Goal: Task Accomplishment & Management: Use online tool/utility

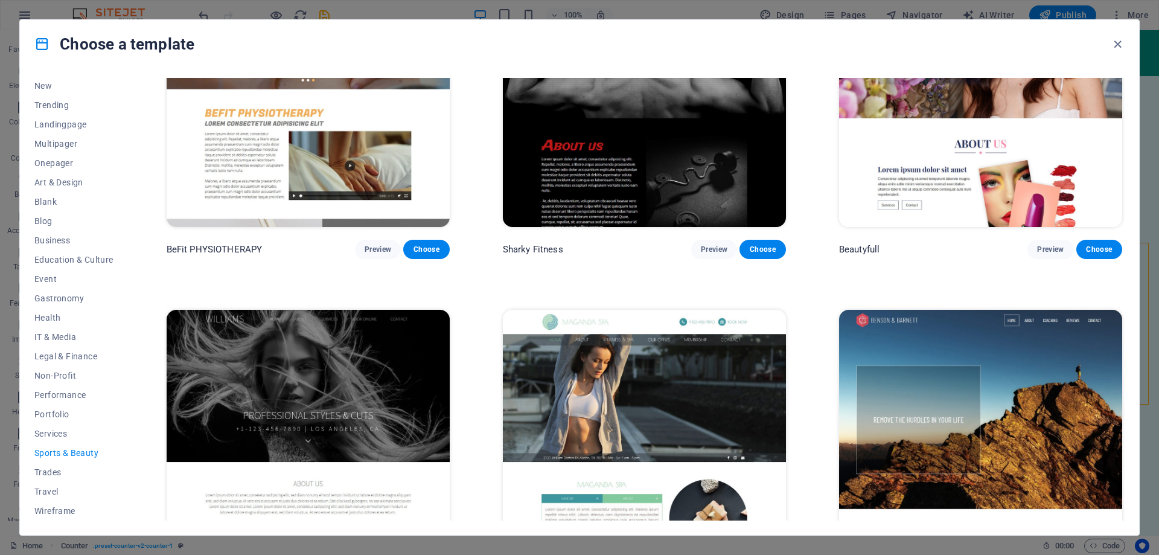
scroll to position [1221, 0]
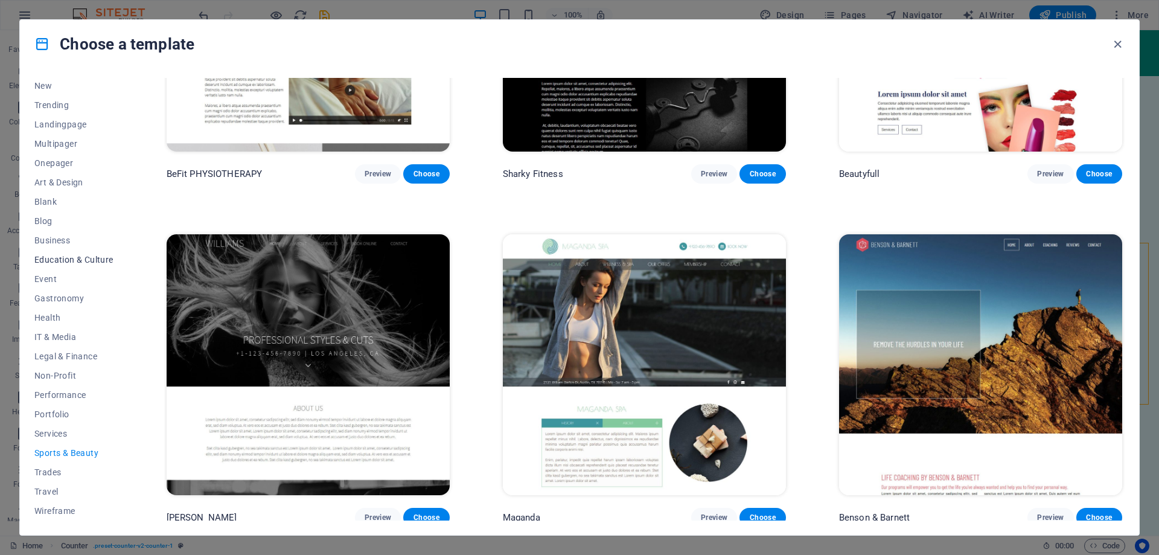
click at [62, 259] on span "Education & Culture" at bounding box center [73, 260] width 79 height 10
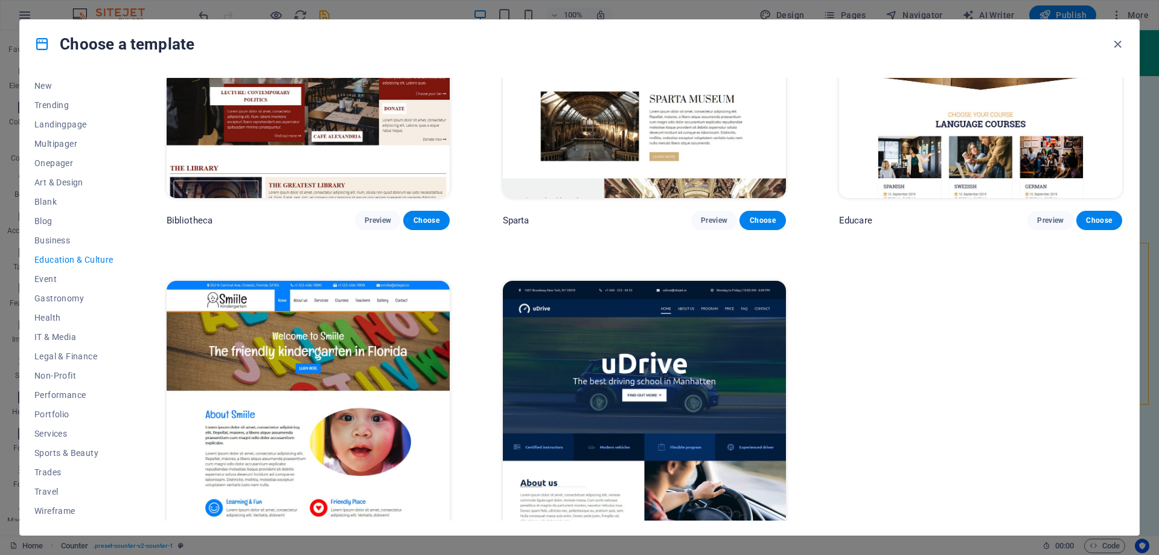
scroll to position [536, 0]
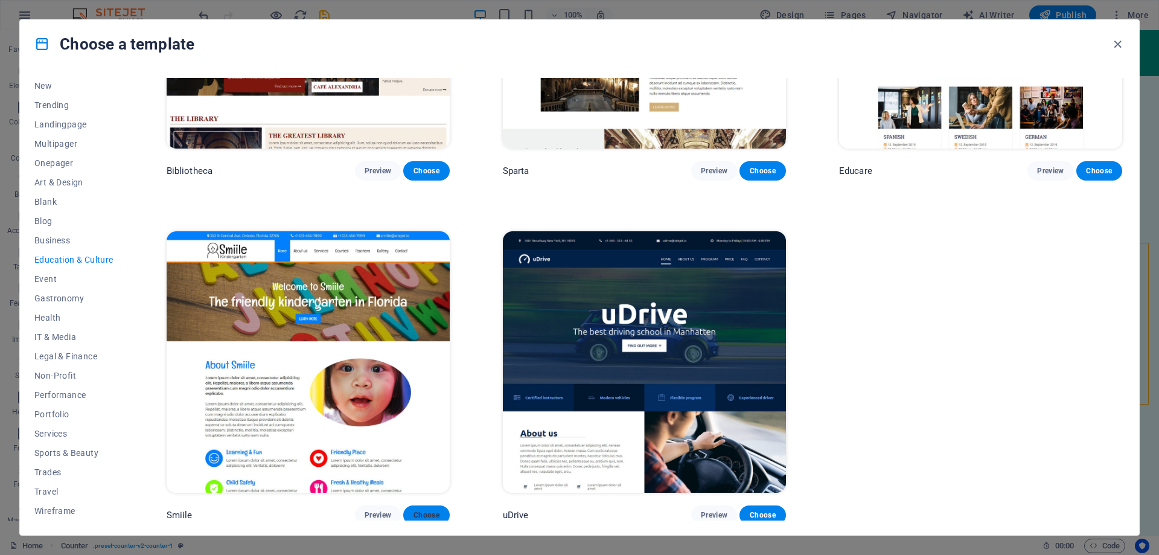
click at [422, 510] on span "Choose" at bounding box center [426, 515] width 27 height 10
checkbox input "false"
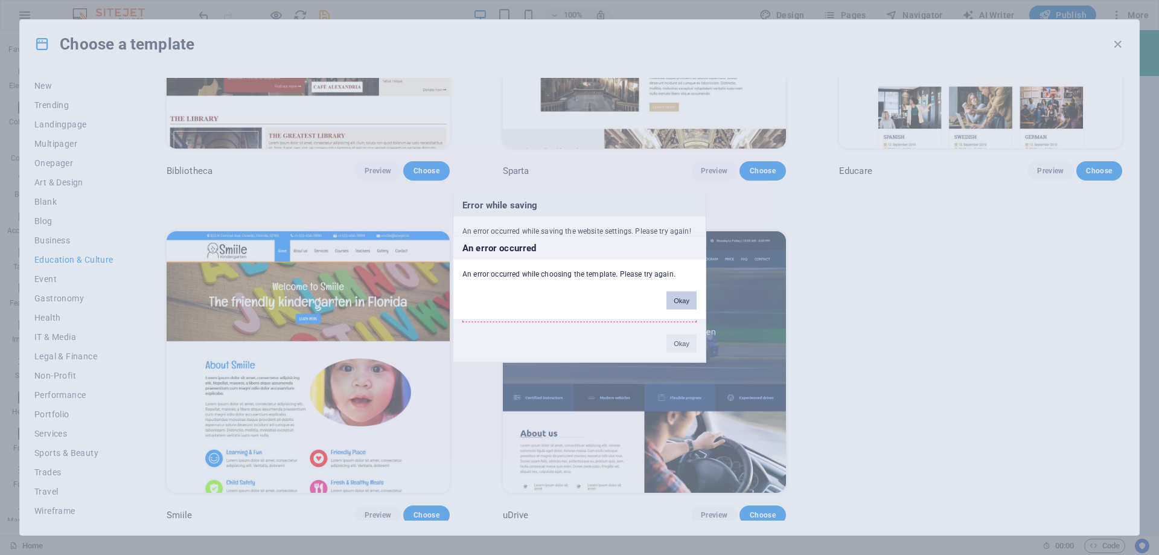
click at [686, 302] on button "Okay" at bounding box center [681, 300] width 30 height 18
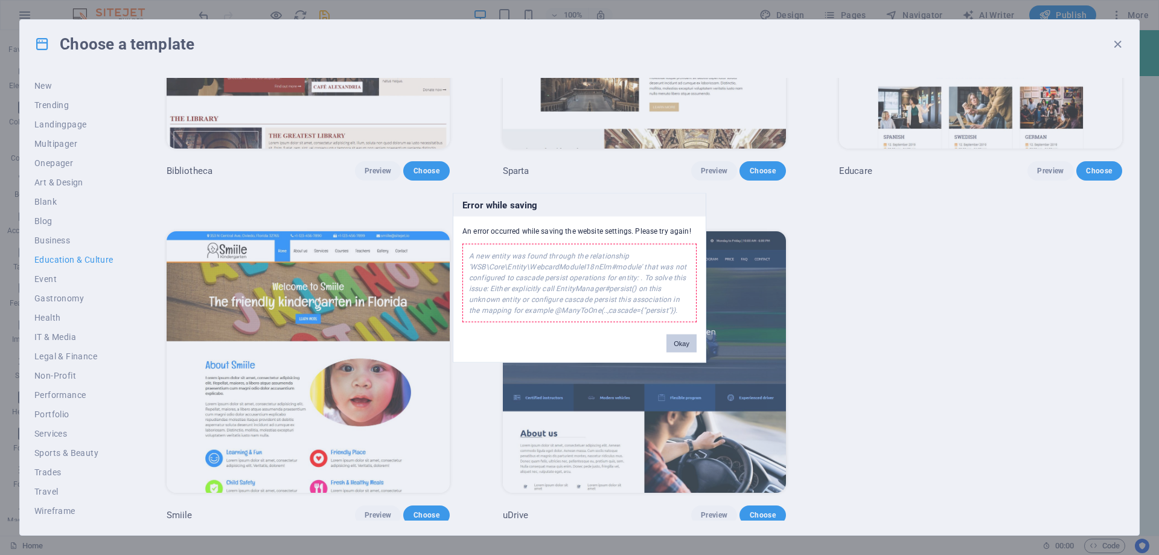
click at [679, 349] on button "Okay" at bounding box center [681, 343] width 30 height 18
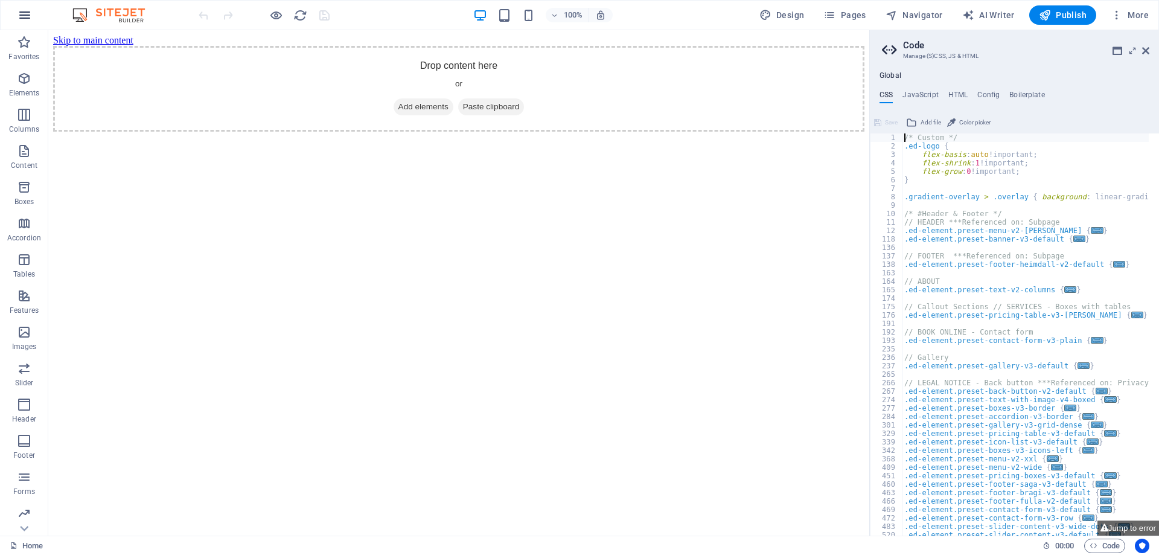
click at [23, 14] on icon "button" at bounding box center [25, 15] width 14 height 14
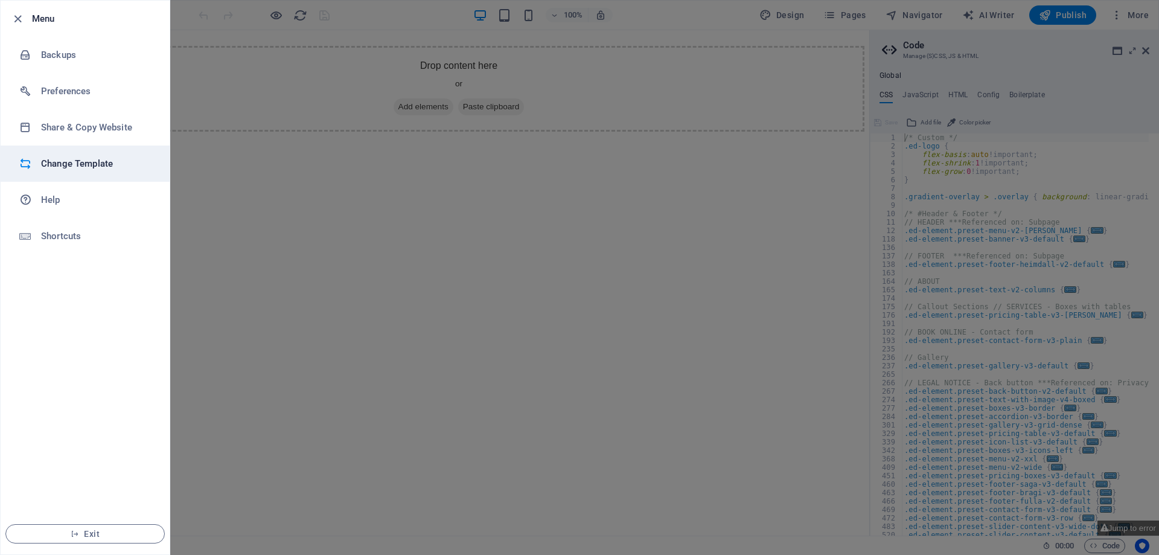
click at [71, 164] on h6 "Change Template" at bounding box center [97, 163] width 112 height 14
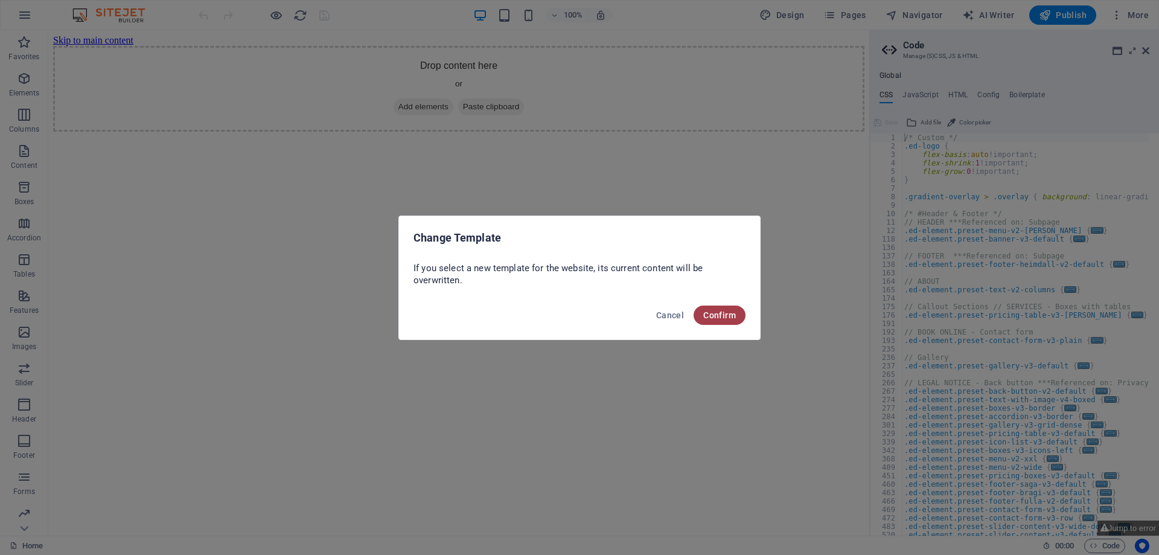
click at [722, 311] on span "Confirm" at bounding box center [719, 315] width 33 height 10
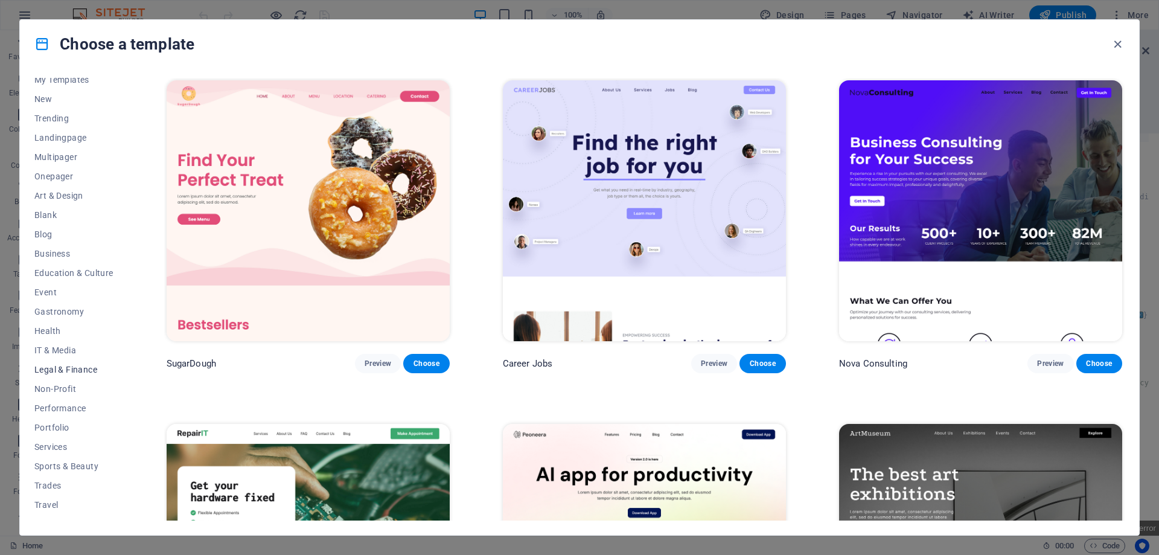
scroll to position [40, 0]
click at [53, 257] on span "Education & Culture" at bounding box center [73, 260] width 79 height 10
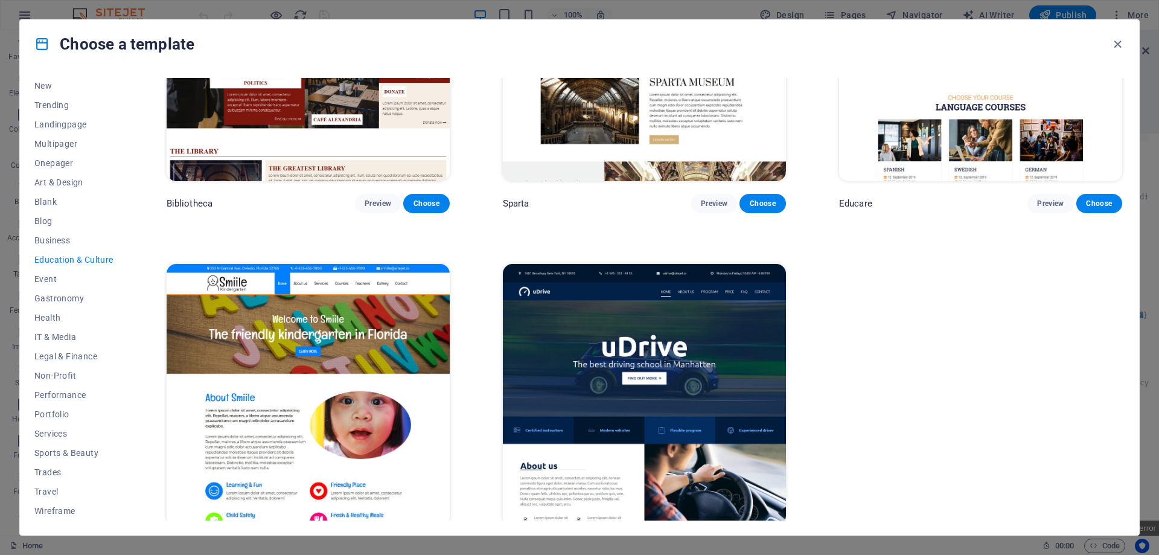
scroll to position [536, 0]
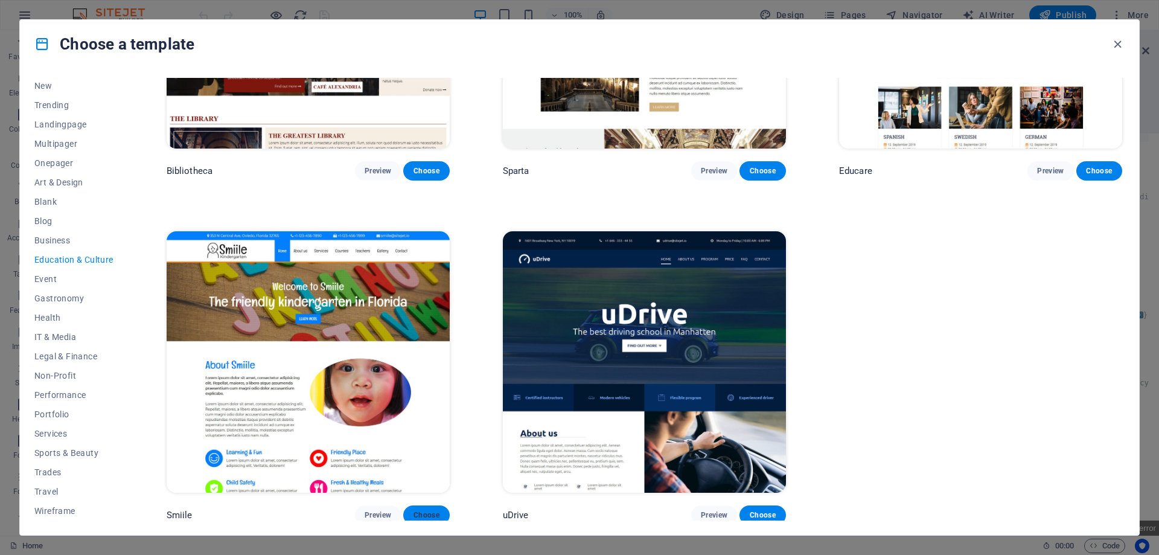
click at [426, 511] on span "Choose" at bounding box center [426, 515] width 27 height 10
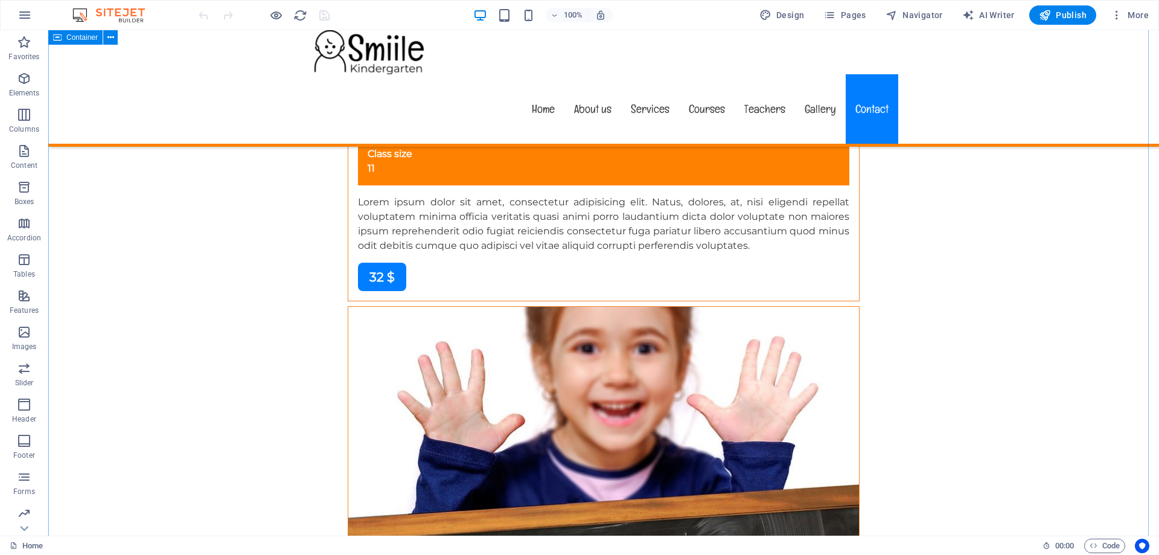
scroll to position [9780, 0]
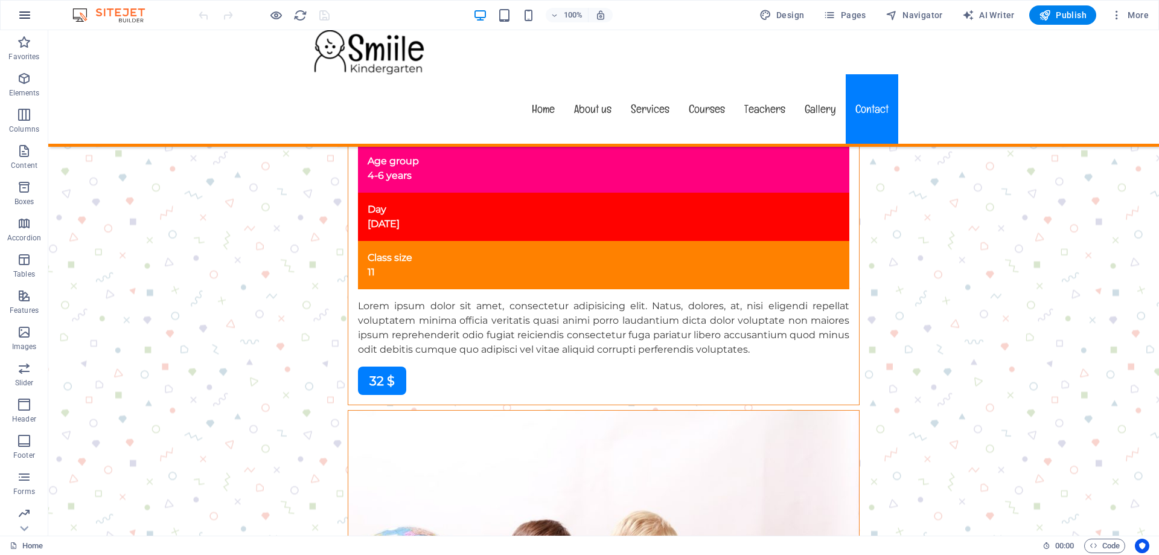
click at [27, 14] on icon "button" at bounding box center [25, 15] width 14 height 14
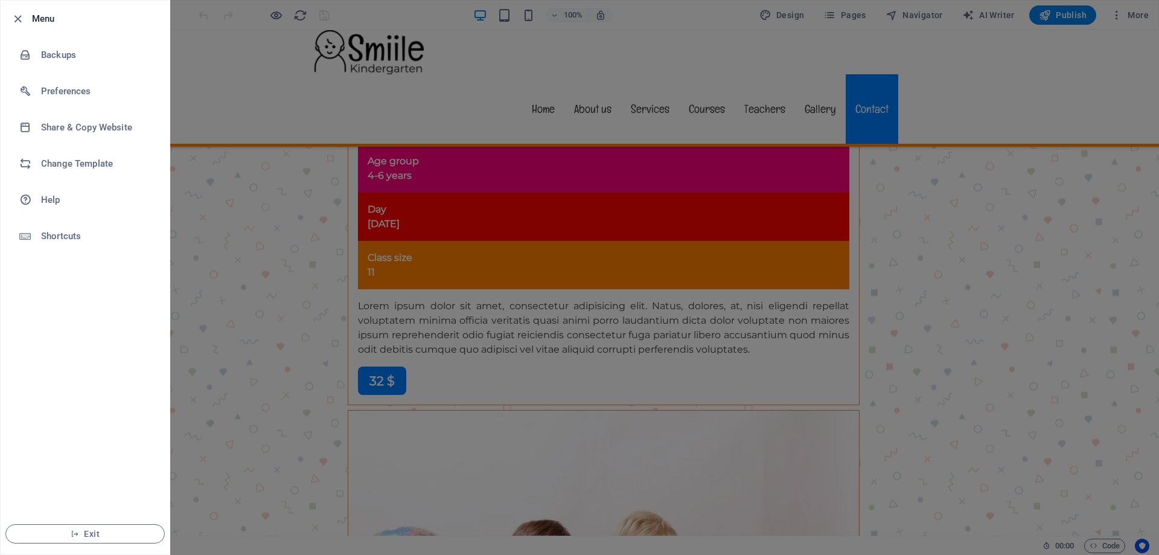
click at [1061, 208] on div at bounding box center [579, 277] width 1159 height 555
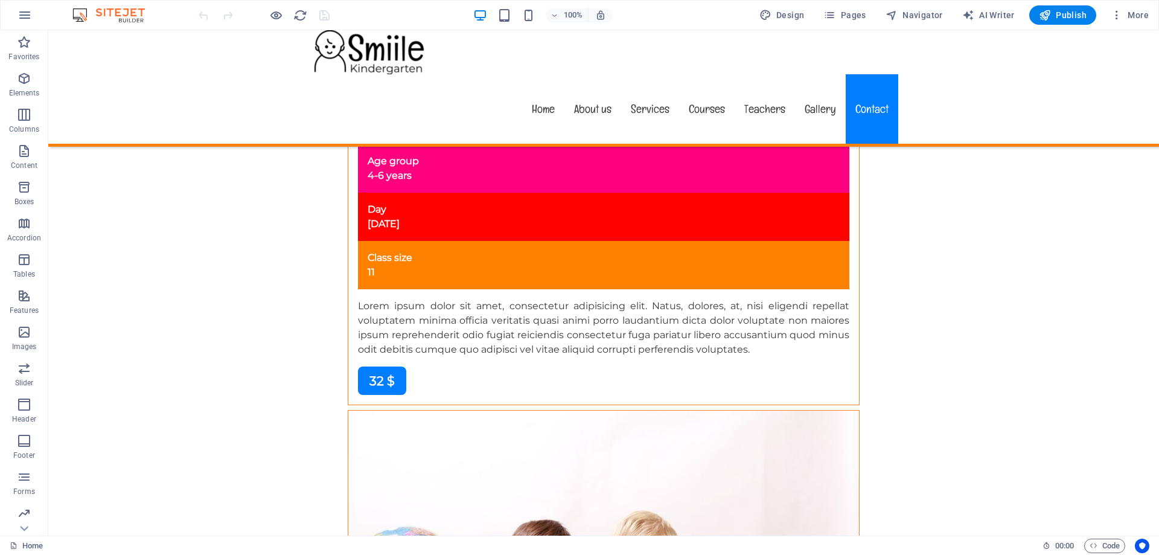
scroll to position [0, 0]
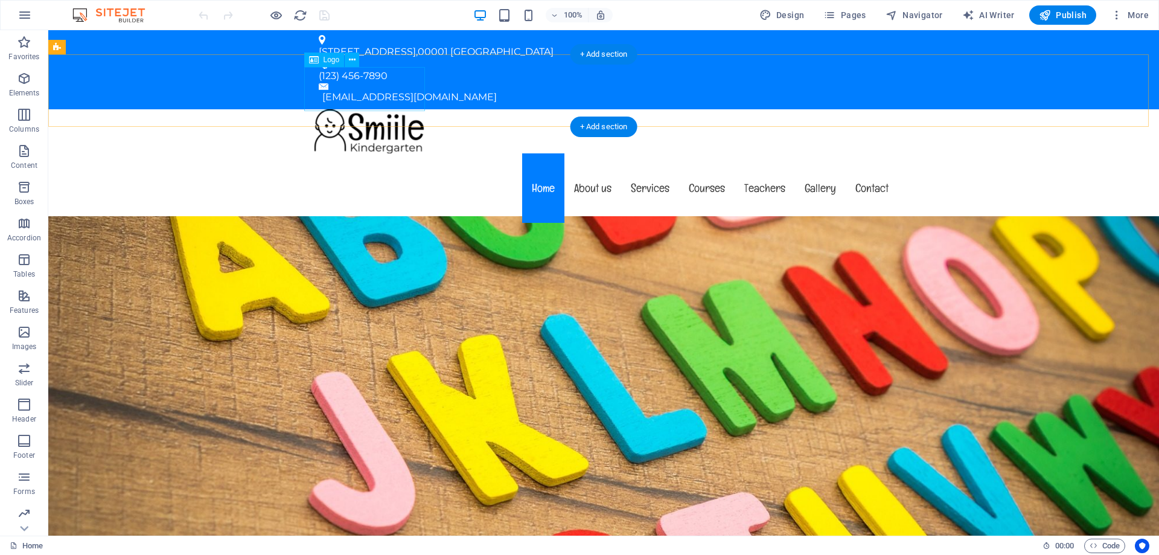
click at [356, 109] on div at bounding box center [603, 131] width 589 height 44
click at [324, 60] on span "Logo" at bounding box center [332, 59] width 16 height 7
click at [315, 60] on icon at bounding box center [314, 60] width 10 height 14
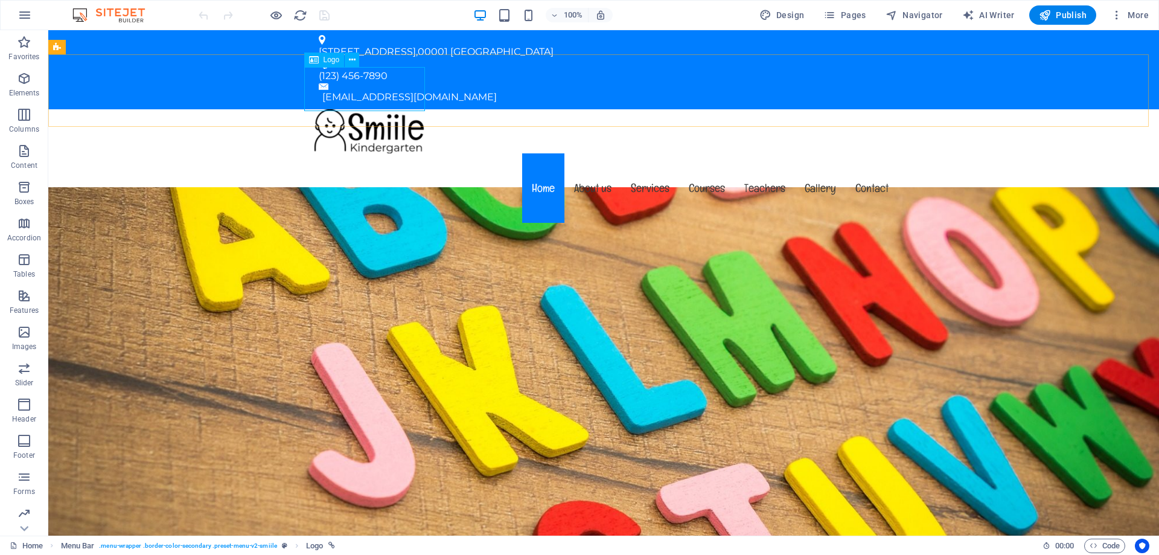
select select "px"
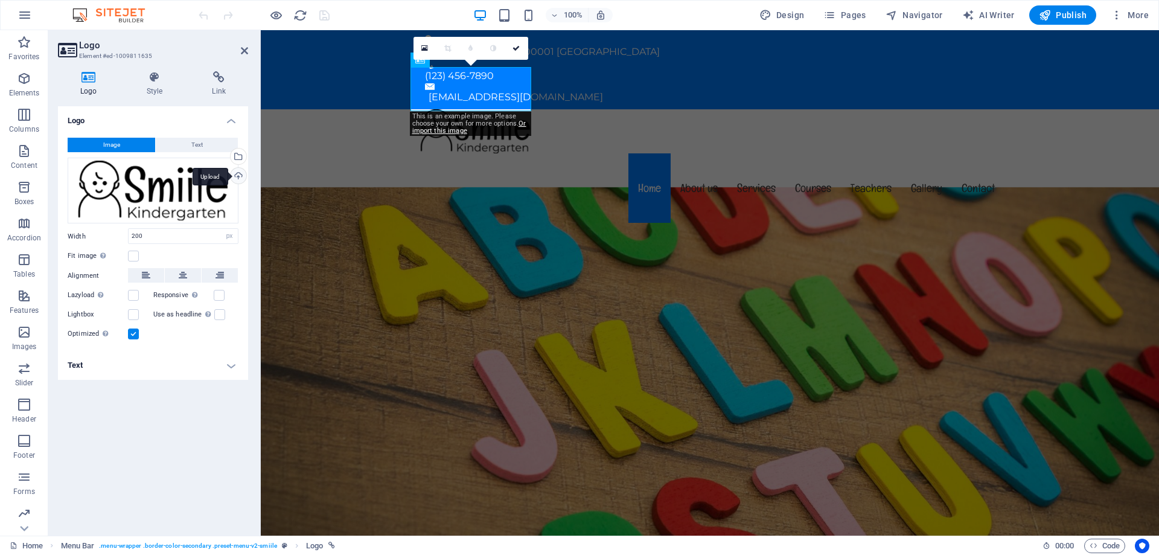
click at [238, 176] on div "Upload" at bounding box center [237, 177] width 18 height 18
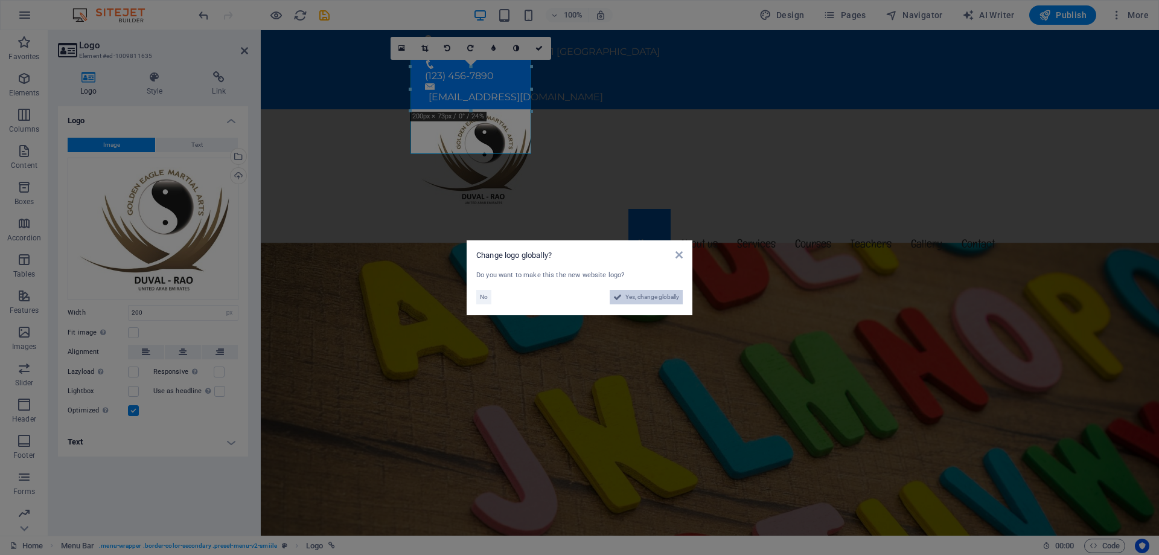
click at [629, 298] on span "Yes, change globally" at bounding box center [652, 297] width 54 height 14
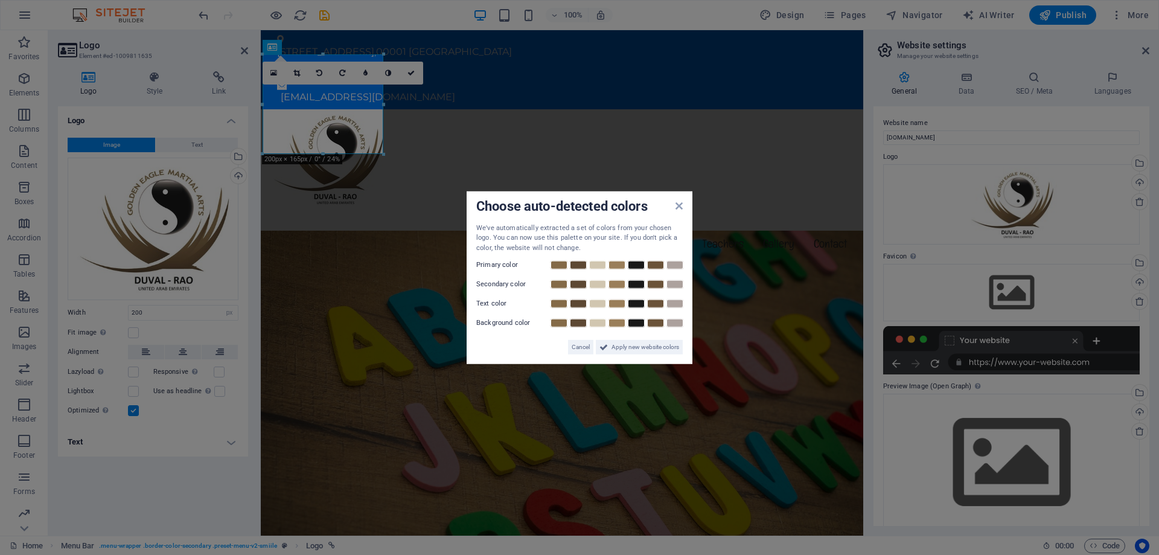
click at [508, 264] on label "Primary color" at bounding box center [512, 265] width 72 height 14
click at [629, 350] on span "Apply new website colors" at bounding box center [646, 347] width 68 height 14
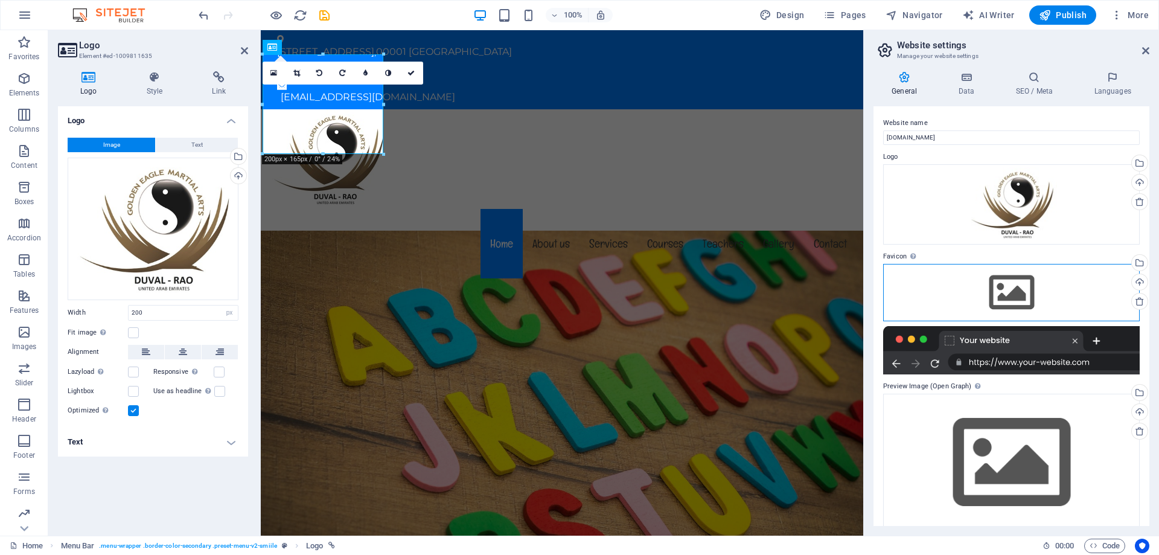
click at [980, 299] on div "Drag files here, click to choose files or select files from Files or our free s…" at bounding box center [1011, 292] width 257 height 57
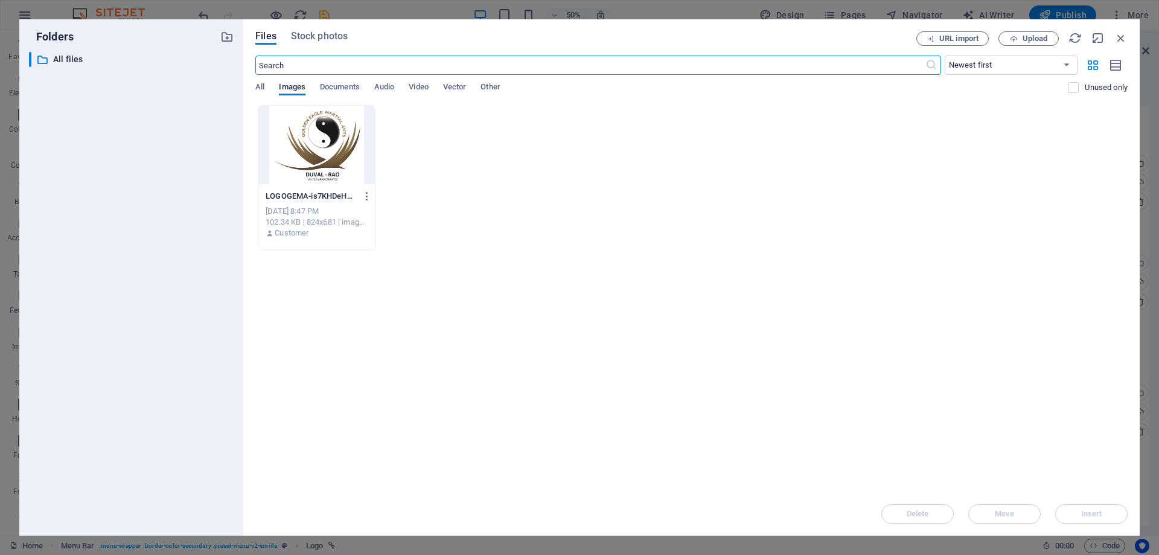
click at [332, 157] on div at bounding box center [316, 145] width 117 height 78
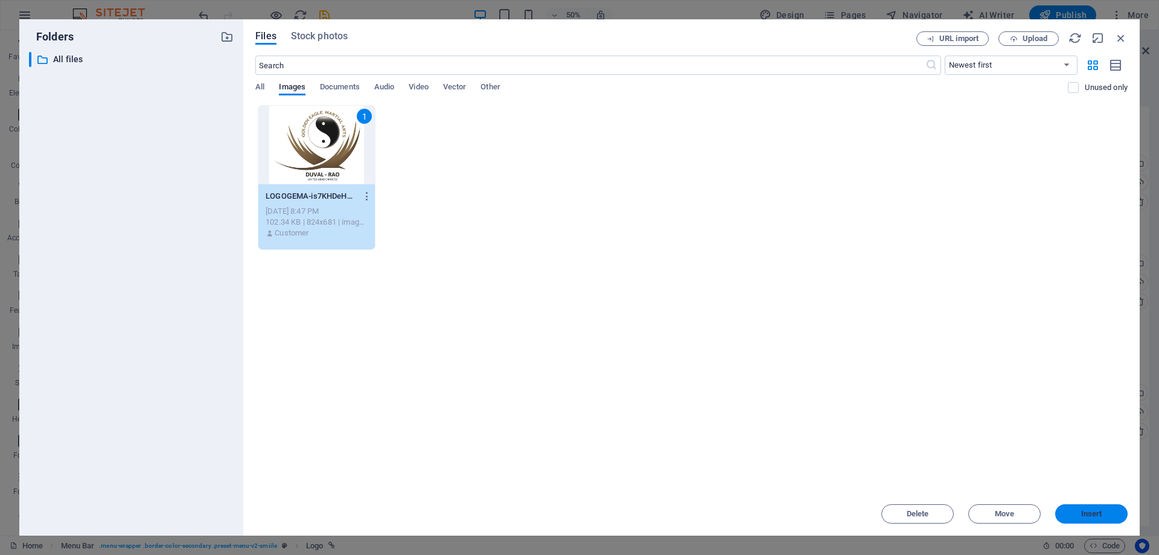
click at [1105, 509] on button "Insert" at bounding box center [1091, 513] width 72 height 19
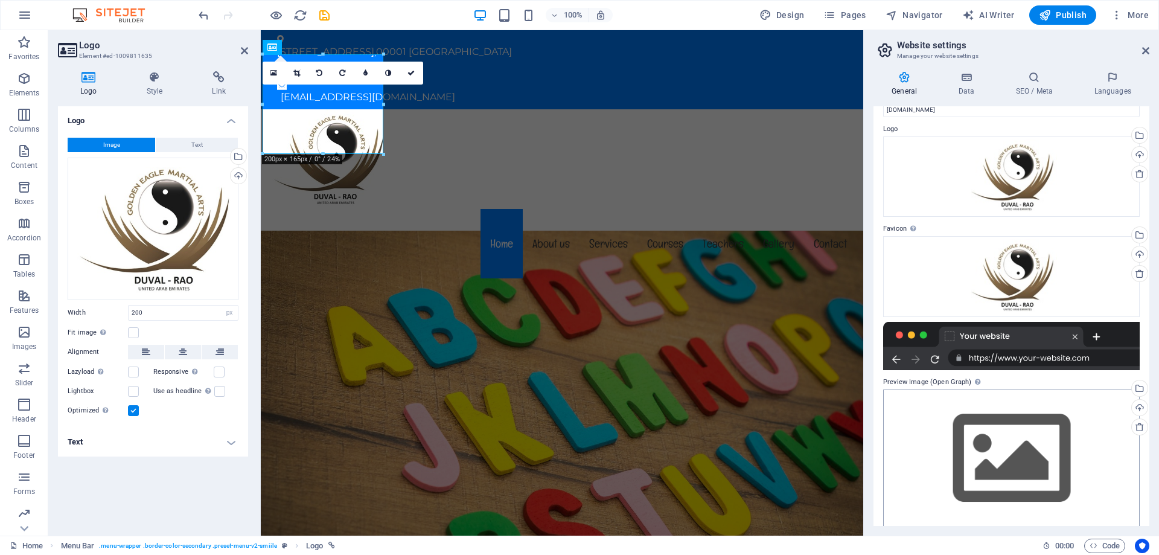
scroll to position [39, 0]
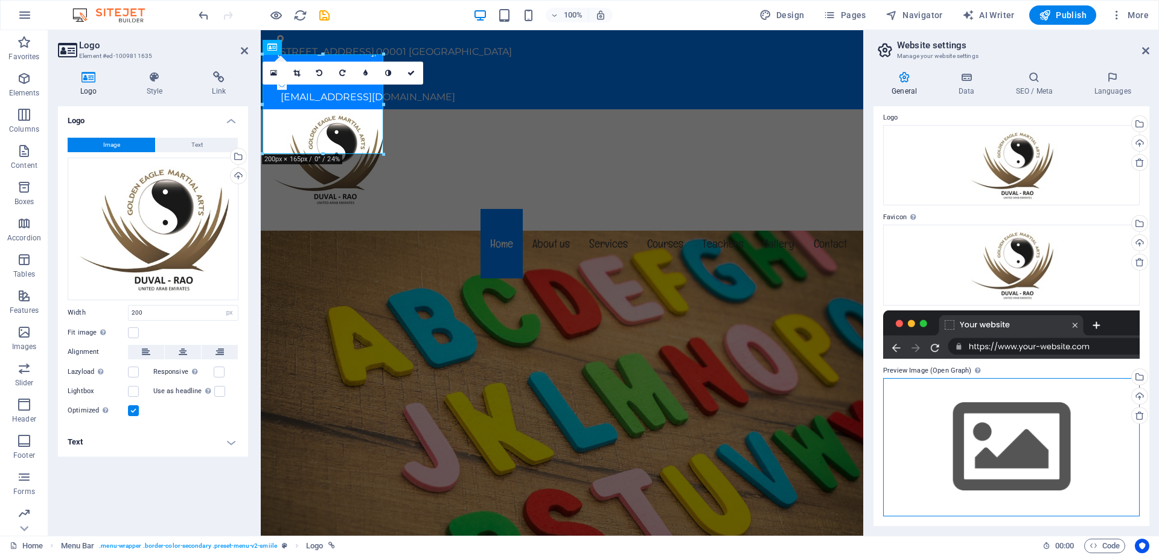
click at [1006, 454] on div "Drag files here, click to choose files or select files from Files or our free s…" at bounding box center [1011, 447] width 257 height 138
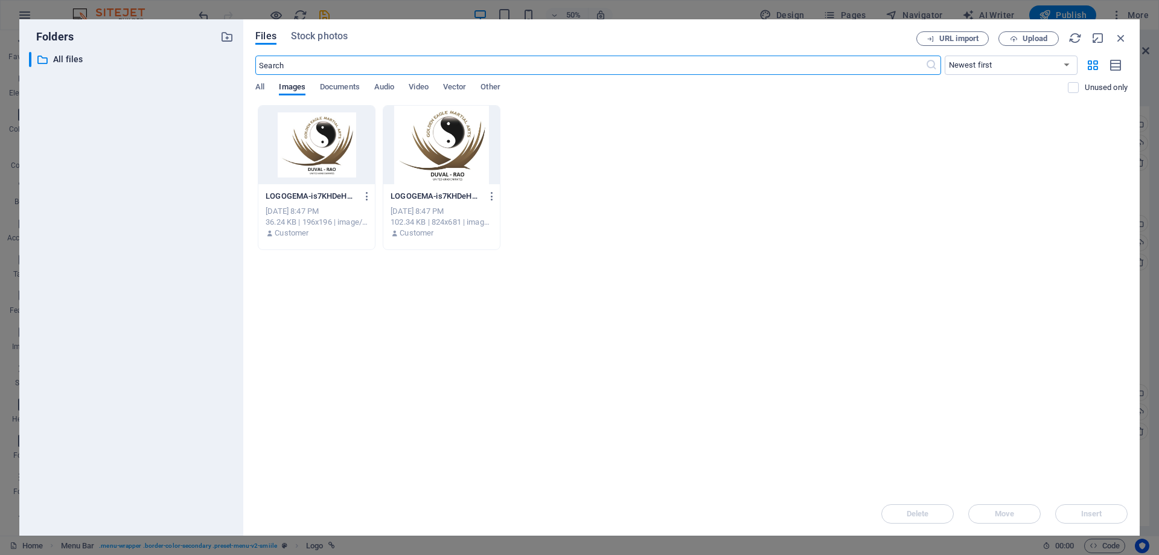
click at [438, 145] on div at bounding box center [441, 145] width 117 height 78
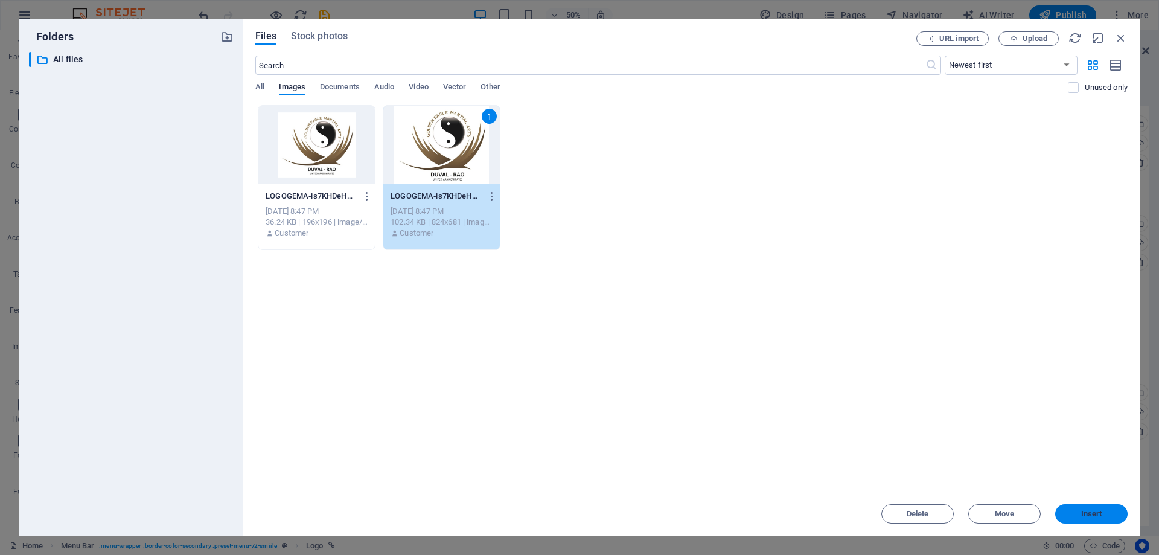
click at [1082, 510] on span "Insert" at bounding box center [1091, 513] width 21 height 7
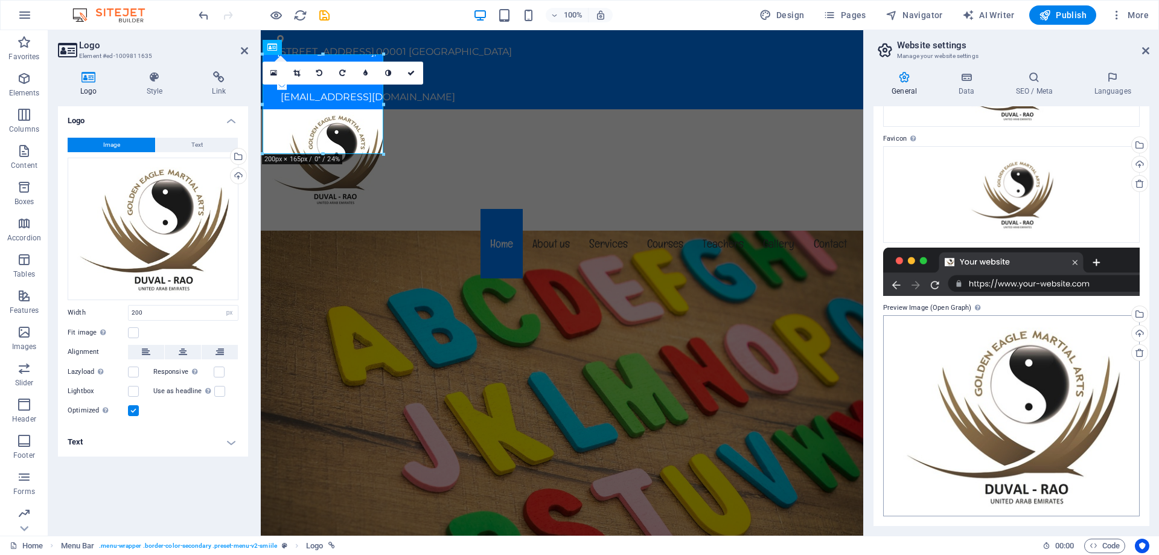
scroll to position [0, 0]
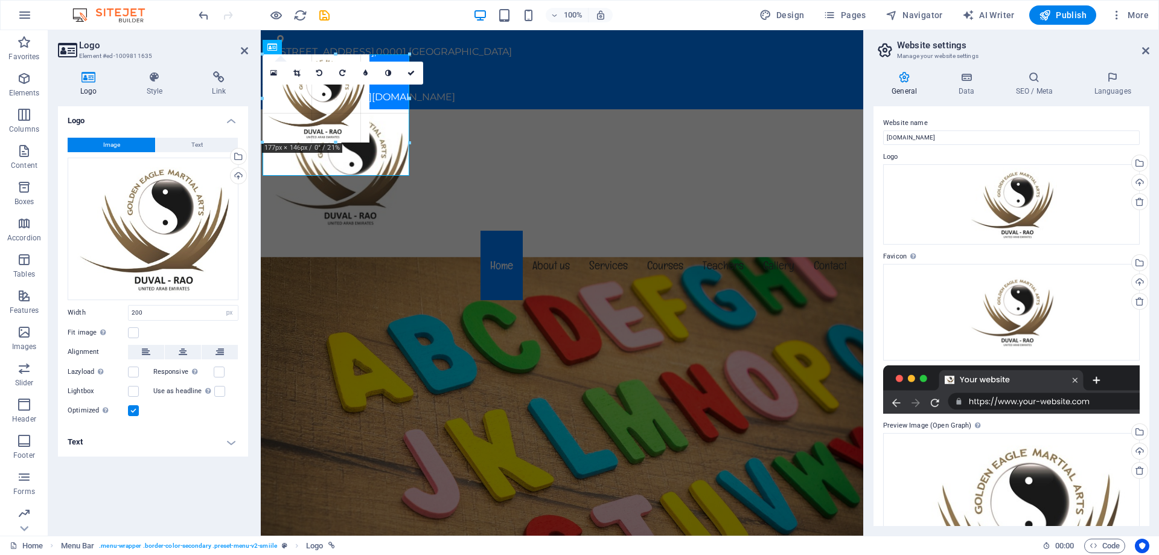
drag, startPoint x: 123, startPoint y: 129, endPoint x: 380, endPoint y: 177, distance: 261.7
type input "244"
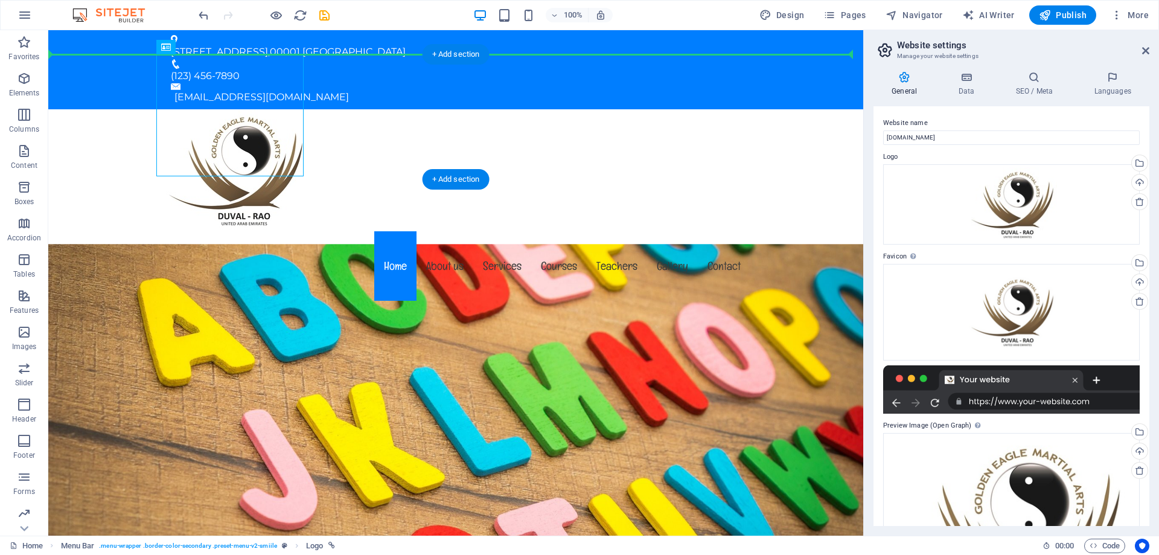
drag, startPoint x: 212, startPoint y: 108, endPoint x: 76, endPoint y: 104, distance: 136.5
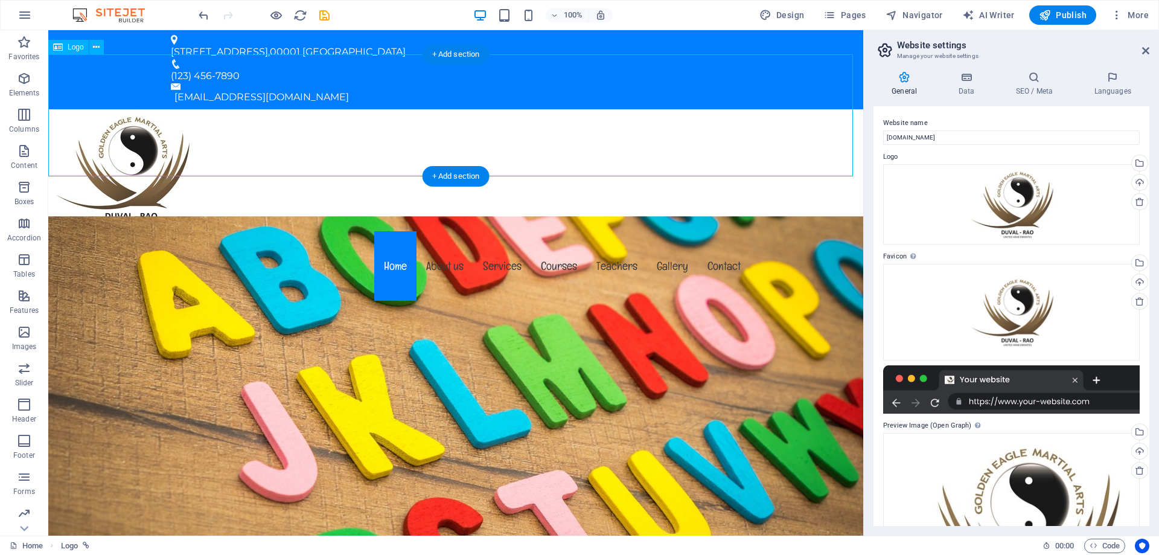
click at [128, 109] on div at bounding box center [455, 170] width 815 height 122
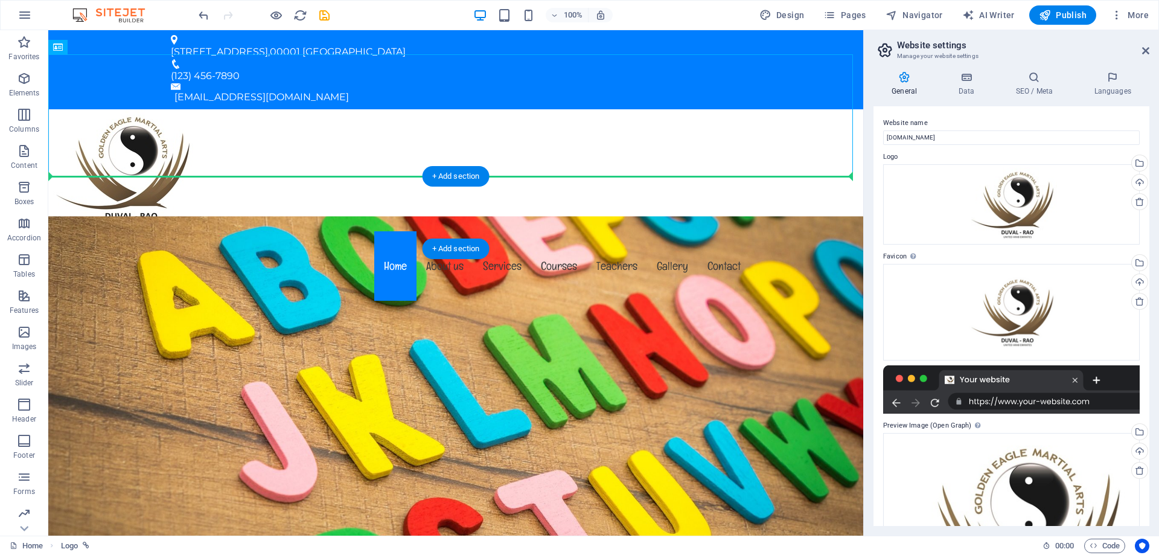
drag, startPoint x: 139, startPoint y: 103, endPoint x: 113, endPoint y: 210, distance: 110.1
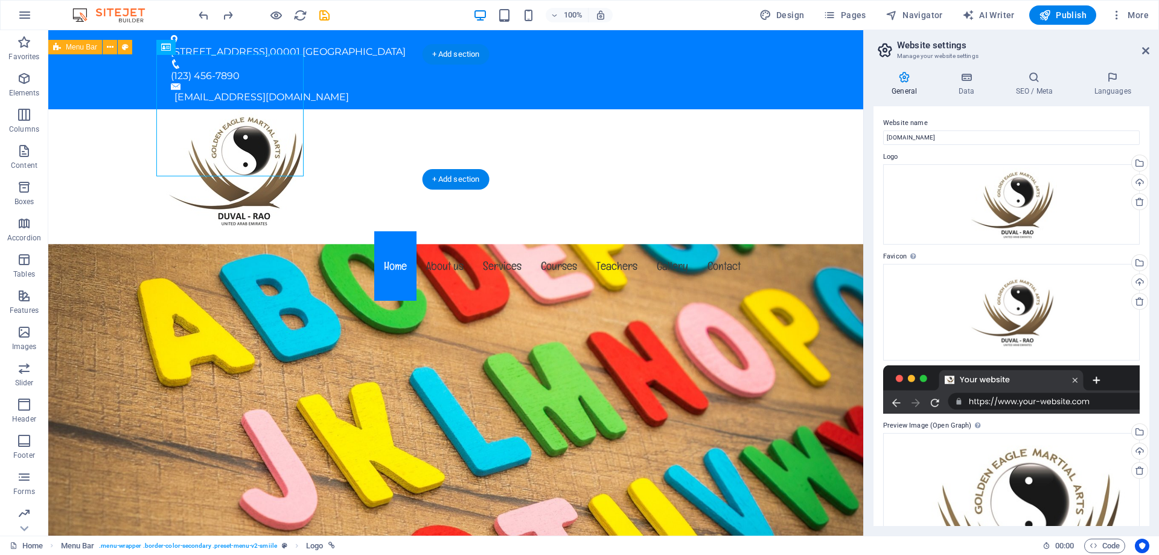
click at [353, 153] on div "Menu Home About us Services Courses Teachers Gallery Contact" at bounding box center [455, 206] width 815 height 194
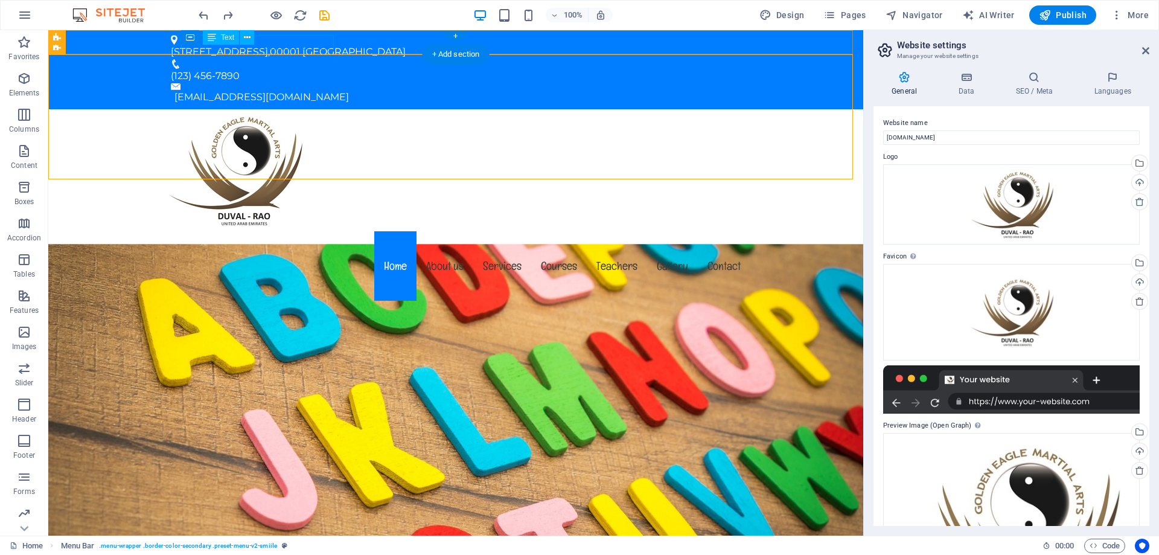
click at [263, 45] on div "[STREET_ADDRESS]" at bounding box center [451, 52] width 560 height 14
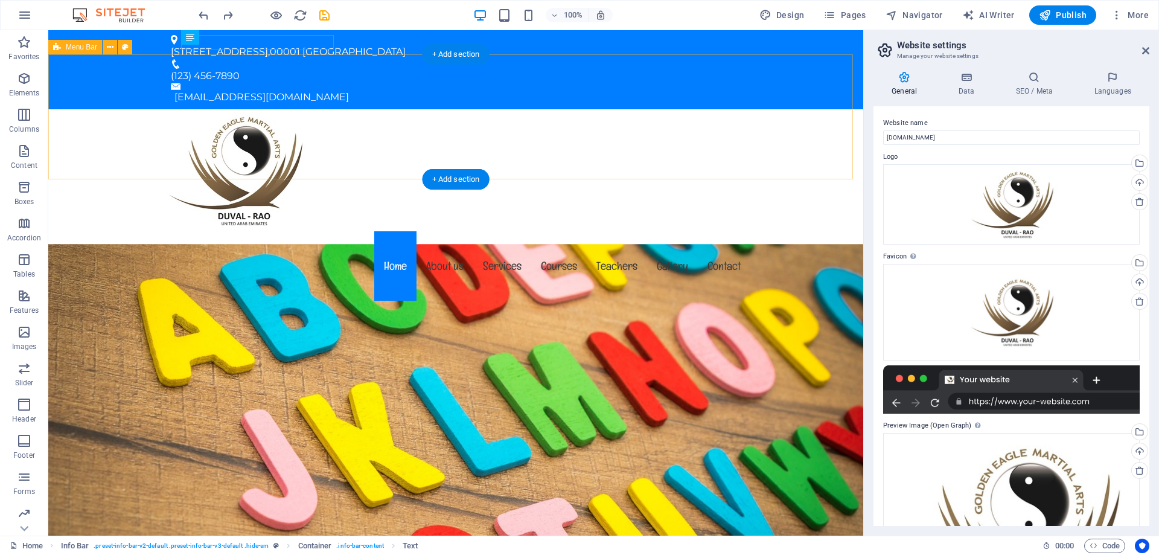
click at [827, 154] on div "Menu Home About us Services Courses Teachers Gallery Contact" at bounding box center [455, 206] width 815 height 194
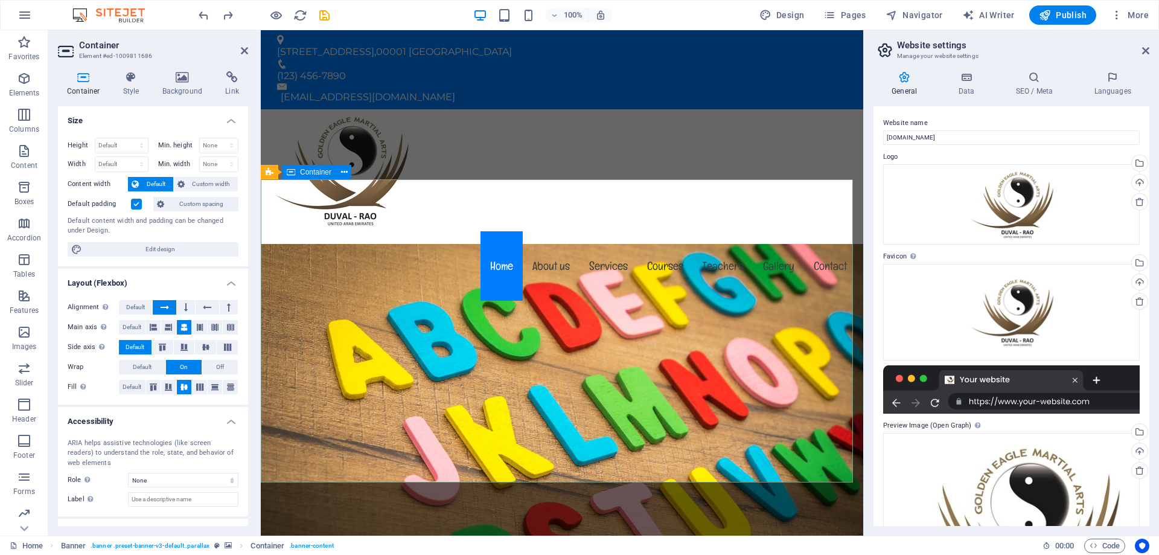
click at [185, 81] on icon at bounding box center [182, 77] width 59 height 12
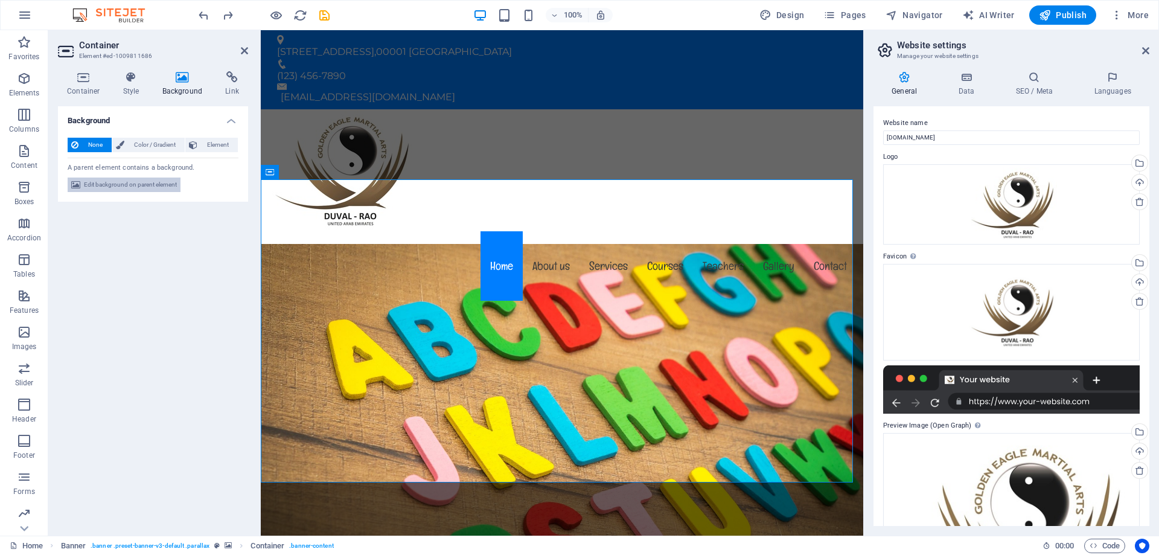
click at [124, 181] on span "Edit background on parent element" at bounding box center [130, 184] width 93 height 14
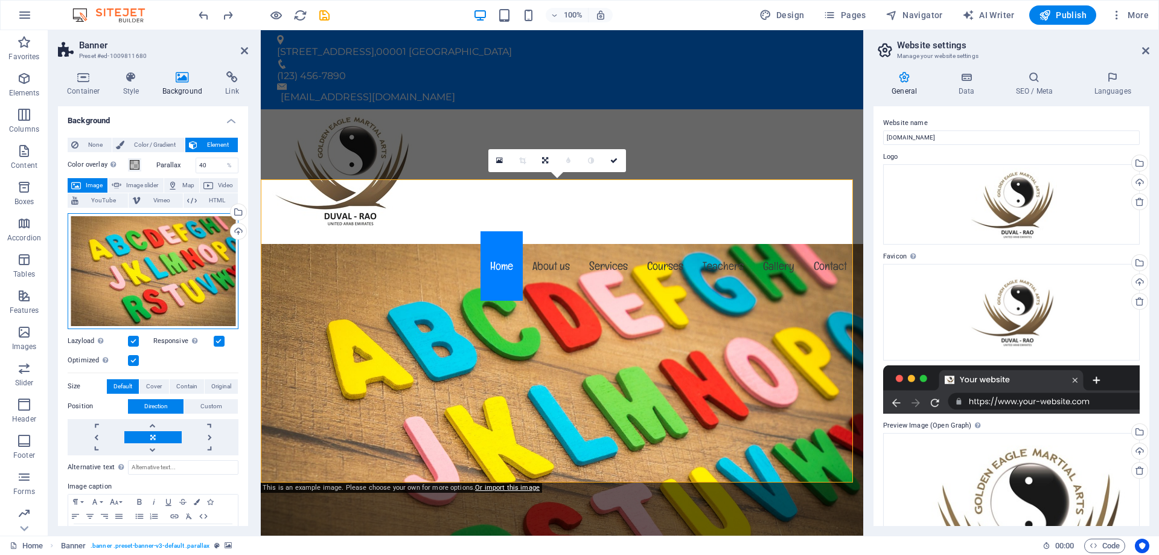
click at [177, 286] on div "Drag files here, click to choose files or select files from Files or our free s…" at bounding box center [153, 271] width 171 height 116
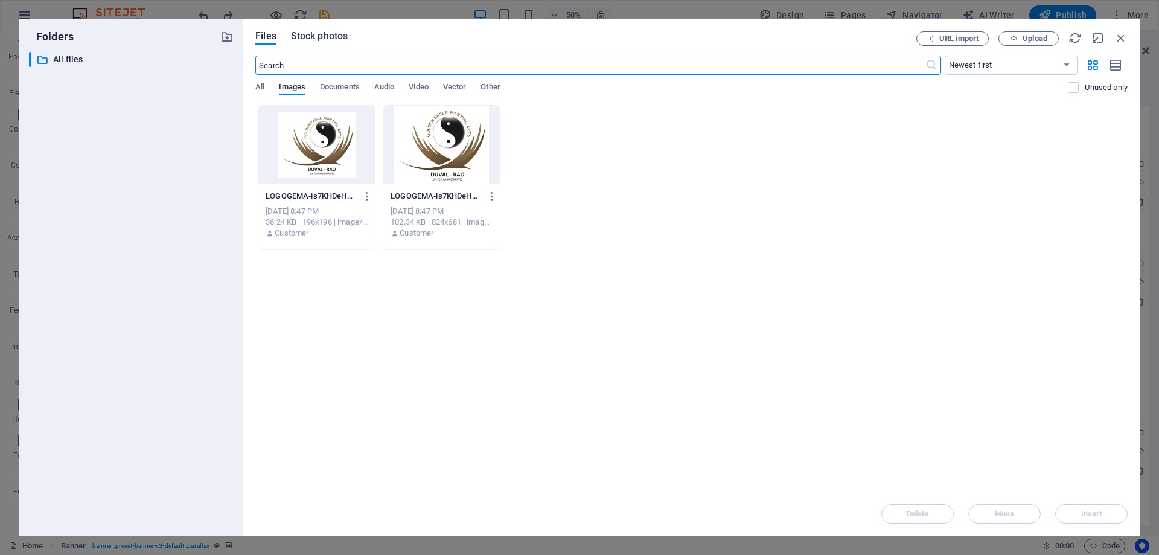
click at [319, 37] on span "Stock photos" at bounding box center [319, 36] width 57 height 14
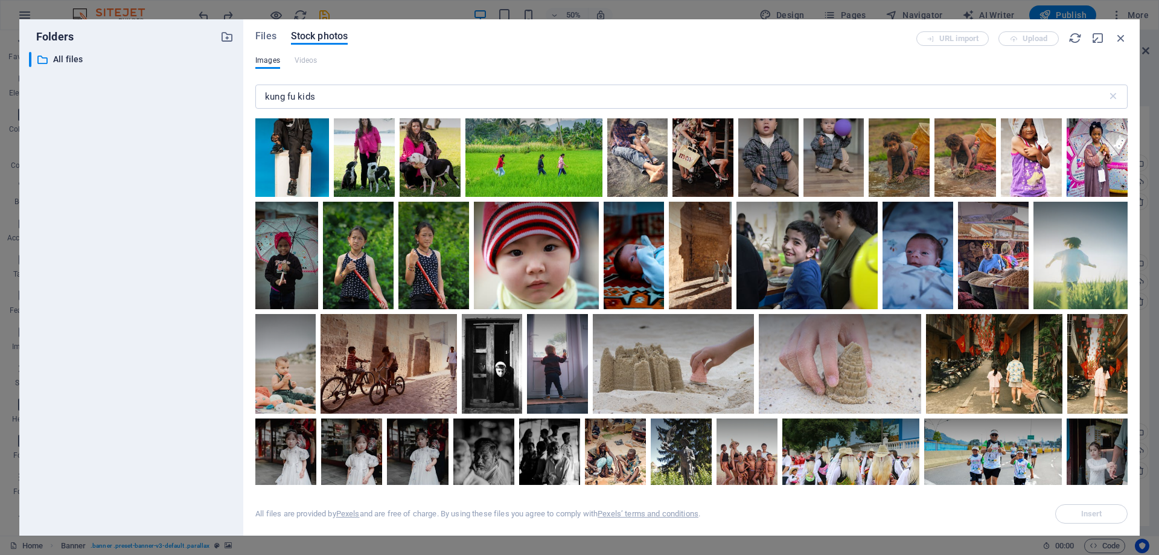
scroll to position [2415, 0]
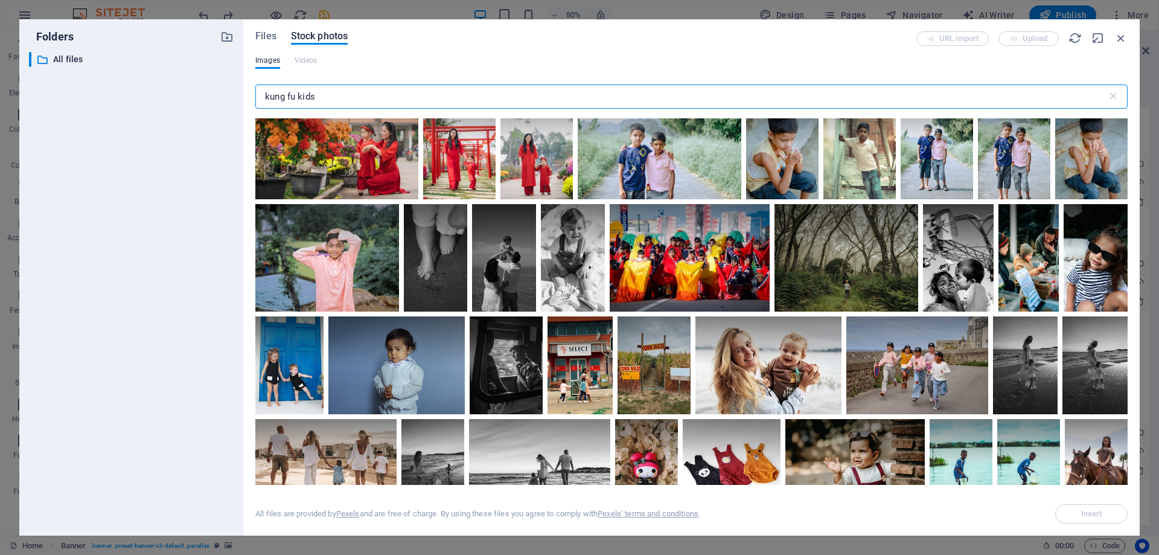
click at [348, 94] on input "kung fu kids" at bounding box center [681, 97] width 852 height 24
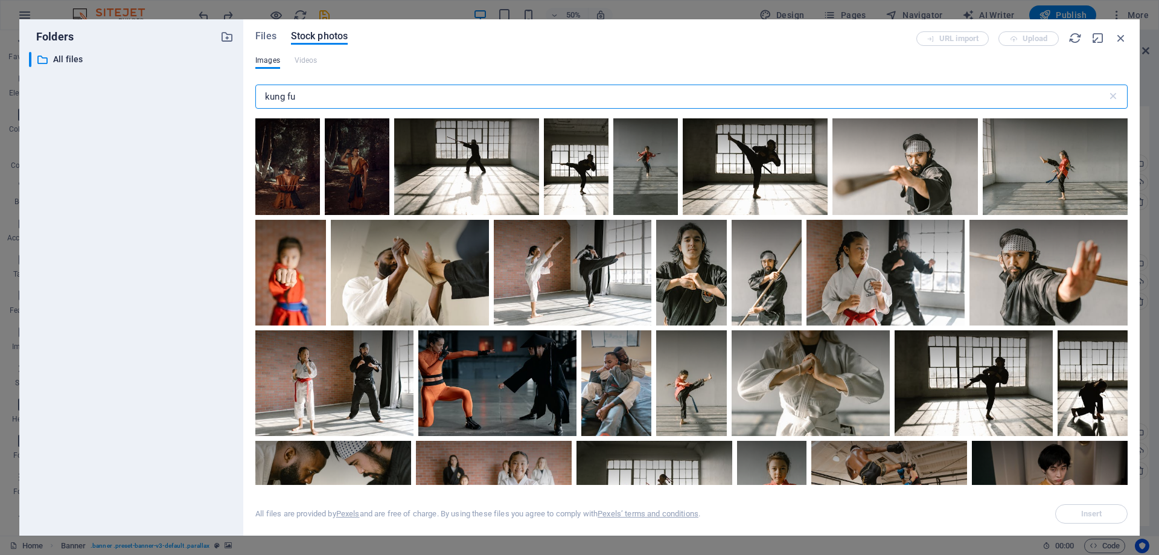
drag, startPoint x: 353, startPoint y: 93, endPoint x: 199, endPoint y: 91, distance: 153.9
click at [199, 91] on div "Folders ​ All files All files Files Stock photos URL import Upload Images Video…" at bounding box center [579, 277] width 1120 height 516
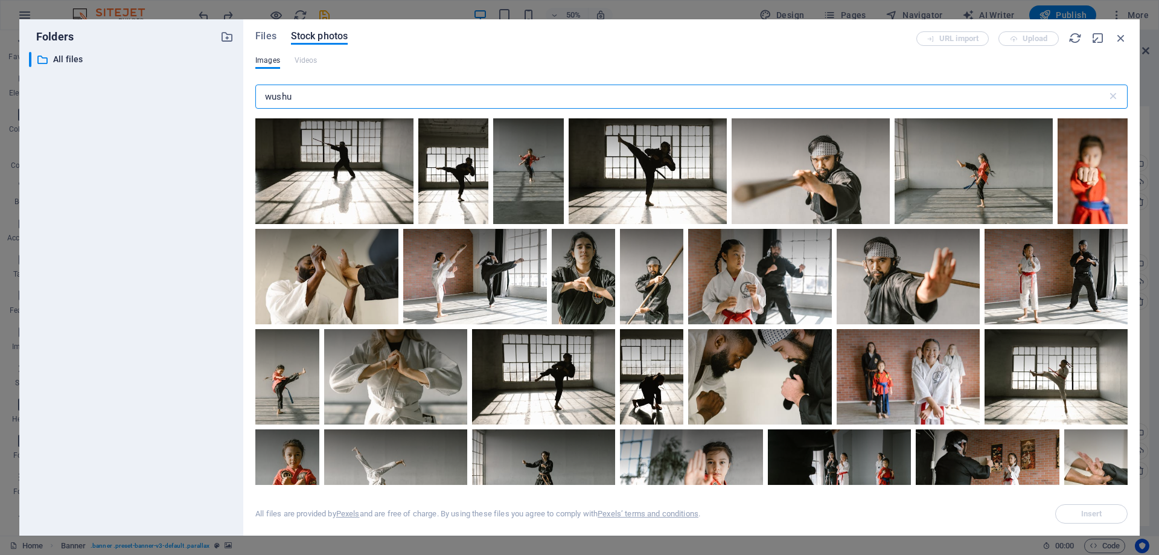
drag, startPoint x: 268, startPoint y: 97, endPoint x: 219, endPoint y: 97, distance: 49.5
click at [219, 97] on div "Folders ​ All files All files Files Stock photos URL import Upload Images Video…" at bounding box center [579, 277] width 1120 height 516
type input "shaolin"
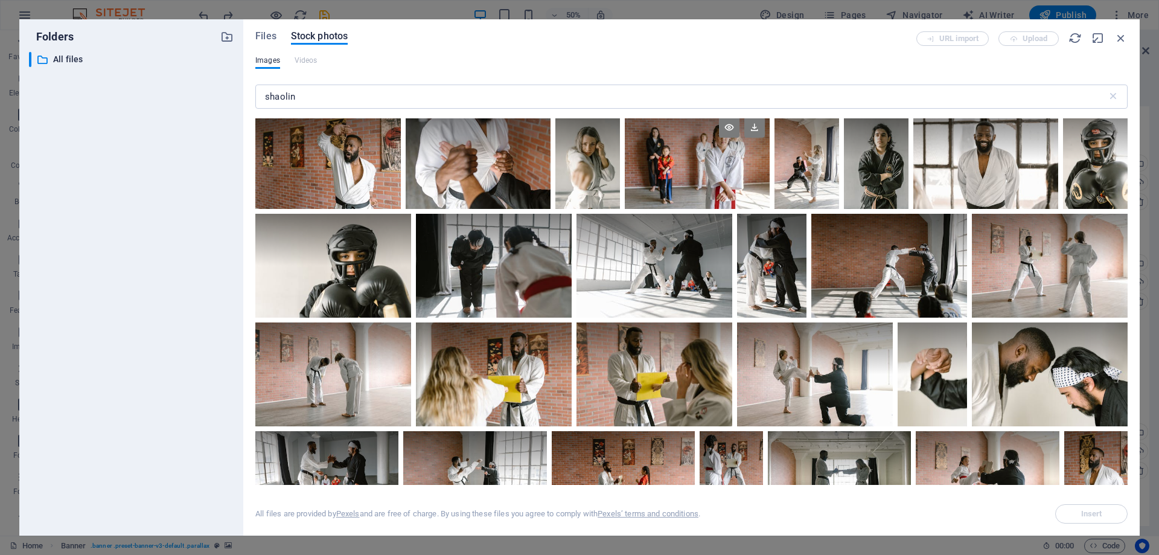
scroll to position [604, 0]
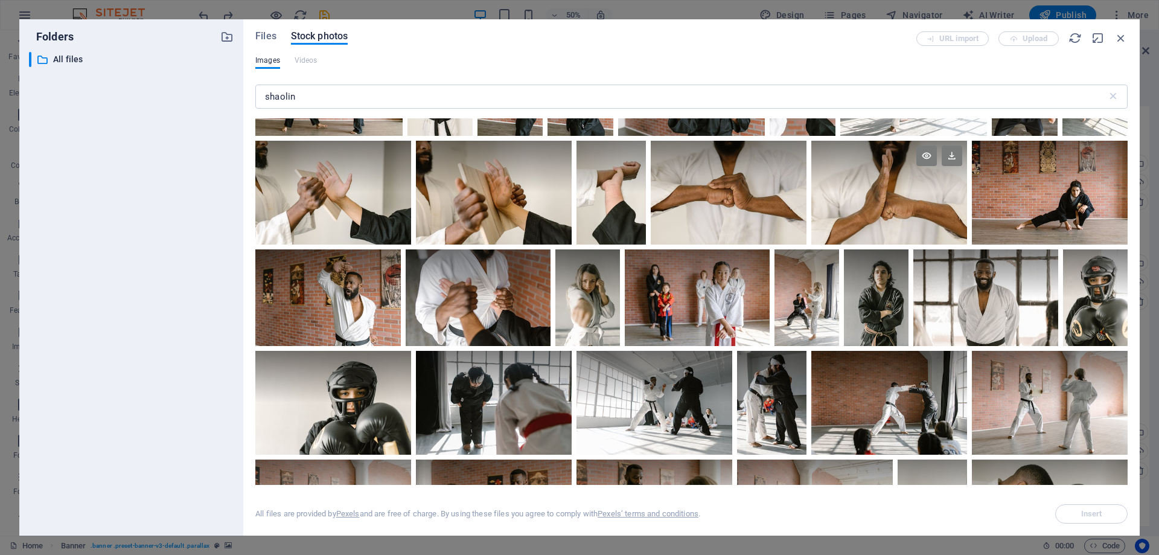
click at [847, 187] on div at bounding box center [889, 167] width 156 height 52
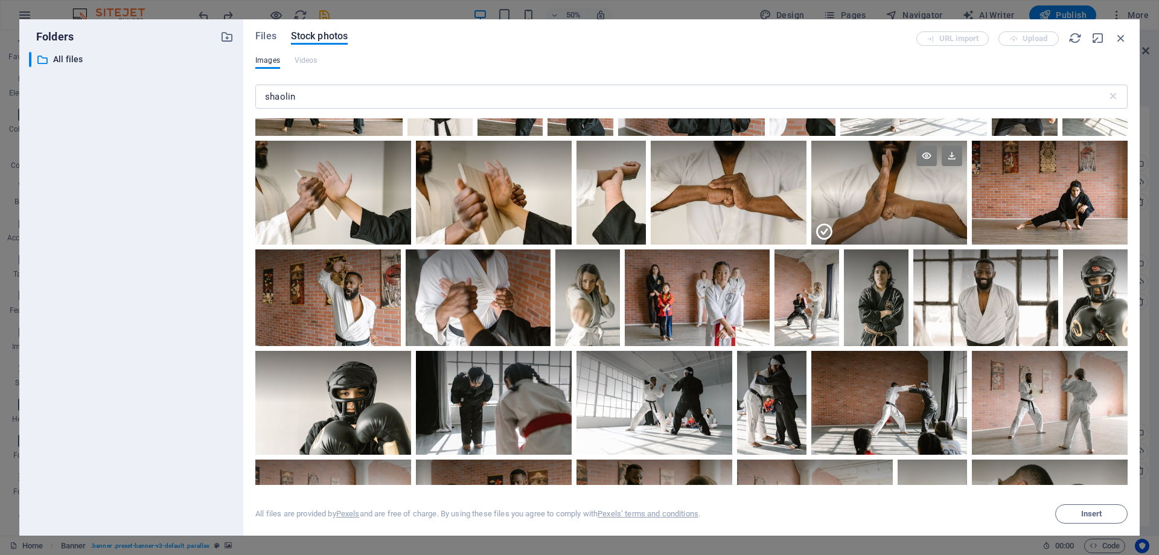
click at [842, 219] on div at bounding box center [889, 219] width 156 height 52
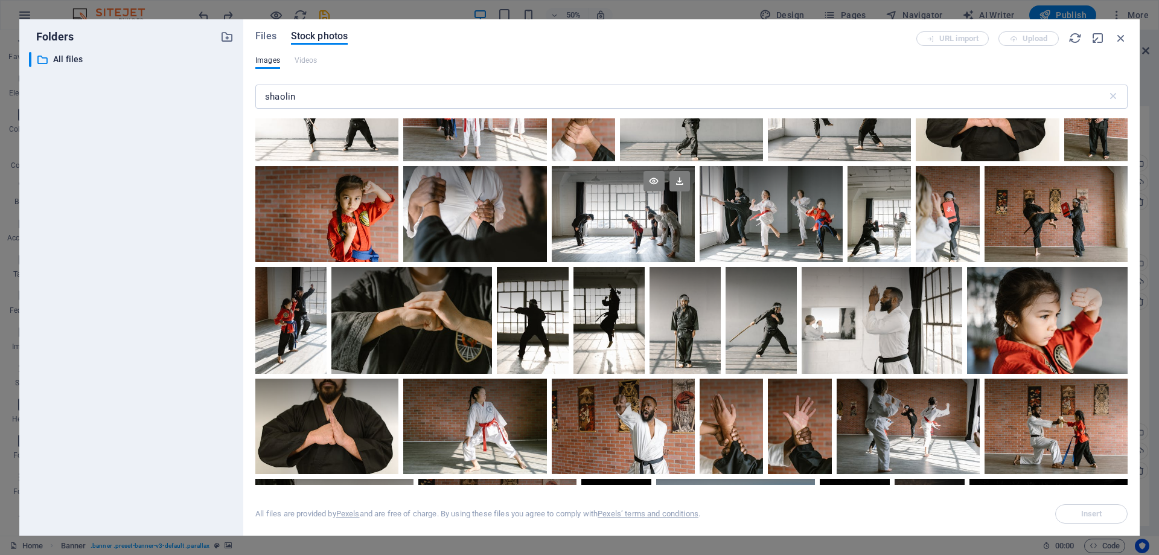
scroll to position [1436, 0]
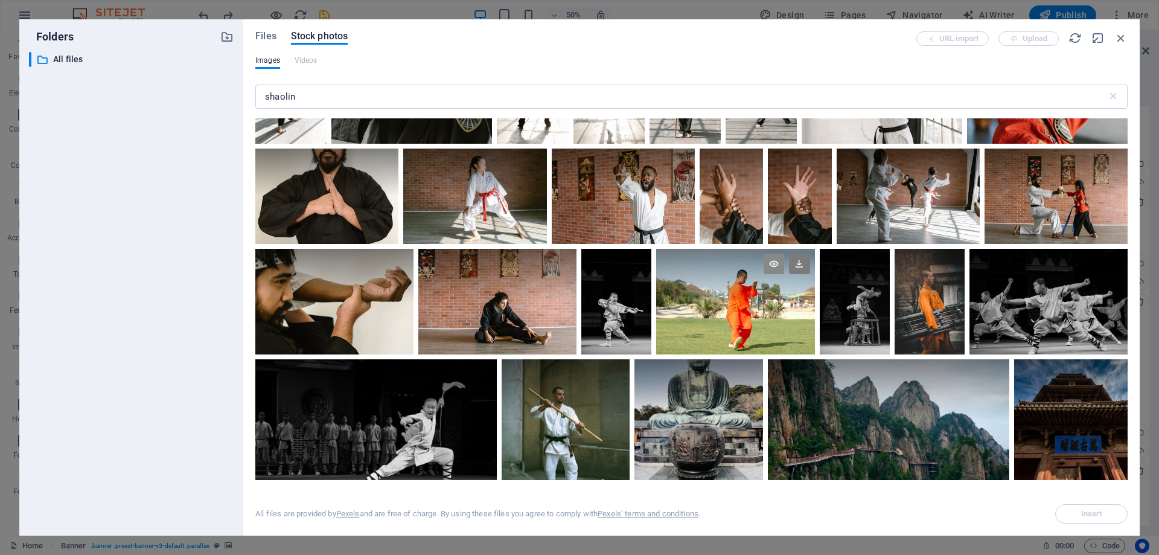
click at [777, 255] on icon at bounding box center [774, 264] width 21 height 21
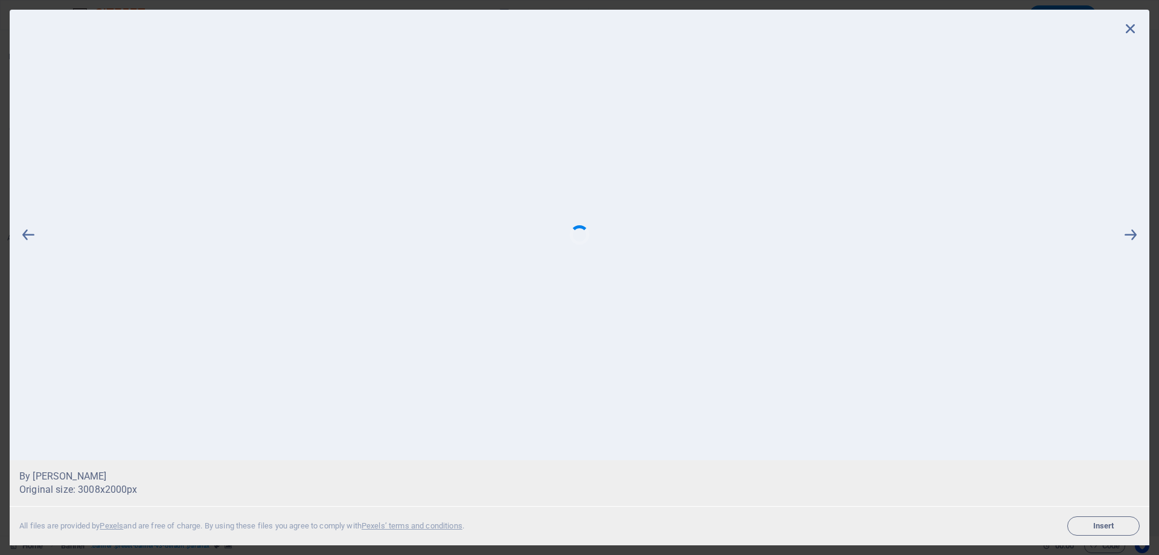
scroll to position [0, 0]
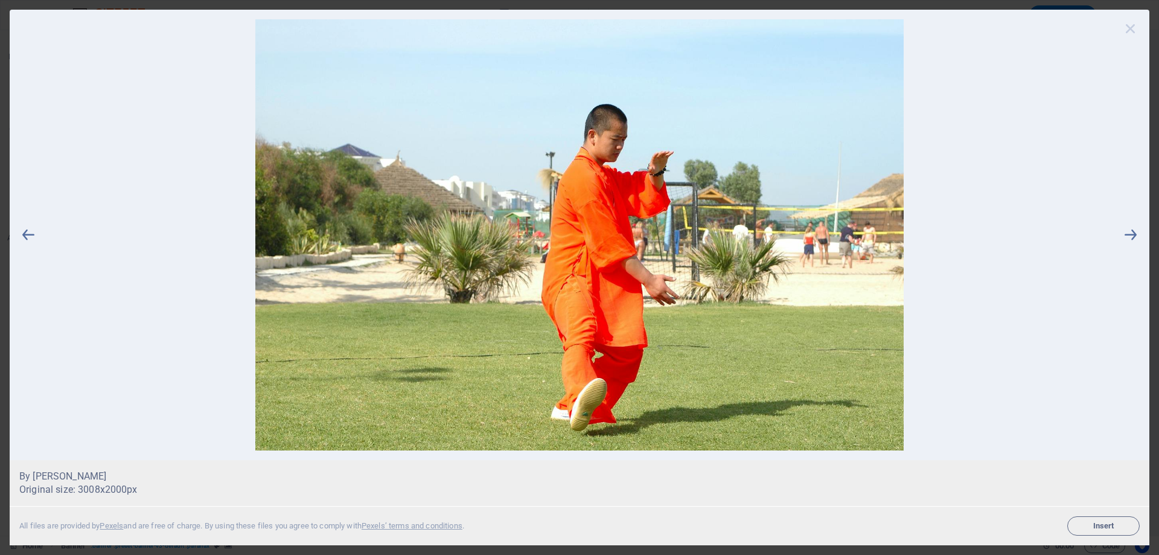
click at [1129, 25] on icon at bounding box center [1131, 28] width 18 height 18
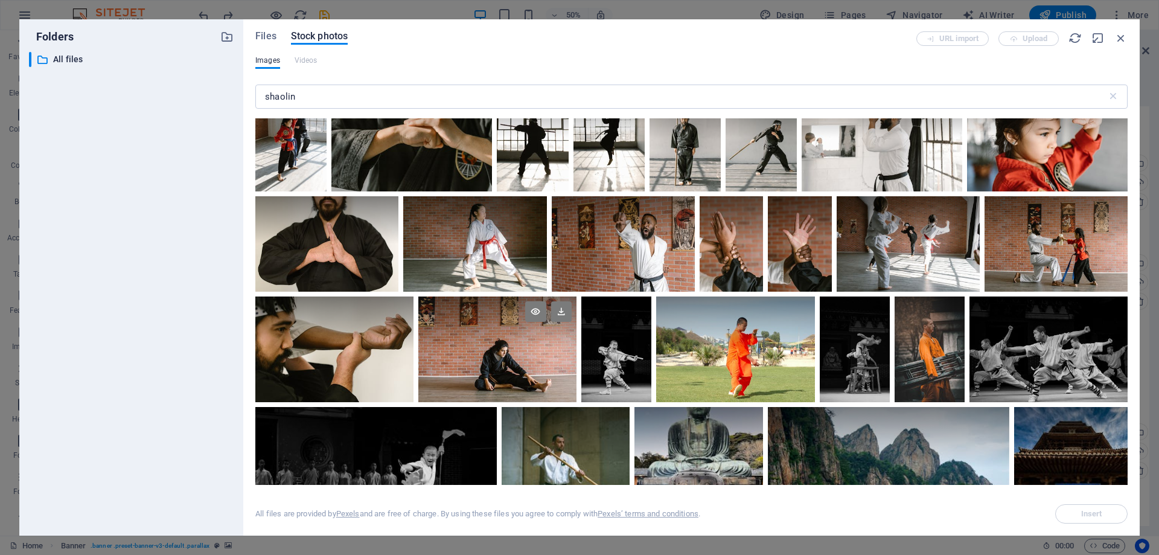
scroll to position [1436, 0]
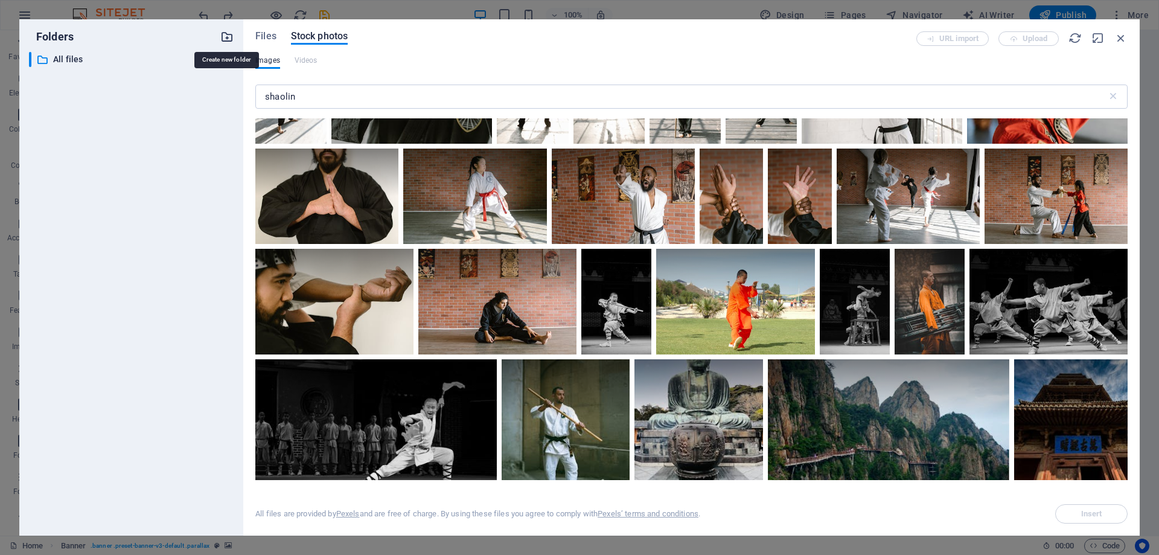
click at [221, 42] on icon "button" at bounding box center [226, 36] width 13 height 13
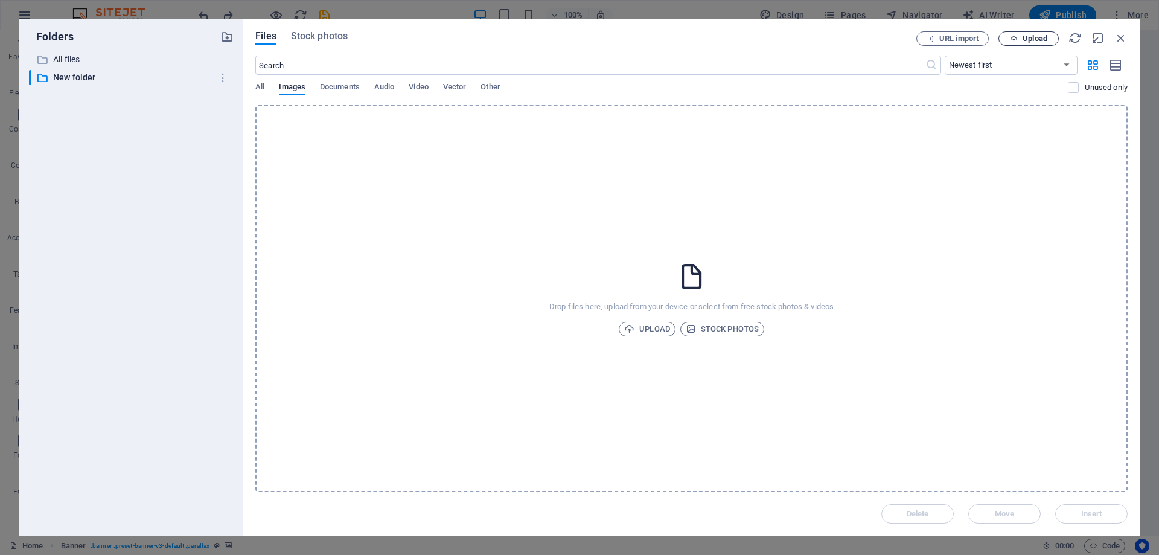
click at [1031, 37] on span "Upload" at bounding box center [1035, 38] width 25 height 7
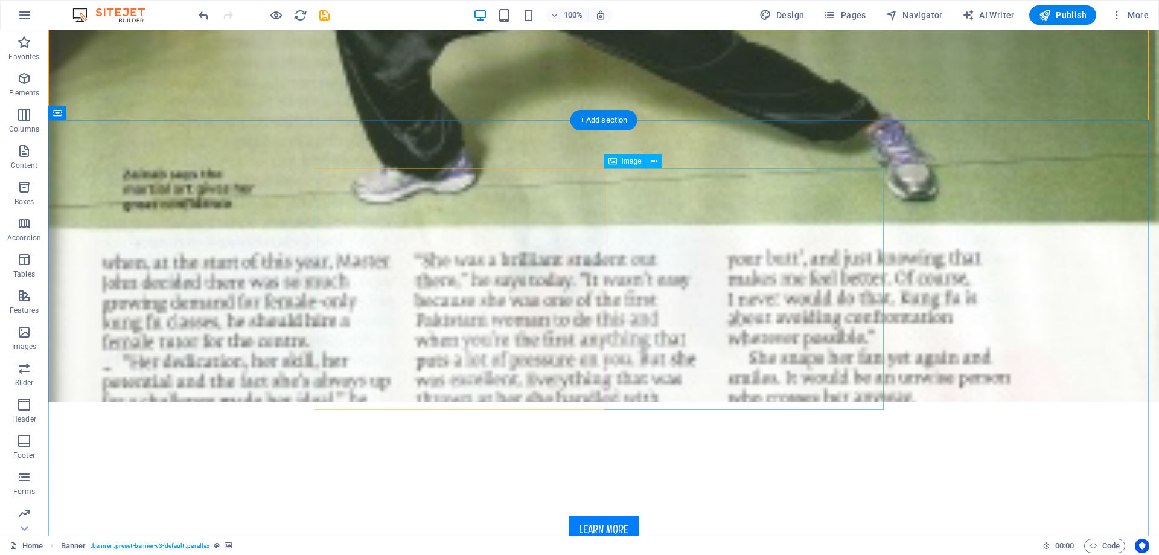
scroll to position [0, 0]
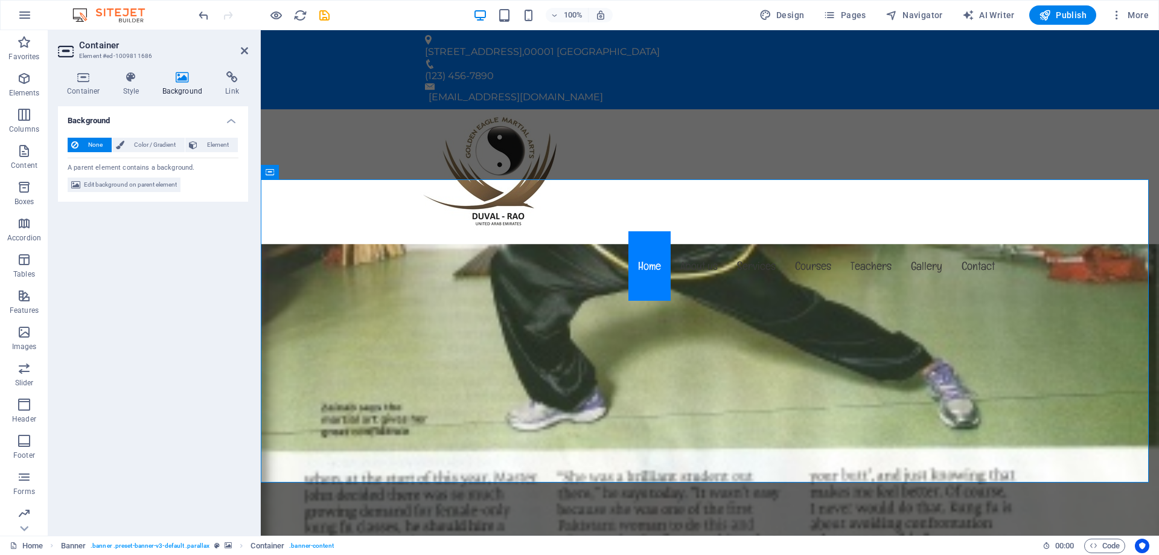
click at [196, 115] on h4 "Background" at bounding box center [153, 117] width 190 height 22
click at [196, 115] on h4 "Background" at bounding box center [153, 120] width 190 height 29
click at [144, 182] on span "Edit background on parent element" at bounding box center [130, 184] width 93 height 14
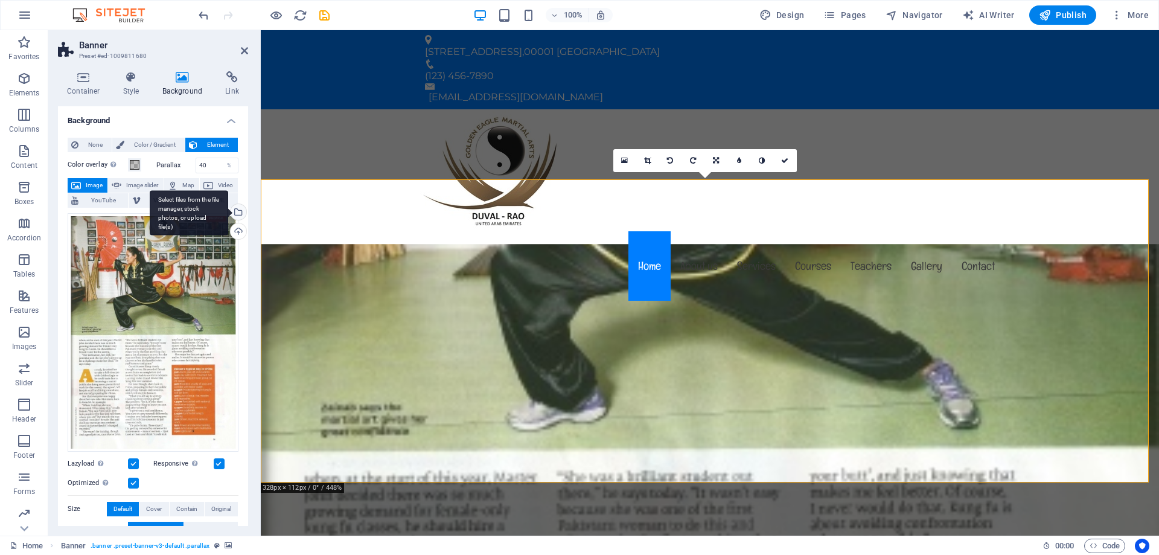
click at [228, 214] on div "Select files from the file manager, stock photos, or upload file(s)" at bounding box center [189, 212] width 78 height 45
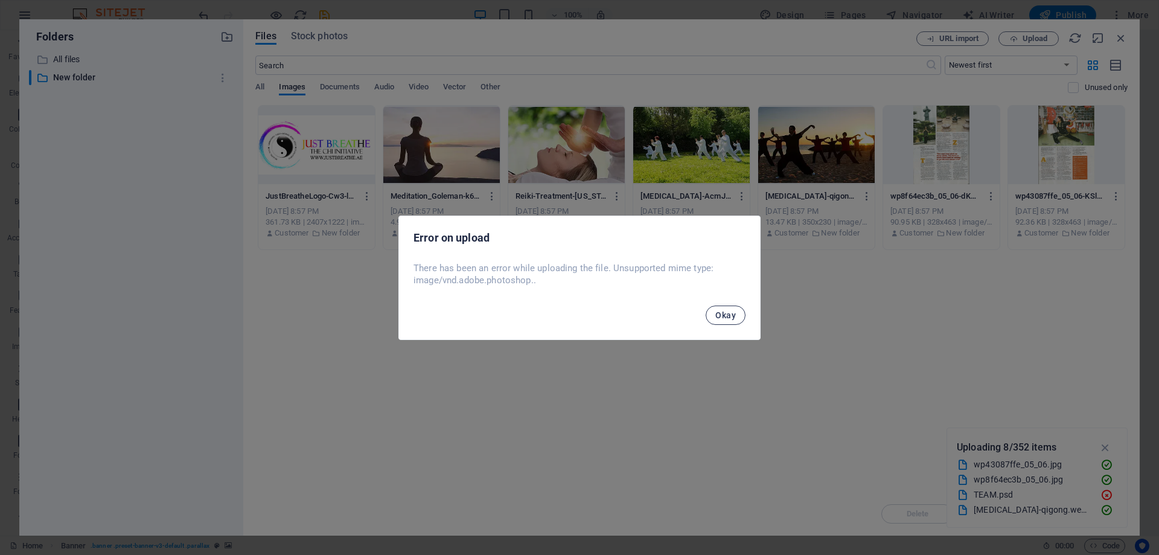
click at [730, 315] on span "Okay" at bounding box center [725, 315] width 21 height 10
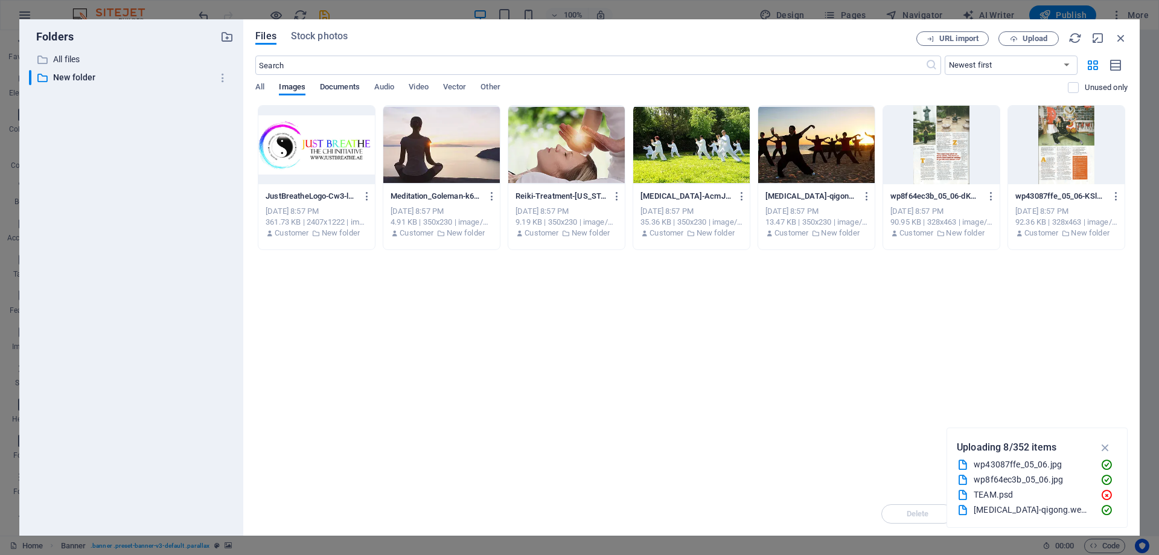
click at [351, 85] on span "Documents" at bounding box center [340, 88] width 40 height 17
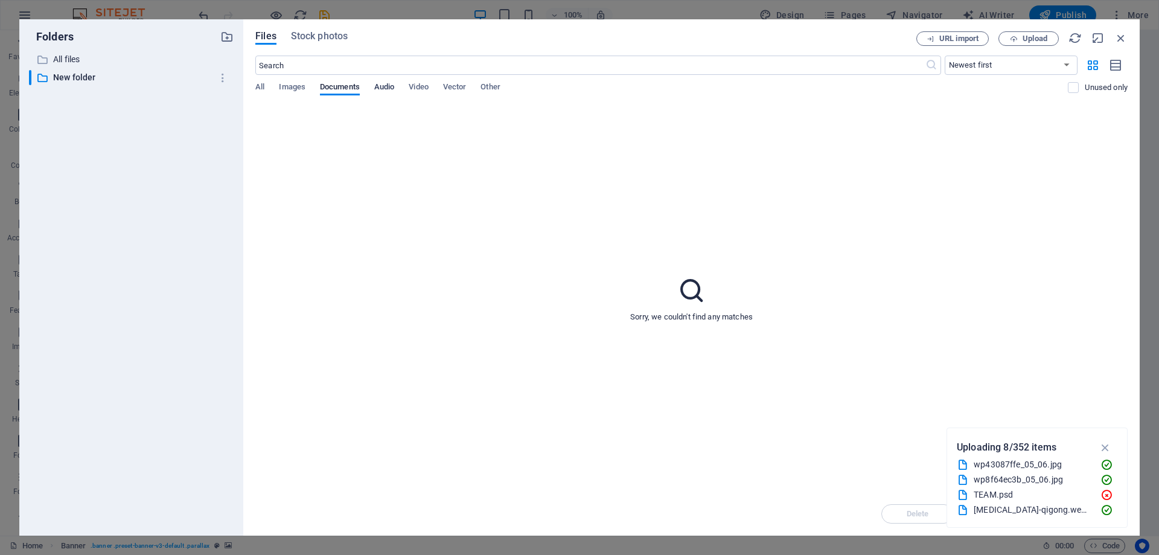
click at [379, 88] on span "Audio" at bounding box center [384, 88] width 20 height 17
click at [446, 93] on span "Vector" at bounding box center [455, 88] width 24 height 17
click at [499, 89] on span "Other" at bounding box center [490, 88] width 19 height 17
click at [407, 88] on div "All Images Documents Audio Video Vector Other" at bounding box center [661, 93] width 813 height 23
click at [367, 83] on div "All Images Documents Audio Video Vector Other" at bounding box center [661, 93] width 813 height 23
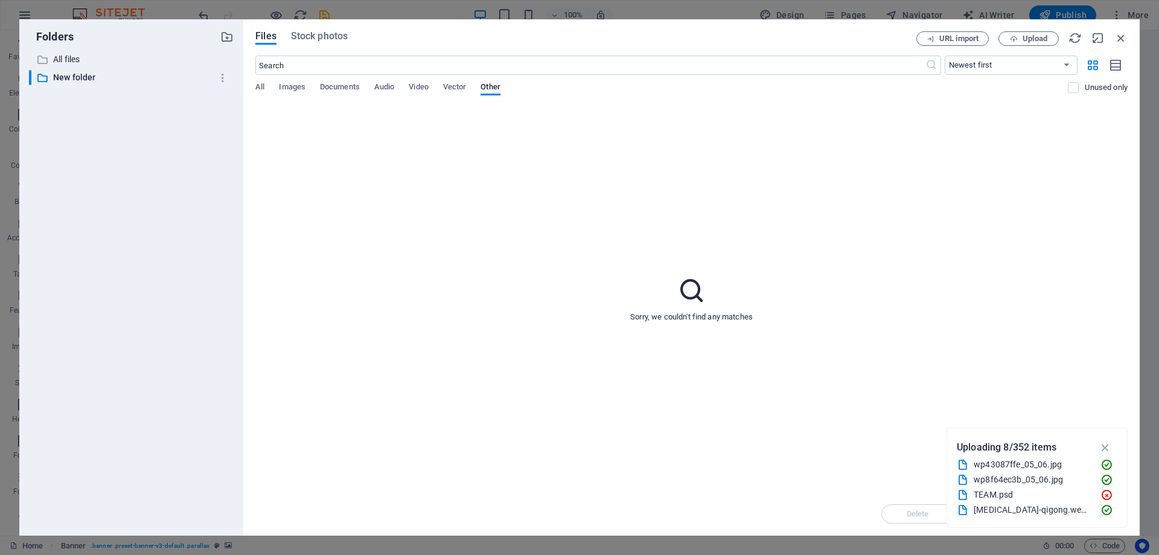
click at [275, 88] on div "All Images Documents Audio Video Vector Other" at bounding box center [661, 93] width 813 height 23
click at [260, 87] on span "All" at bounding box center [259, 88] width 9 height 17
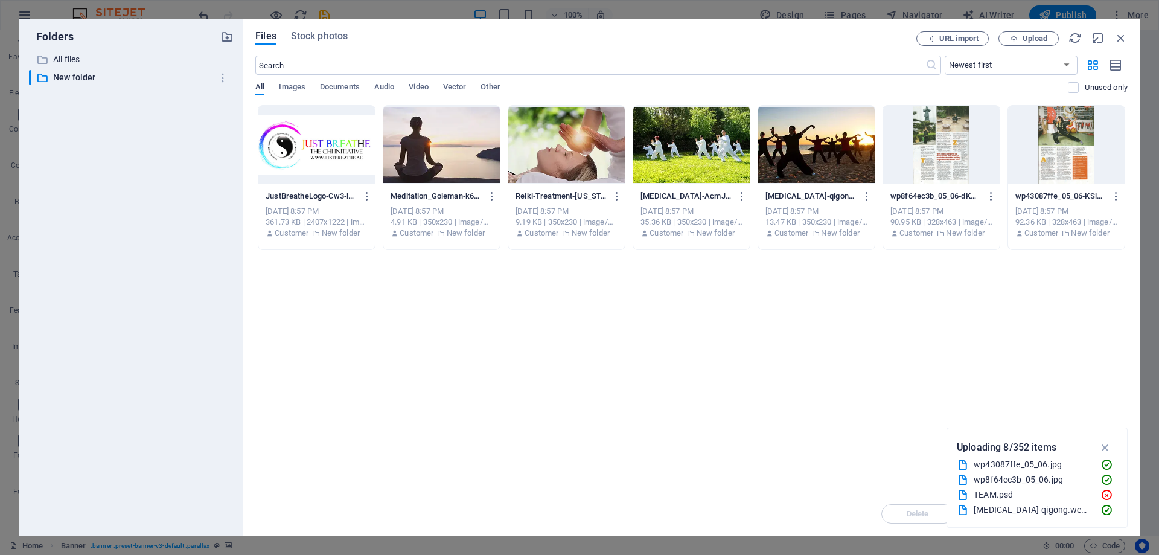
click at [260, 87] on span "All" at bounding box center [259, 88] width 9 height 17
click at [290, 87] on span "Images" at bounding box center [292, 88] width 27 height 17
click at [349, 89] on span "Documents" at bounding box center [340, 88] width 40 height 17
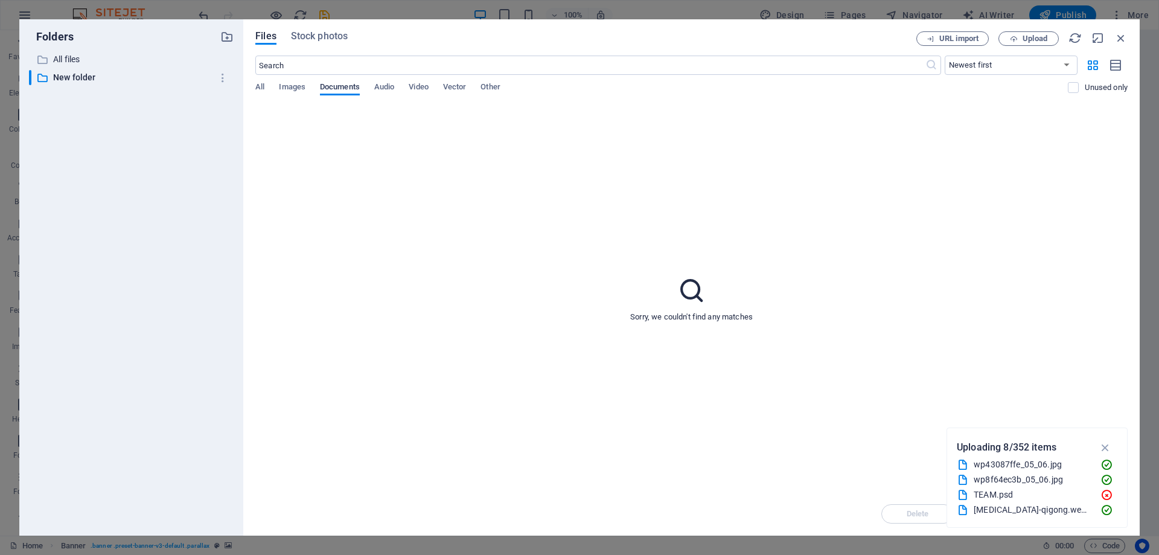
click at [354, 89] on span "Documents" at bounding box center [340, 88] width 40 height 17
click at [289, 86] on span "Images" at bounding box center [292, 88] width 27 height 17
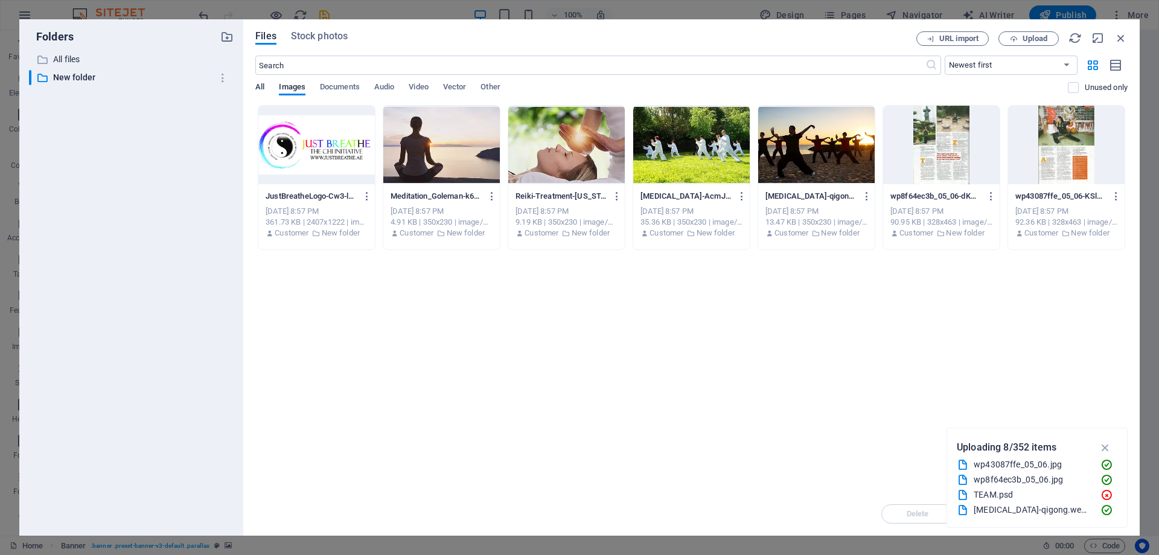
click at [258, 85] on span "All" at bounding box center [259, 88] width 9 height 17
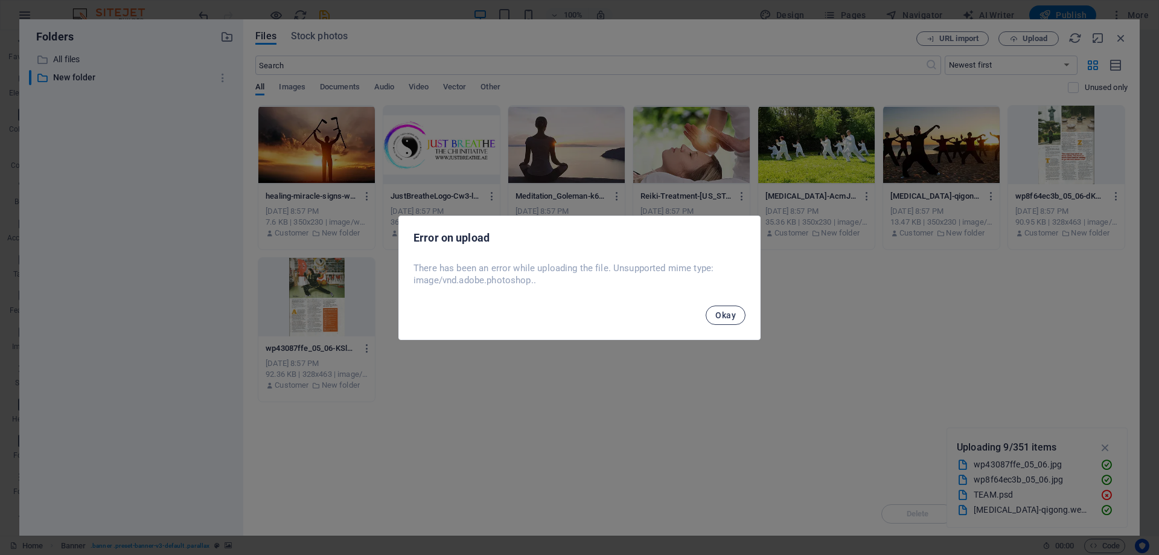
click at [724, 311] on span "Okay" at bounding box center [725, 315] width 21 height 10
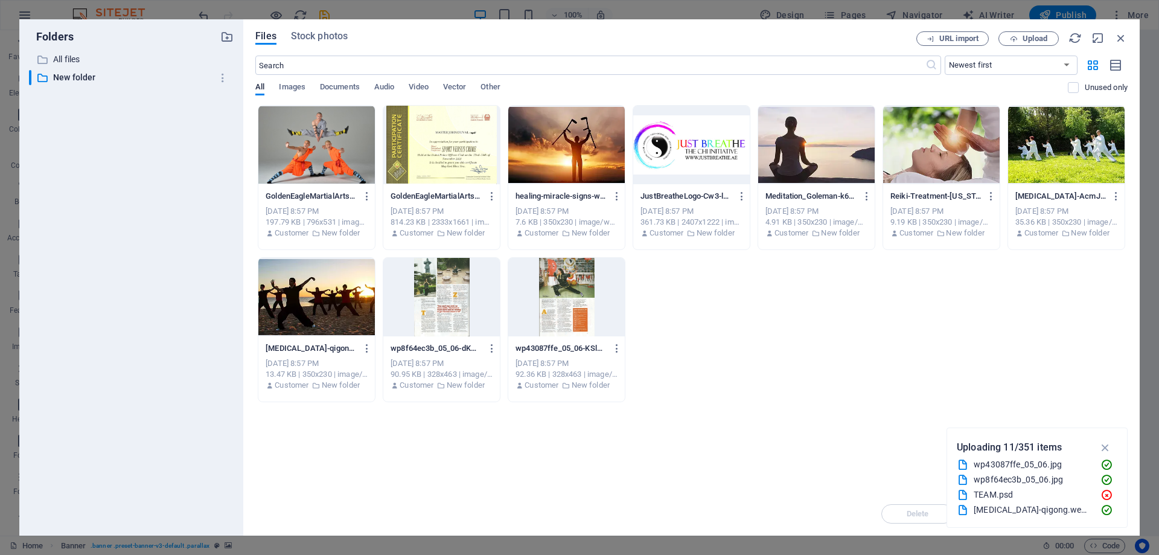
click at [333, 129] on div at bounding box center [316, 145] width 117 height 78
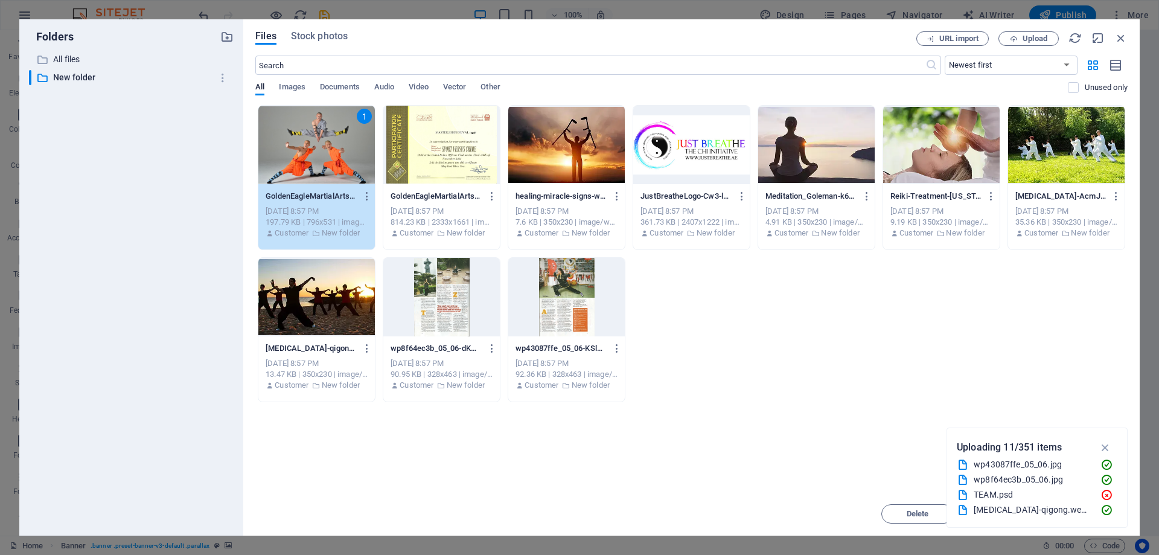
click at [1107, 446] on icon "button" at bounding box center [1106, 447] width 14 height 13
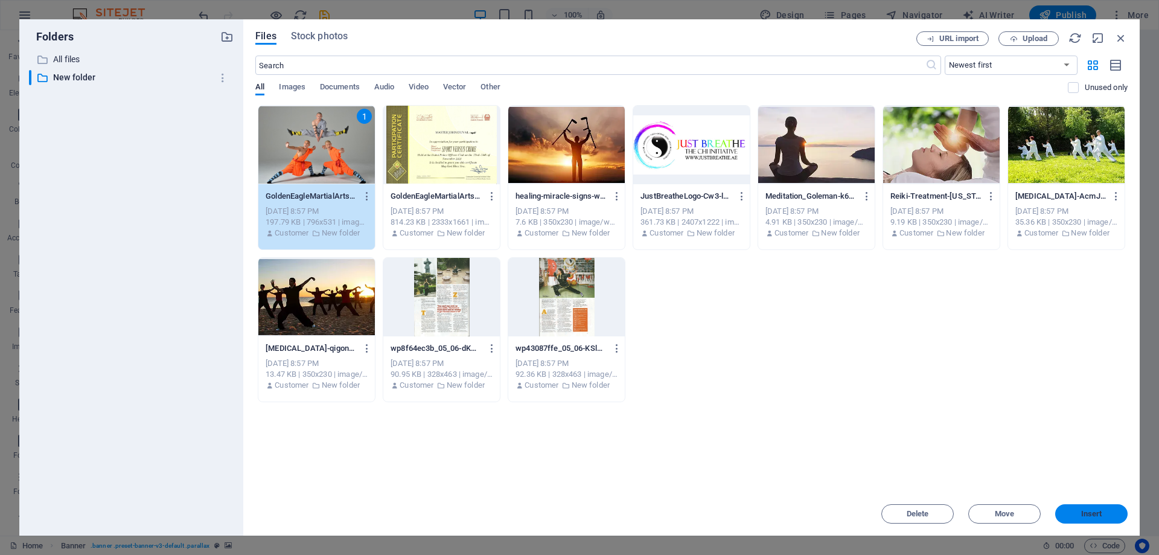
click at [1091, 510] on span "Insert" at bounding box center [1091, 513] width 21 height 7
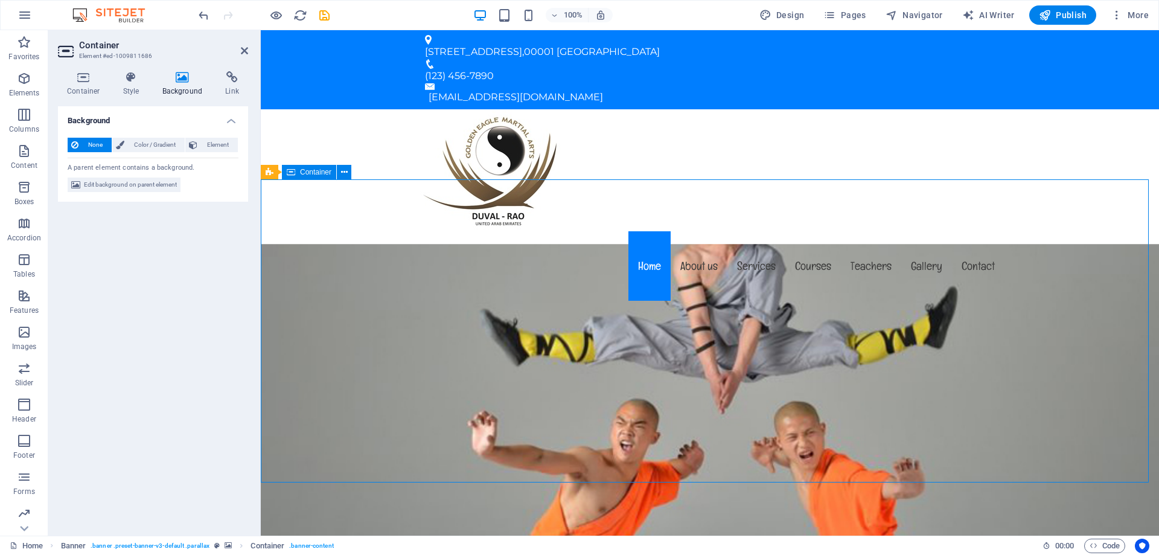
drag, startPoint x: 1058, startPoint y: 290, endPoint x: 1059, endPoint y: 332, distance: 41.7
drag, startPoint x: 1058, startPoint y: 330, endPoint x: 1058, endPoint y: 361, distance: 31.4
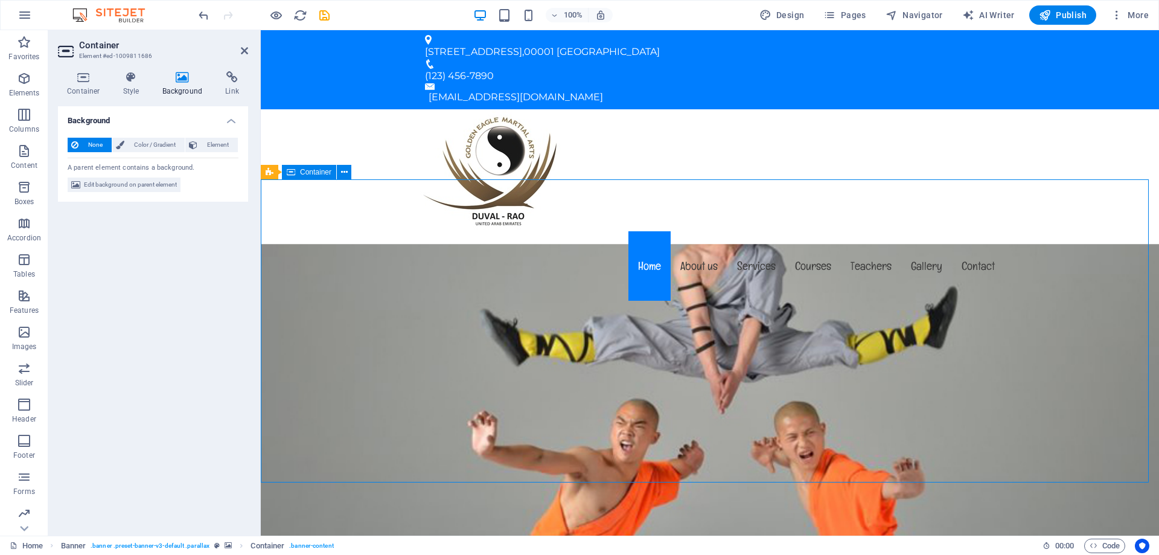
drag, startPoint x: 1043, startPoint y: 322, endPoint x: 1042, endPoint y: 370, distance: 48.3
drag, startPoint x: 1042, startPoint y: 370, endPoint x: 1036, endPoint y: 322, distance: 48.7
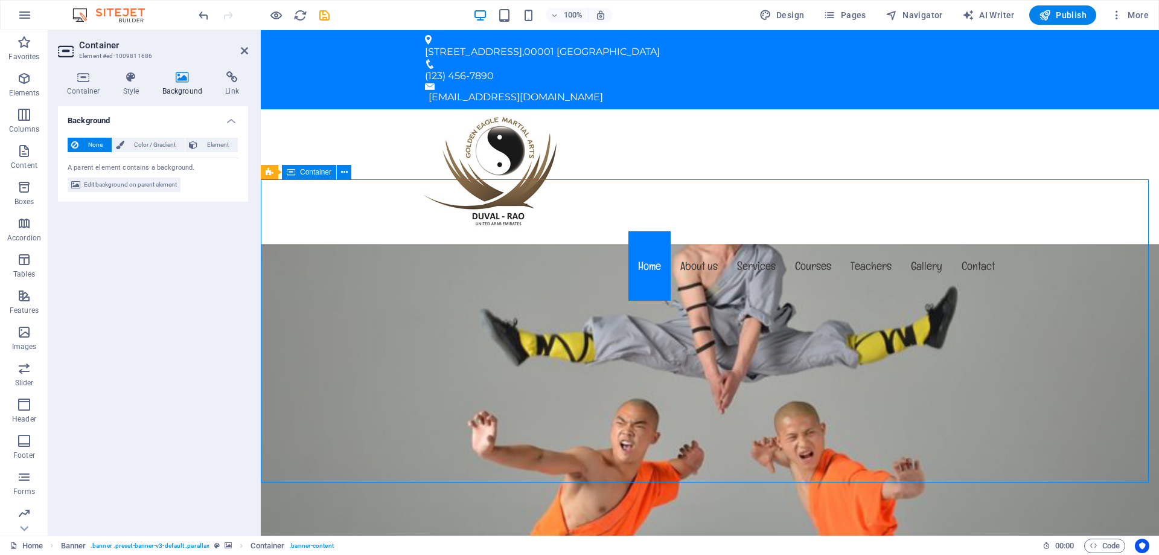
drag, startPoint x: 1036, startPoint y: 322, endPoint x: 994, endPoint y: 370, distance: 63.8
click at [126, 176] on div "None Color / Gradient Element Stretch background to full-width Color overlay Pl…" at bounding box center [153, 165] width 190 height 74
click at [127, 187] on span "Edit background on parent element" at bounding box center [130, 184] width 93 height 14
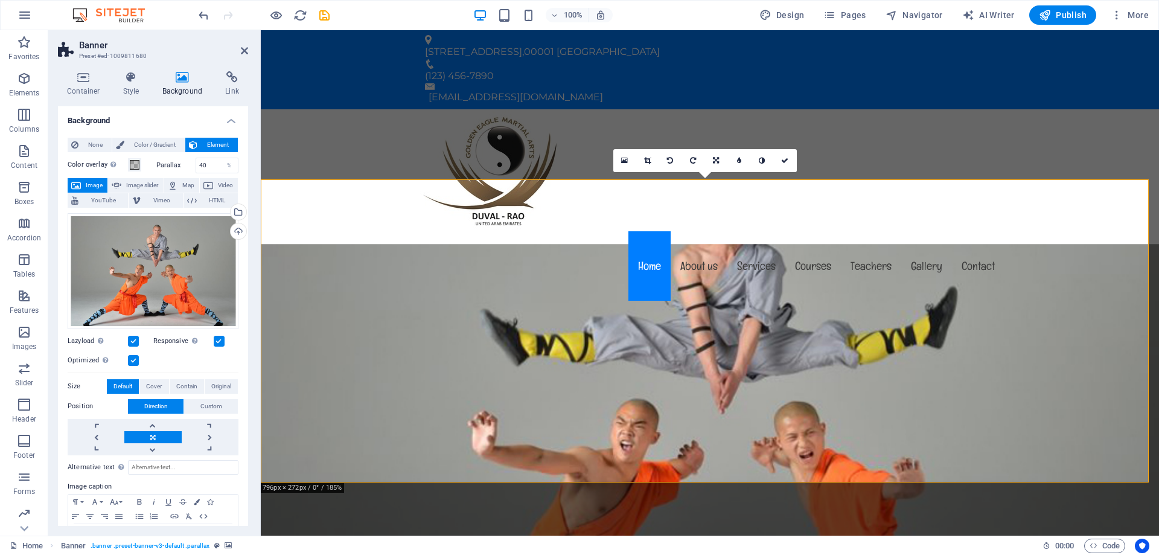
click at [133, 359] on label at bounding box center [133, 360] width 11 height 11
click at [0, 0] on input "Optimized Images are compressed to improve page speed." at bounding box center [0, 0] width 0 height 0
click at [133, 359] on label at bounding box center [133, 360] width 11 height 11
click at [0, 0] on input "Optimized Images are compressed to improve page speed." at bounding box center [0, 0] width 0 height 0
click at [134, 338] on label at bounding box center [133, 341] width 11 height 11
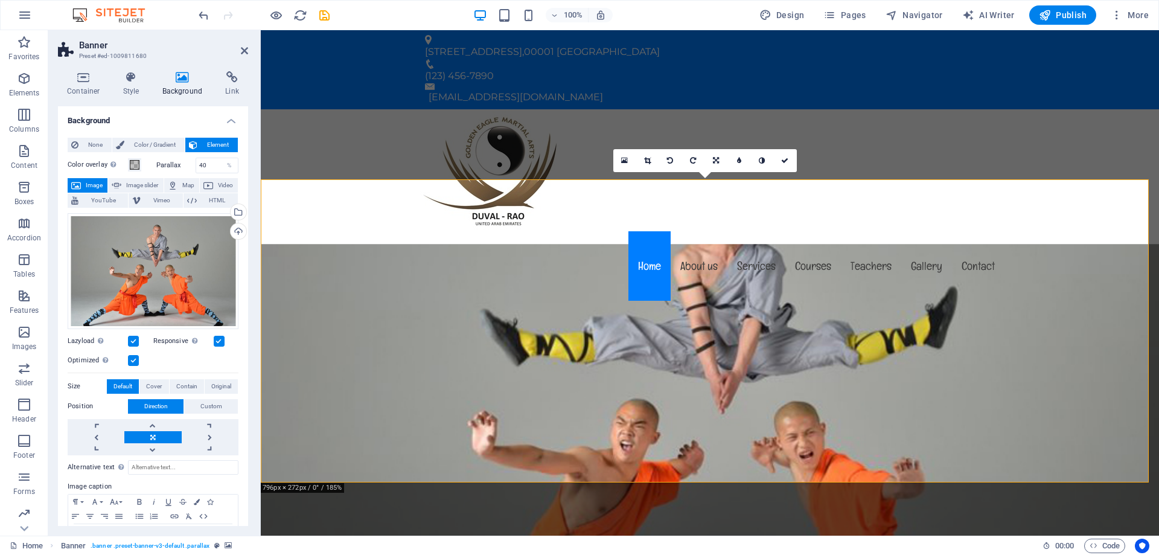
click at [0, 0] on input "Lazyload Loading images after the page loads improves page speed." at bounding box center [0, 0] width 0 height 0
click at [134, 338] on label at bounding box center [133, 341] width 11 height 11
click at [0, 0] on input "Lazyload Loading images after the page loads improves page speed." at bounding box center [0, 0] width 0 height 0
drag, startPoint x: 182, startPoint y: 248, endPoint x: 184, endPoint y: 283, distance: 35.7
click at [184, 283] on div "Drag files here, click to choose files or select files from Files or our free s…" at bounding box center [153, 271] width 171 height 116
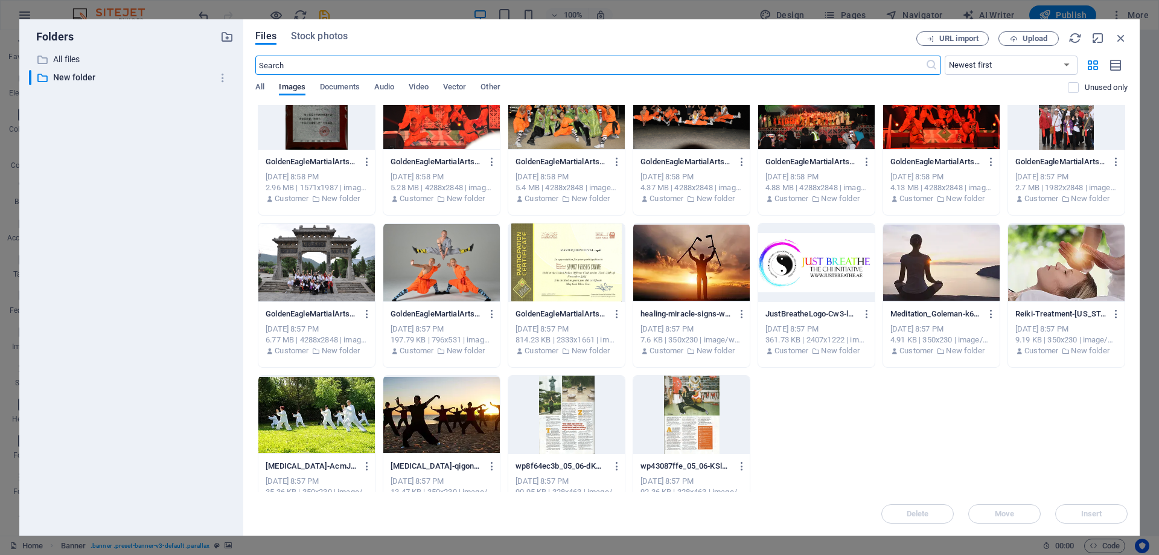
scroll to position [519, 0]
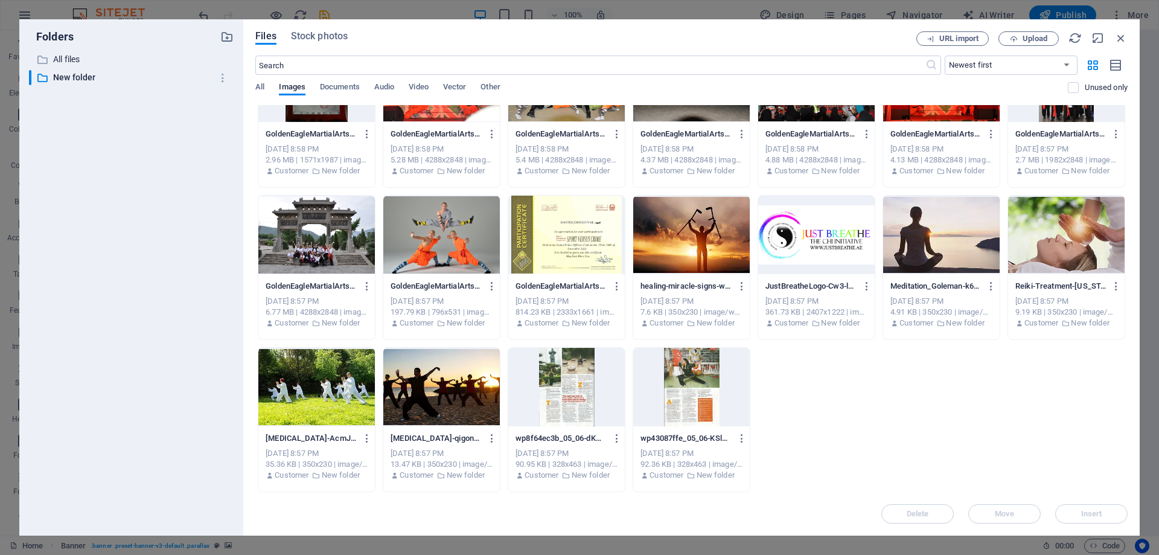
click at [428, 223] on div at bounding box center [441, 235] width 117 height 78
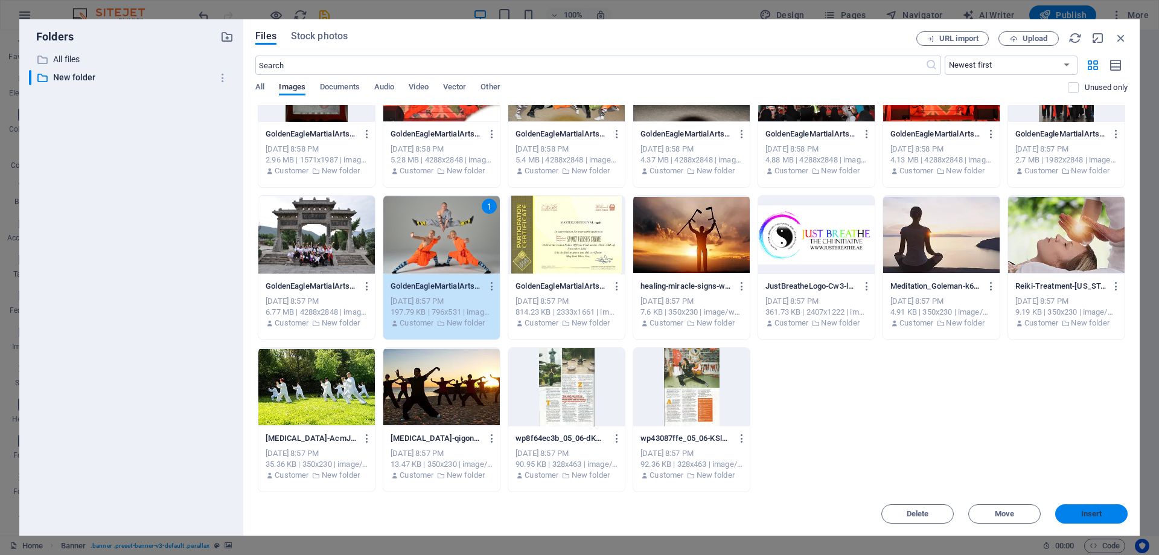
click at [1091, 510] on span "Insert" at bounding box center [1091, 513] width 21 height 7
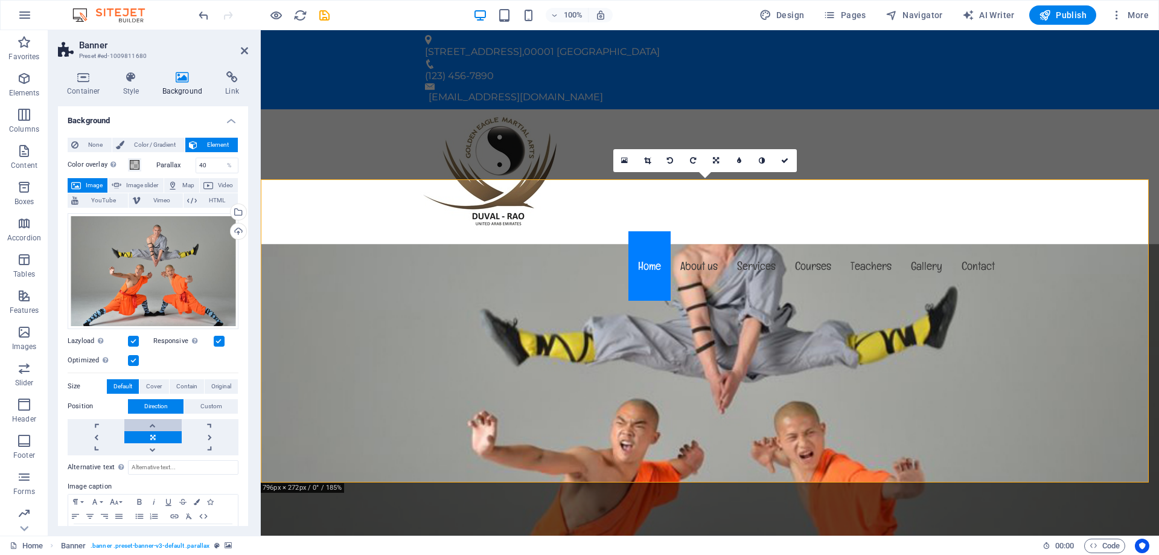
click at [153, 423] on link at bounding box center [152, 425] width 57 height 12
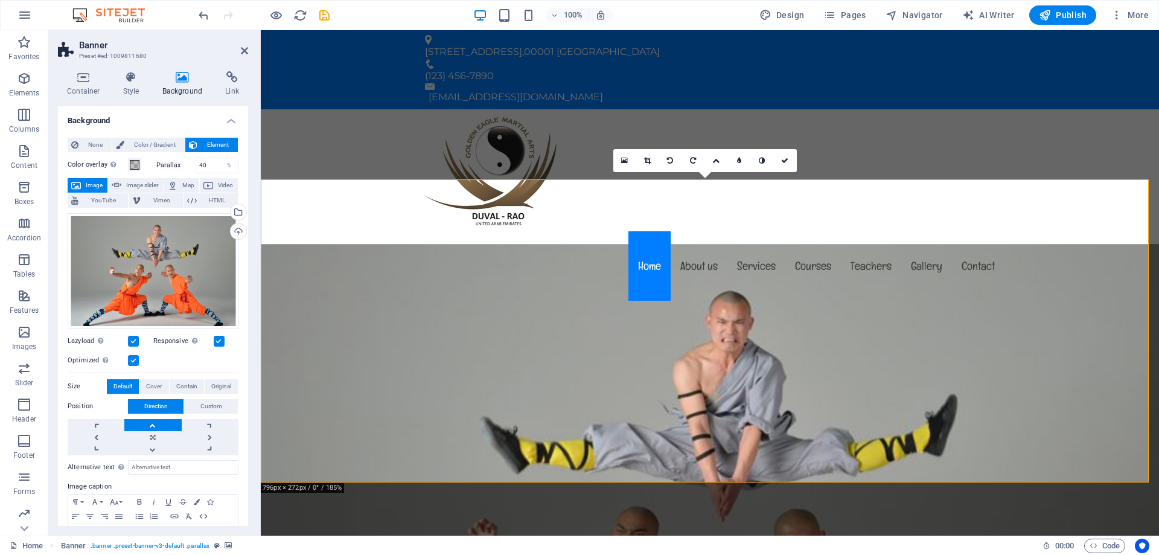
click at [153, 423] on link at bounding box center [152, 425] width 57 height 12
click at [150, 444] on link at bounding box center [152, 449] width 57 height 12
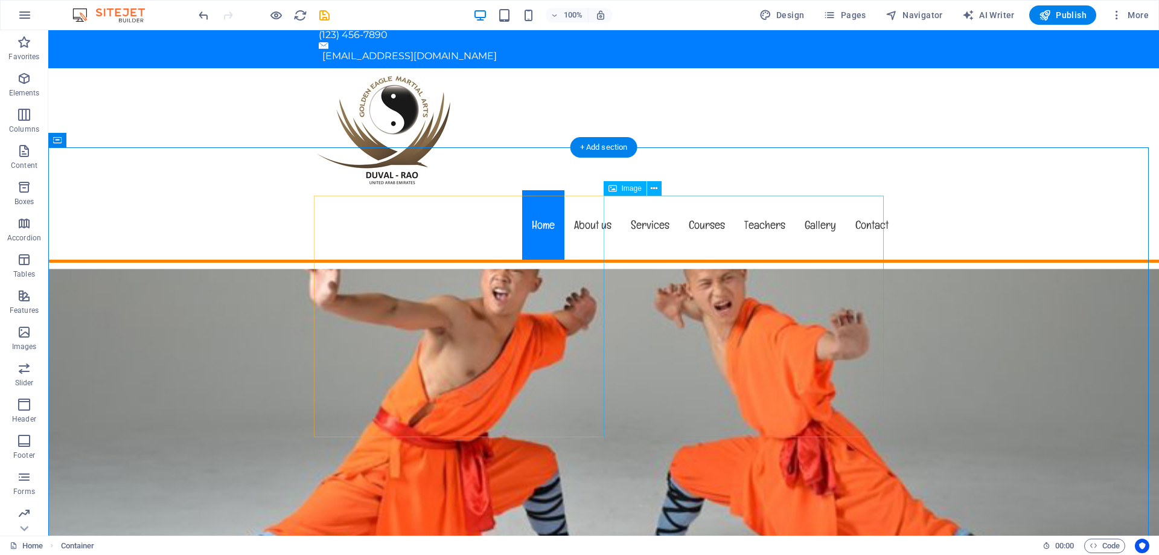
scroll to position [0, 0]
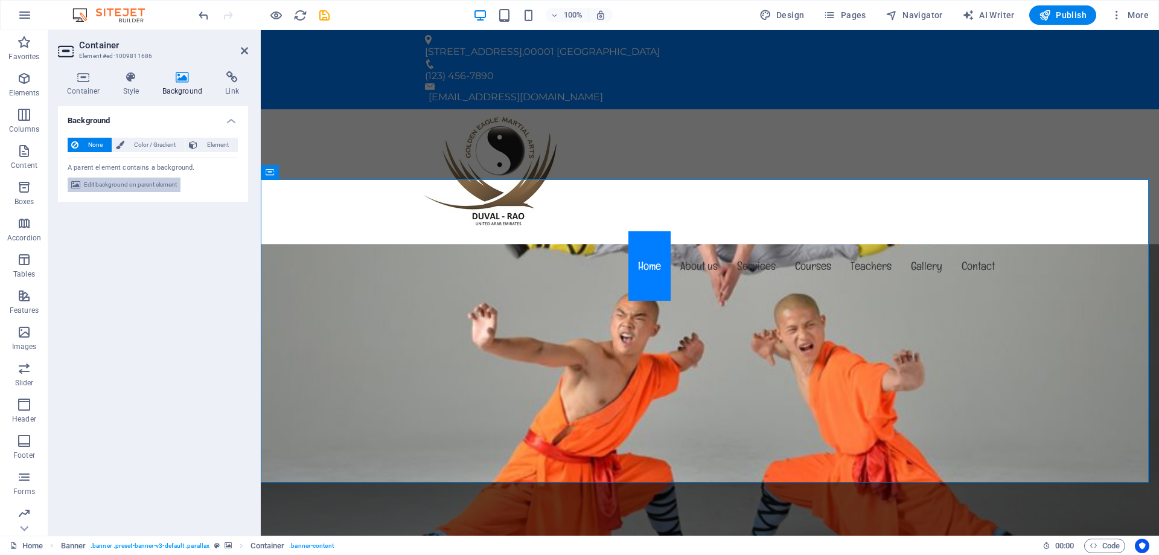
click at [132, 179] on span "Edit background on parent element" at bounding box center [130, 184] width 93 height 14
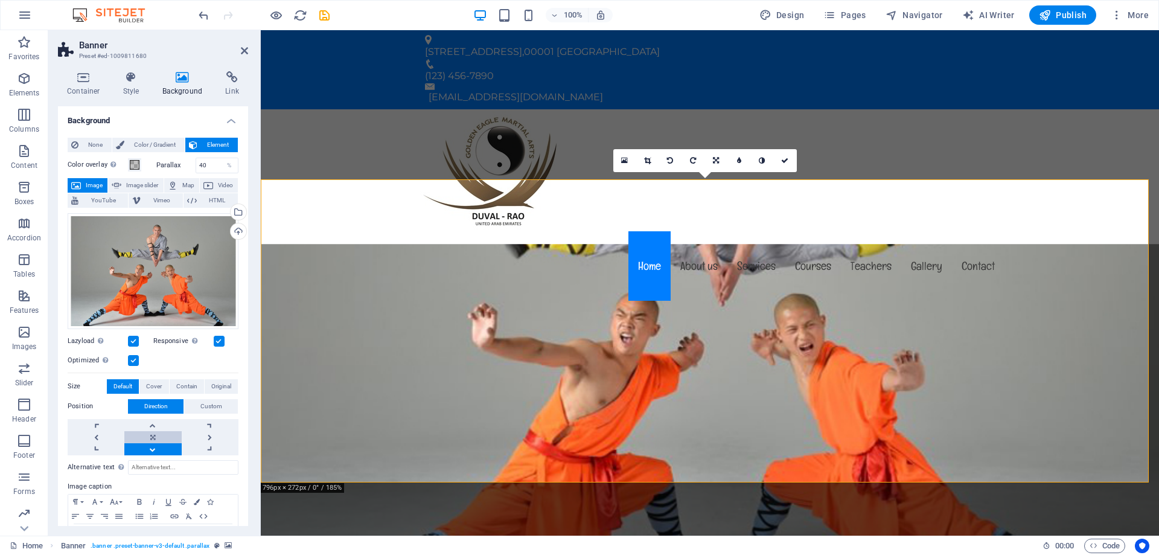
click at [150, 435] on link at bounding box center [152, 437] width 57 height 12
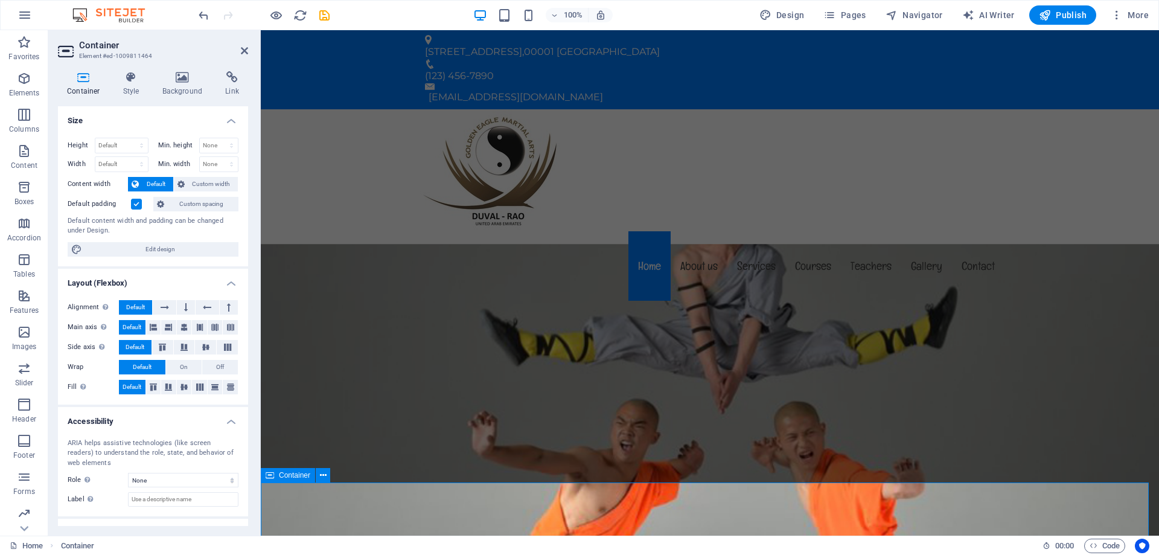
click at [241, 50] on icon at bounding box center [244, 51] width 7 height 10
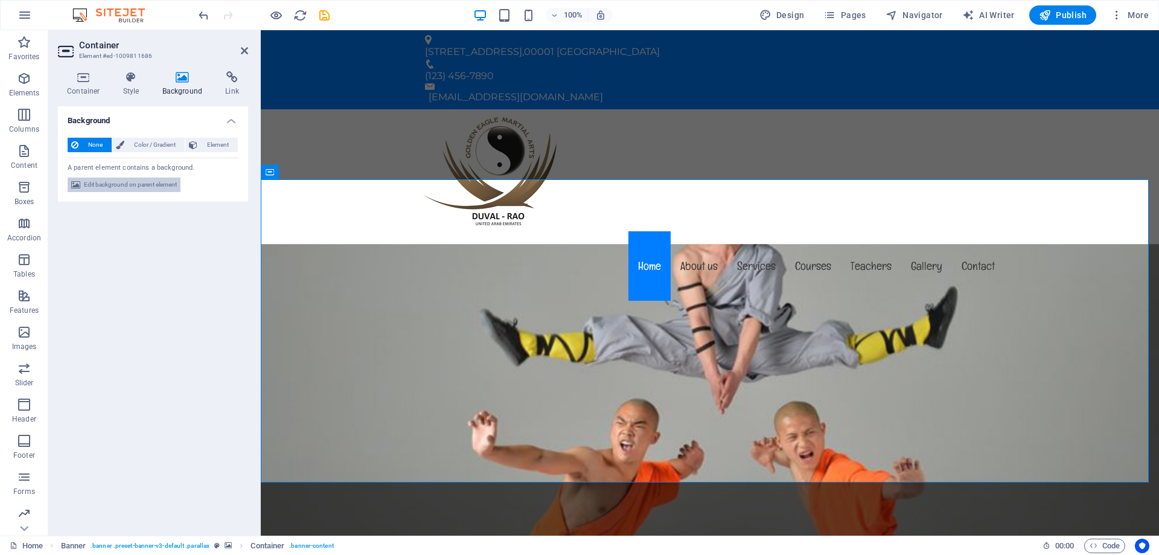
click at [120, 185] on span "Edit background on parent element" at bounding box center [130, 184] width 93 height 14
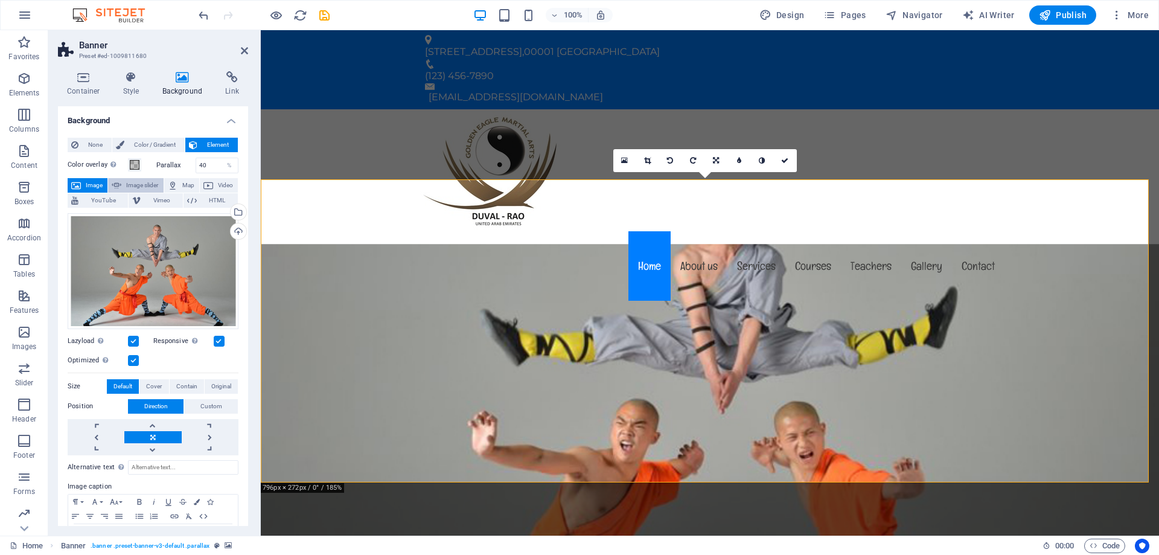
click at [139, 185] on span "Image slider" at bounding box center [142, 185] width 34 height 14
select select "ms"
select select "s"
select select "progressive"
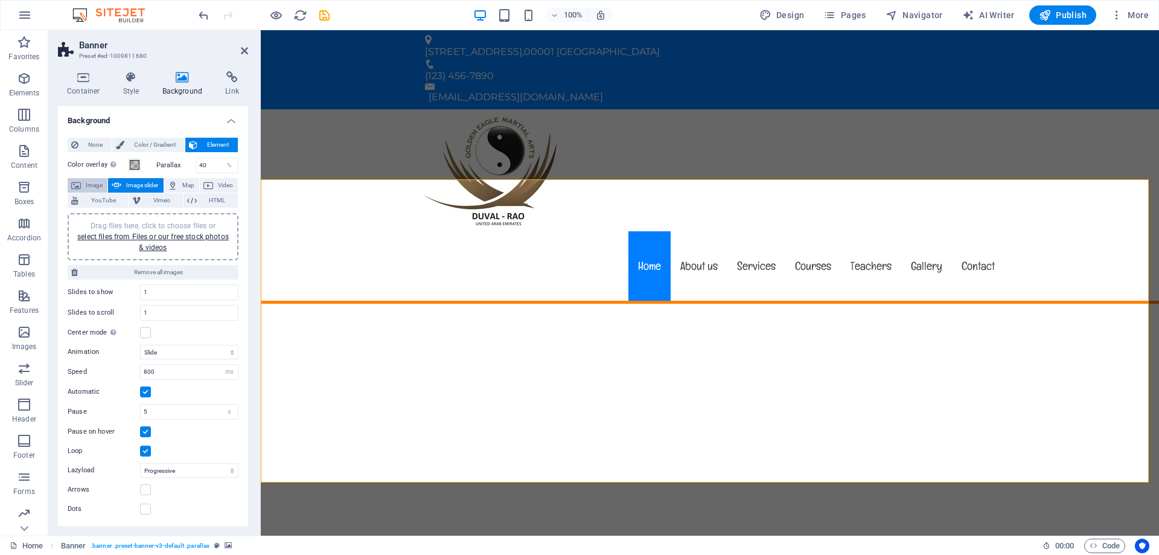
click at [91, 187] on span "Image" at bounding box center [94, 185] width 19 height 14
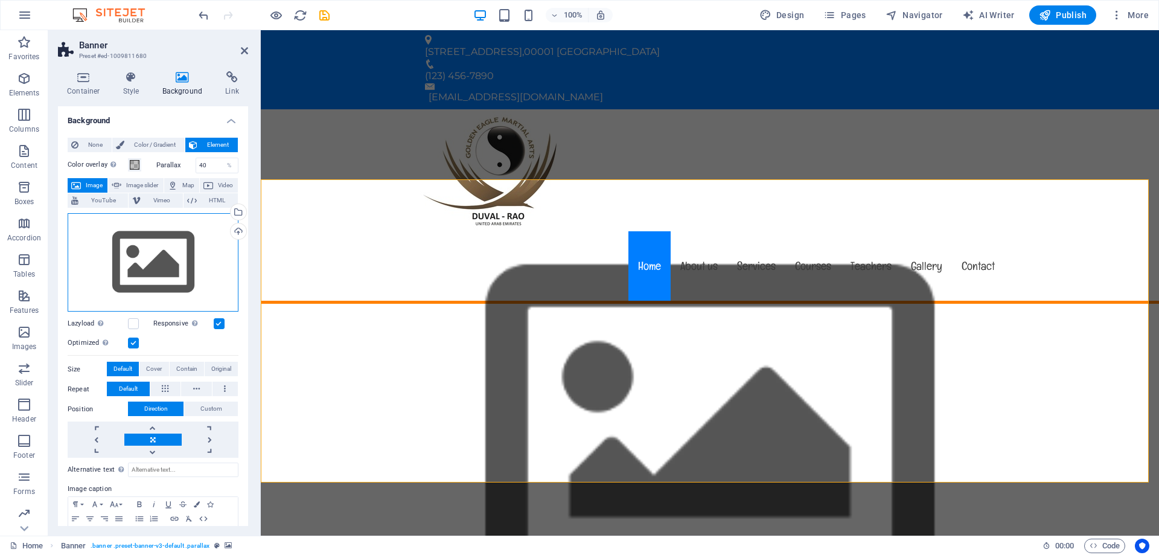
click at [192, 256] on div "Drag files here, click to choose files or select files from Files or our free s…" at bounding box center [153, 262] width 171 height 99
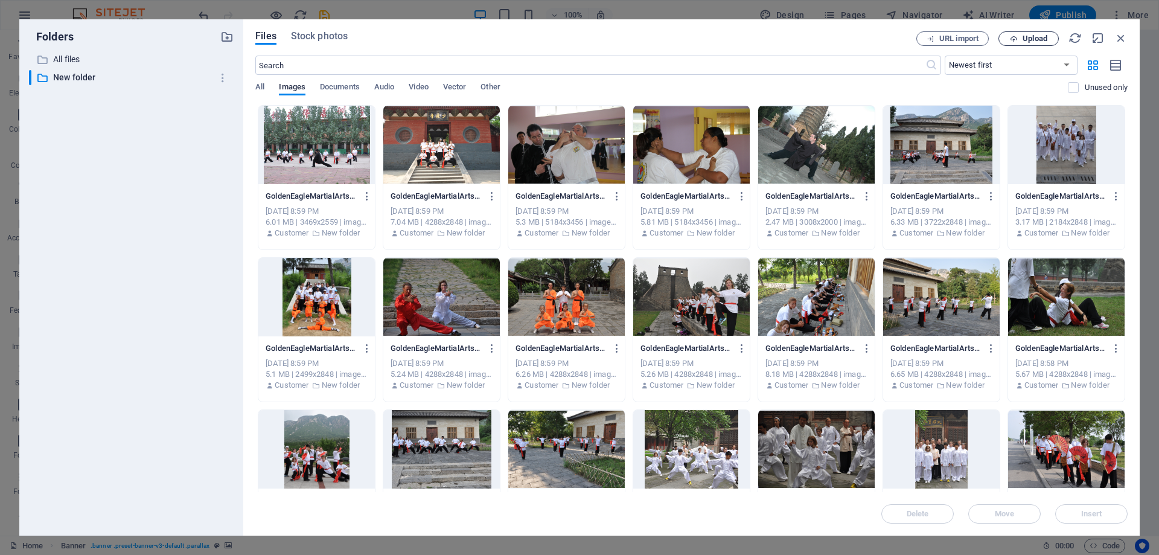
click at [1029, 39] on span "Upload" at bounding box center [1035, 38] width 25 height 7
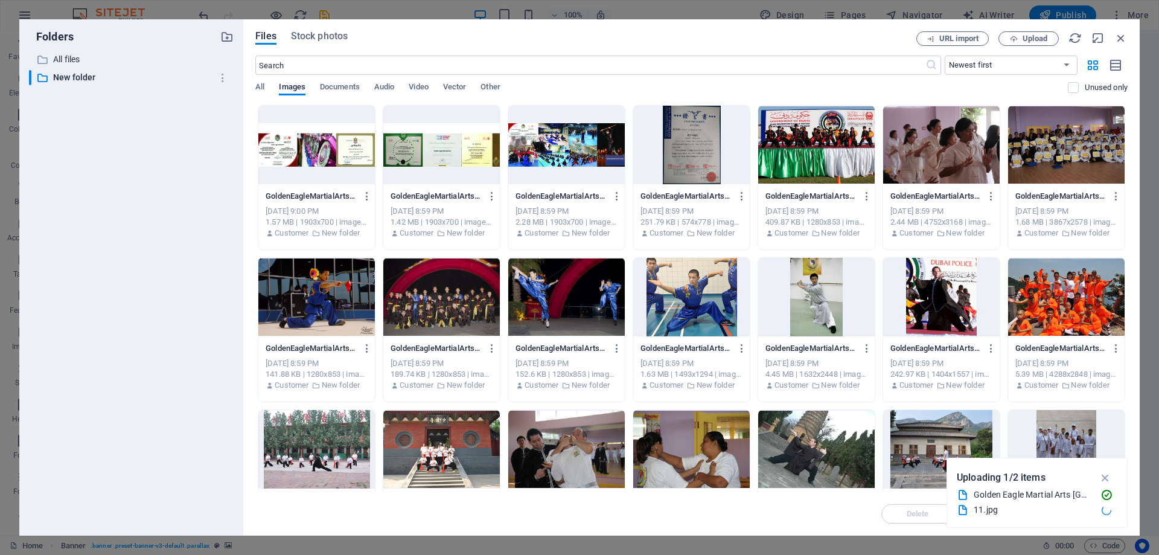
click at [573, 144] on div at bounding box center [566, 145] width 117 height 78
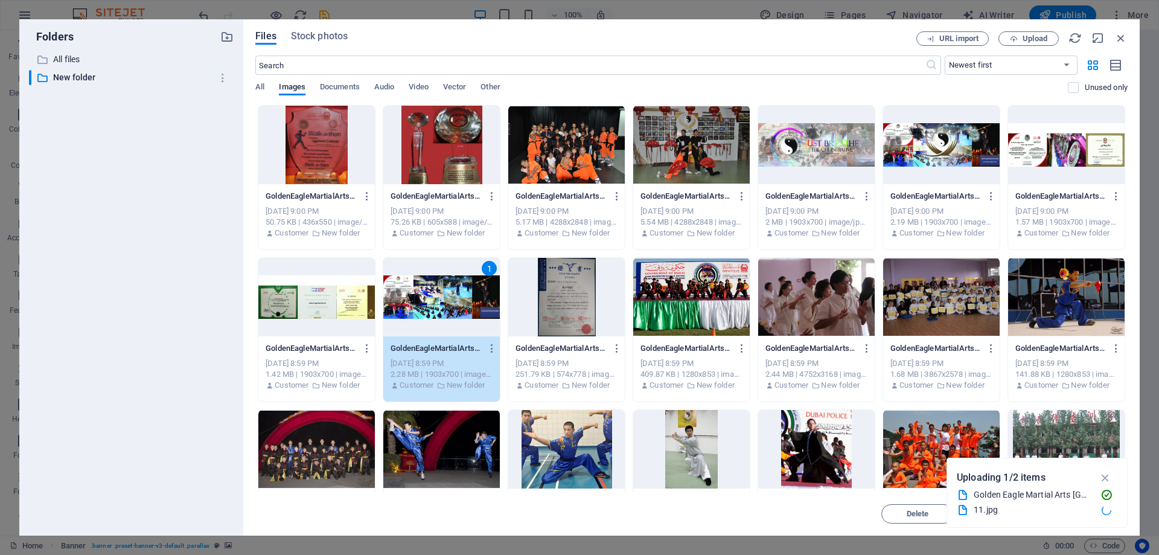
click at [875, 153] on div at bounding box center [816, 145] width 117 height 78
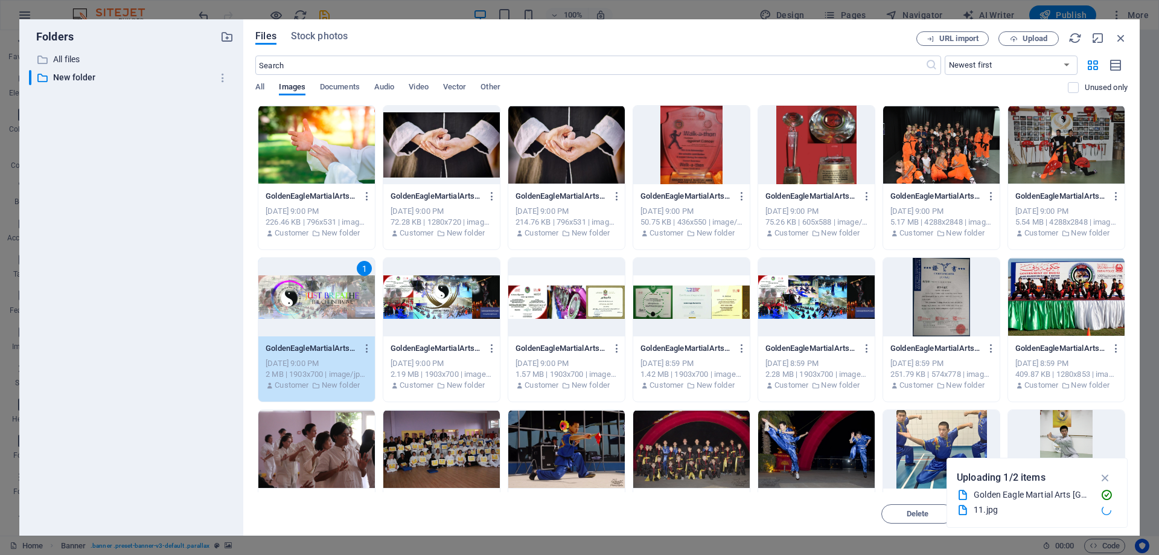
click at [453, 306] on div at bounding box center [441, 297] width 117 height 78
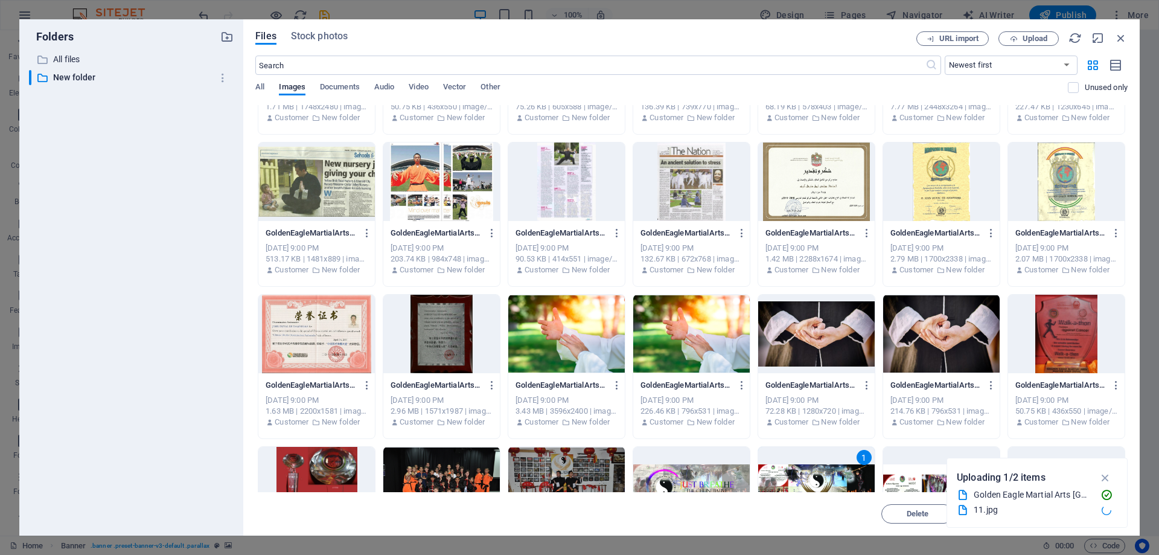
scroll to position [4679, 0]
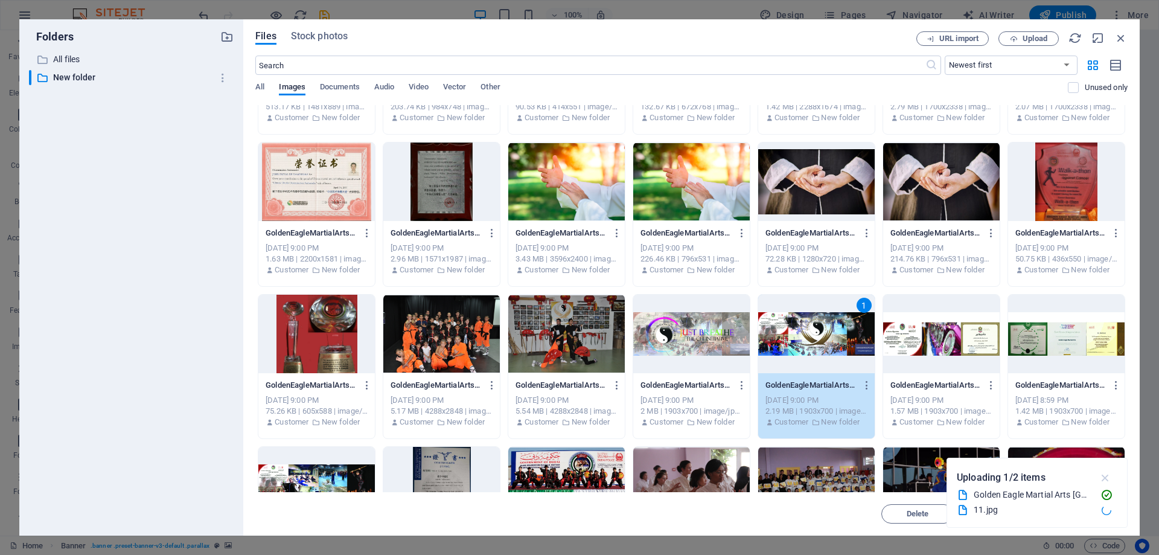
click at [1107, 479] on icon "button" at bounding box center [1106, 477] width 14 height 13
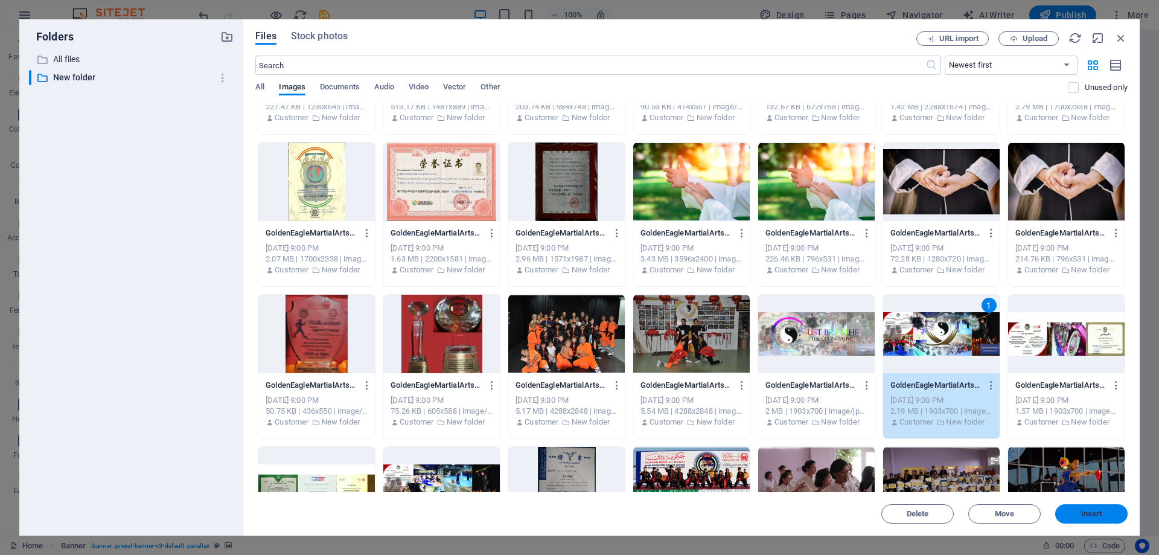
click at [1093, 511] on span "Insert" at bounding box center [1091, 513] width 21 height 7
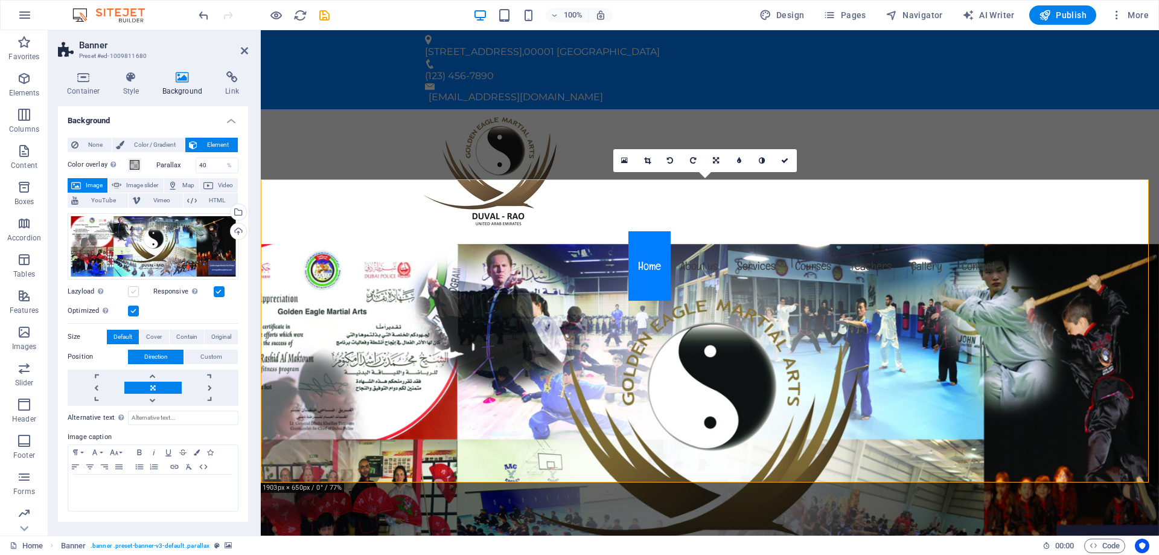
click at [134, 293] on label at bounding box center [133, 291] width 11 height 11
click at [0, 0] on input "Lazyload Loading images after the page loads improves page speed." at bounding box center [0, 0] width 0 height 0
click at [155, 337] on span "Cover" at bounding box center [154, 337] width 16 height 14
click at [178, 336] on span "Contain" at bounding box center [186, 337] width 21 height 14
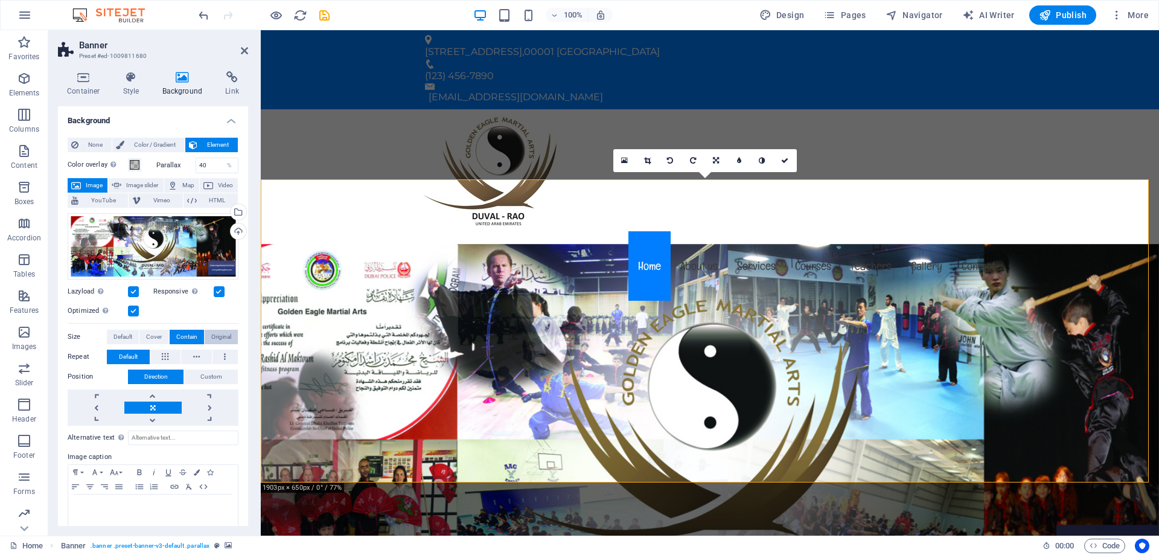
click at [213, 335] on span "Original" at bounding box center [221, 337] width 20 height 14
click at [220, 335] on span "Original" at bounding box center [221, 337] width 20 height 14
click at [157, 395] on link at bounding box center [152, 395] width 57 height 12
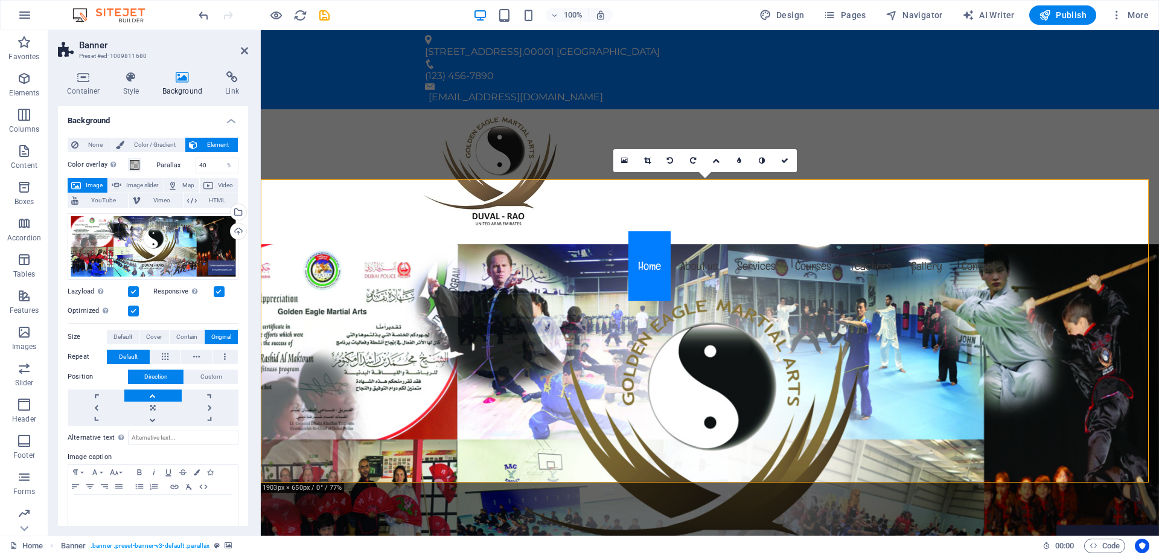
click at [157, 395] on link at bounding box center [152, 395] width 57 height 12
click at [155, 418] on link at bounding box center [152, 420] width 57 height 12
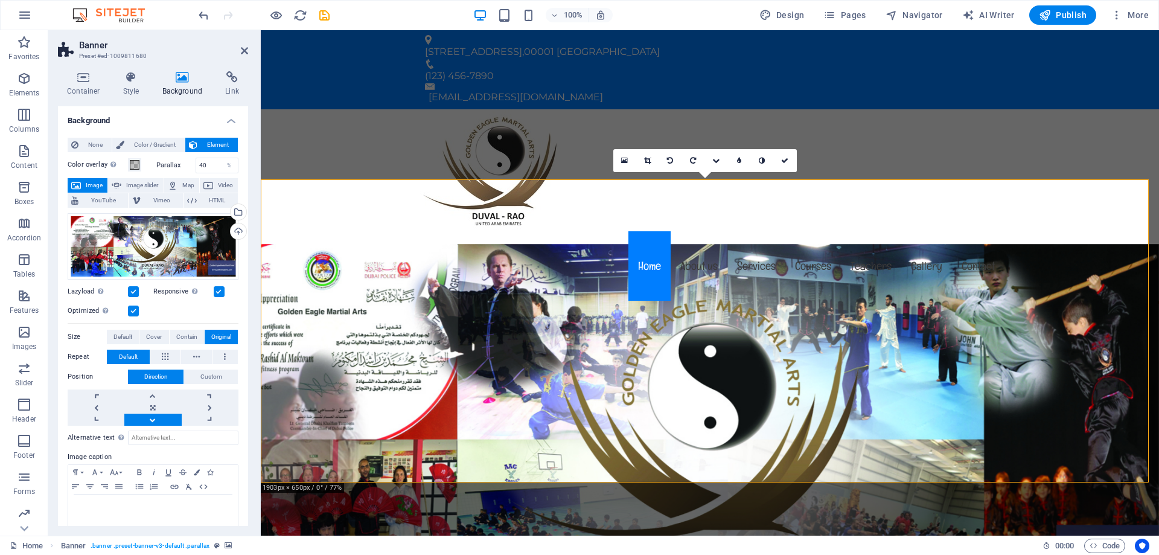
click at [155, 418] on link at bounding box center [152, 420] width 57 height 12
click at [156, 404] on link at bounding box center [152, 407] width 57 height 12
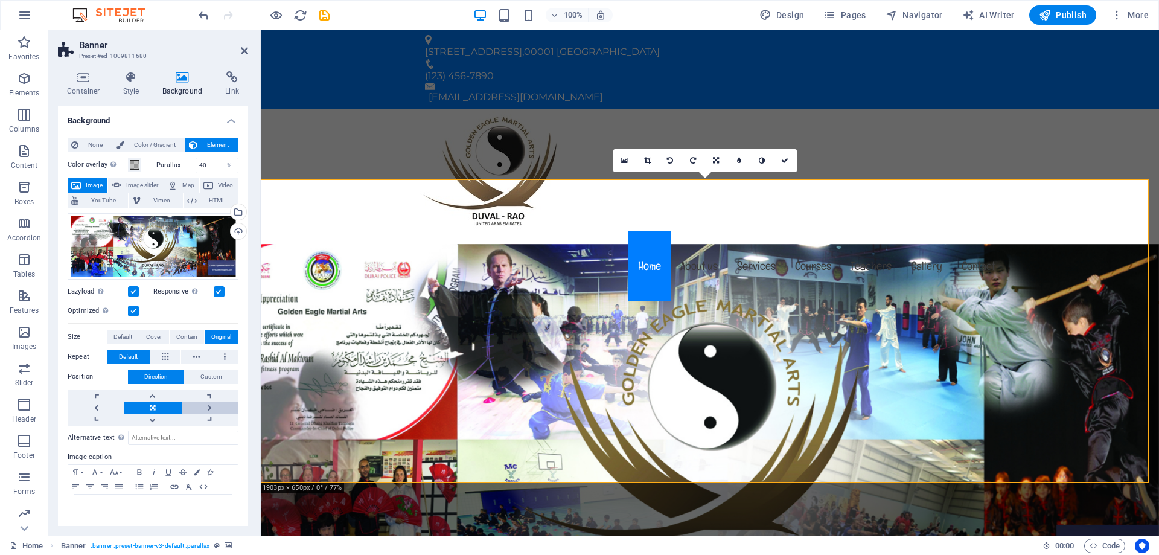
click at [213, 404] on link at bounding box center [210, 407] width 57 height 12
click at [83, 404] on link at bounding box center [96, 407] width 57 height 12
drag, startPoint x: 83, startPoint y: 404, endPoint x: 130, endPoint y: 404, distance: 47.7
click at [88, 404] on link at bounding box center [96, 407] width 57 height 12
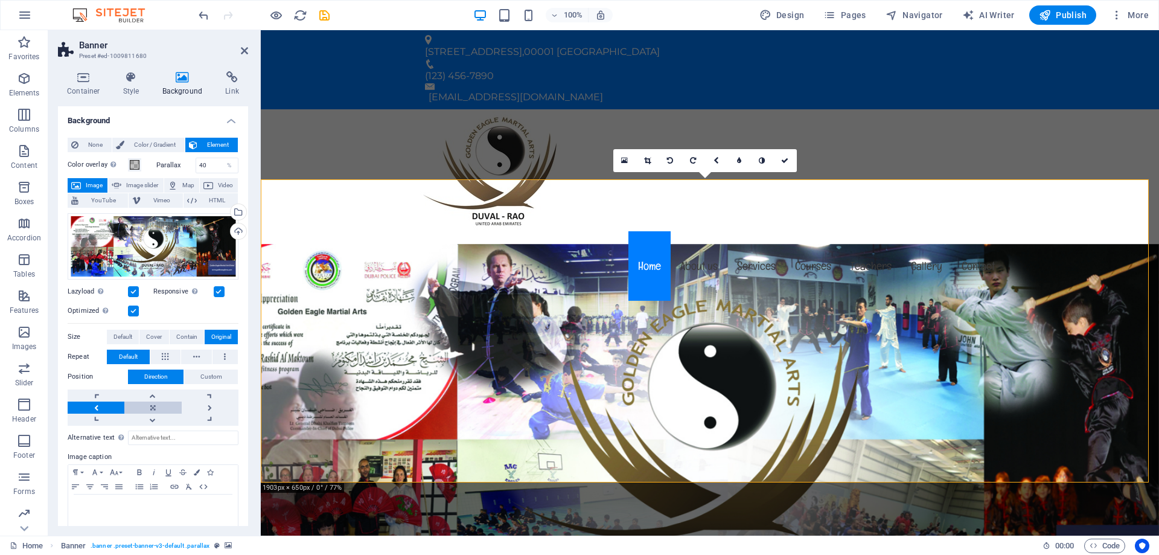
click at [154, 406] on link at bounding box center [152, 407] width 57 height 12
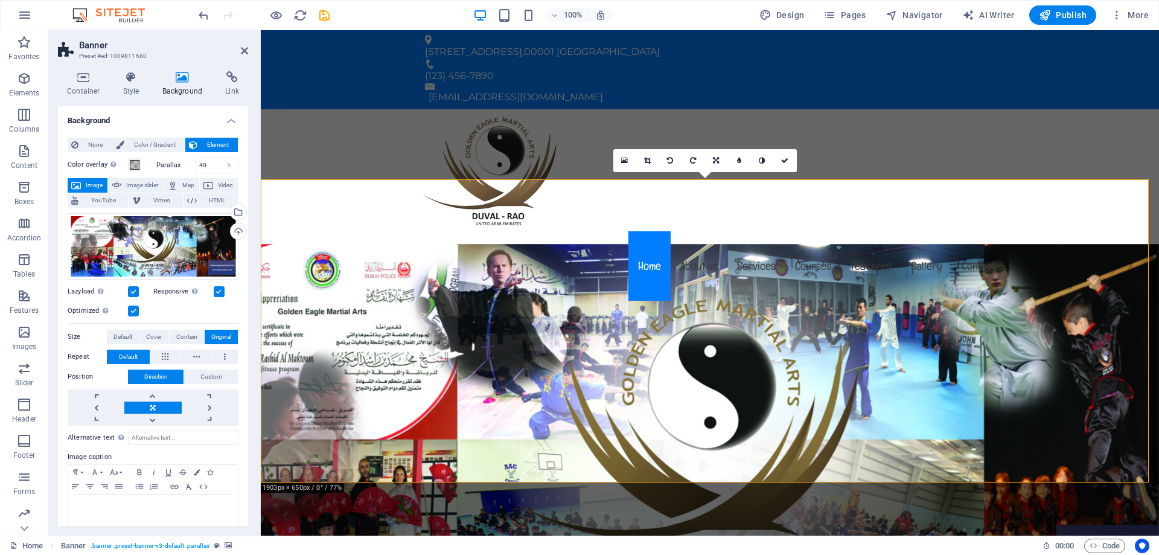
click at [154, 406] on link at bounding box center [152, 407] width 57 height 12
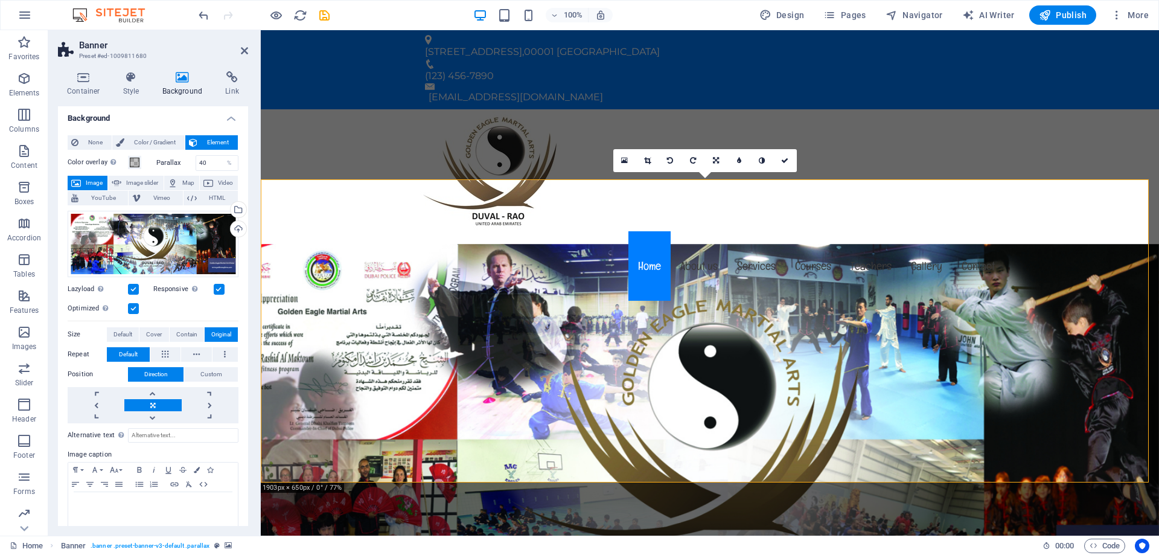
scroll to position [0, 0]
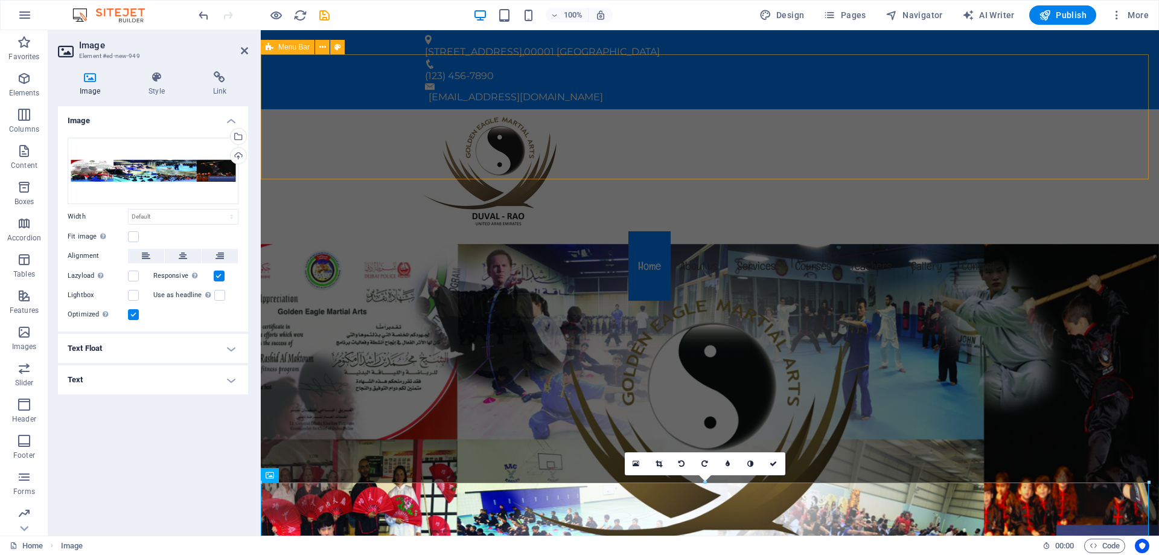
click at [1065, 143] on div "Menu Home About us Services Courses Teachers Gallery Contact" at bounding box center [710, 206] width 898 height 194
select select "header"
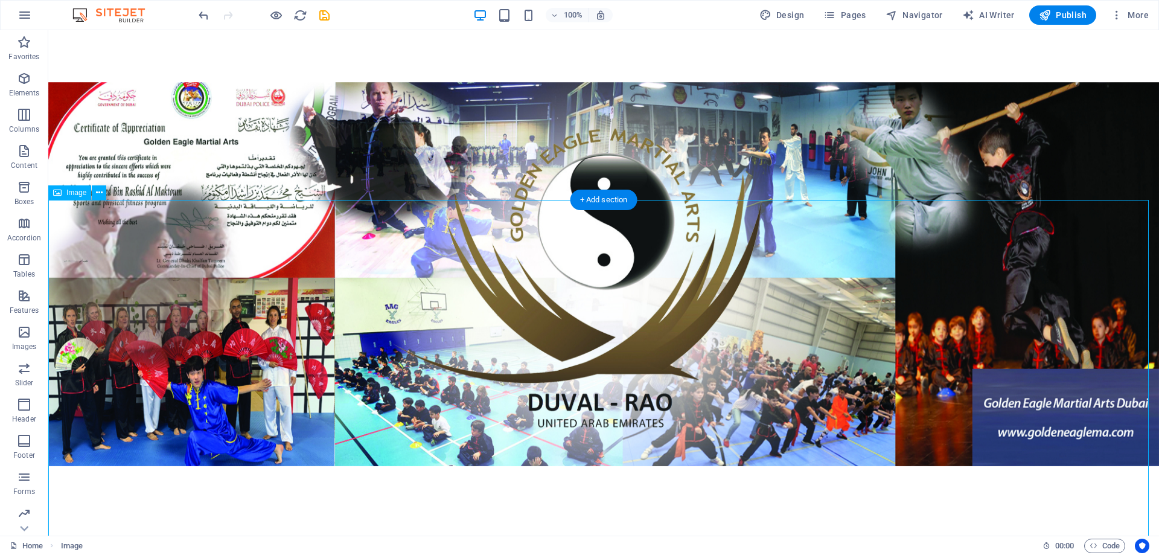
scroll to position [302, 0]
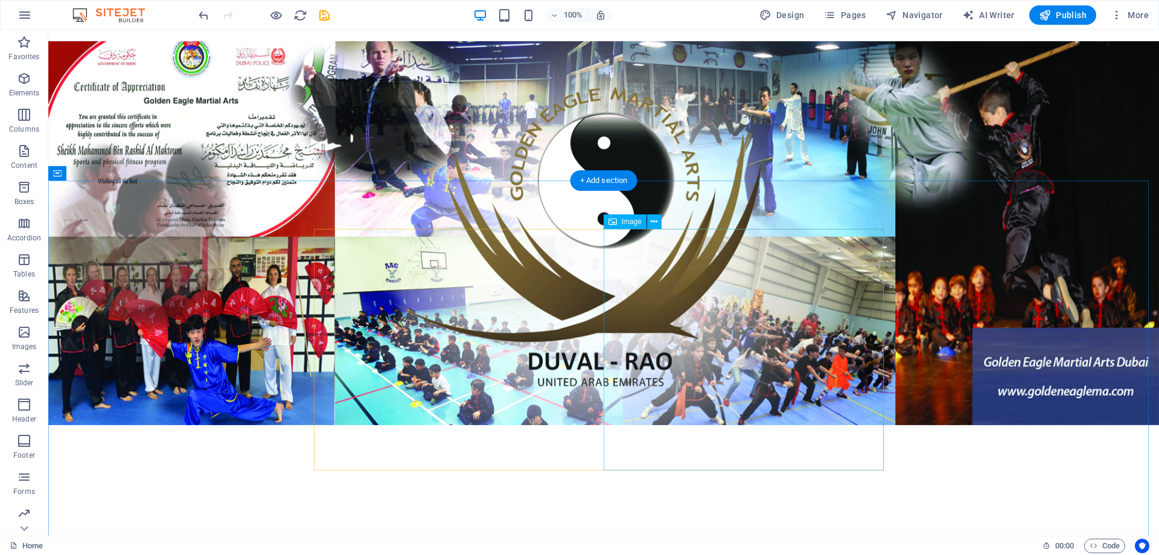
scroll to position [0, 0]
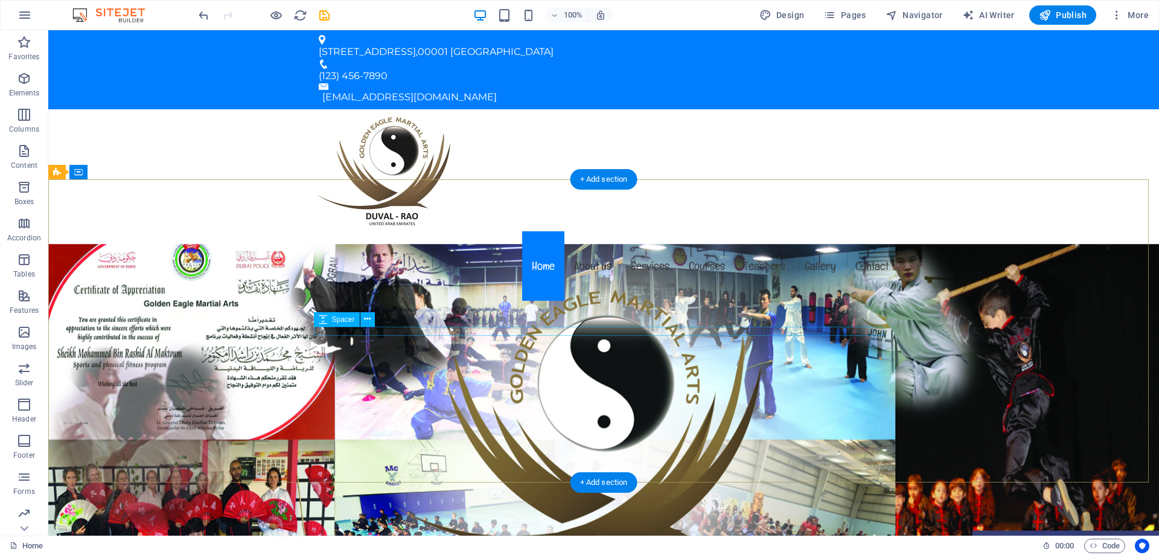
select select "px"
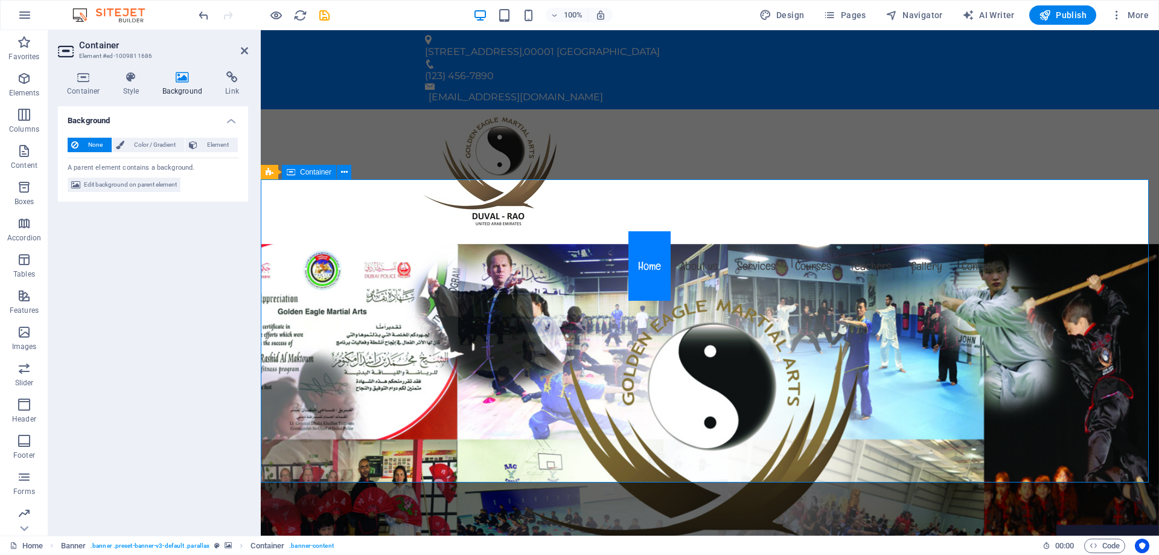
click at [381, 109] on div "Menu Home About us Services Courses Teachers Gallery Contact" at bounding box center [710, 206] width 898 height 194
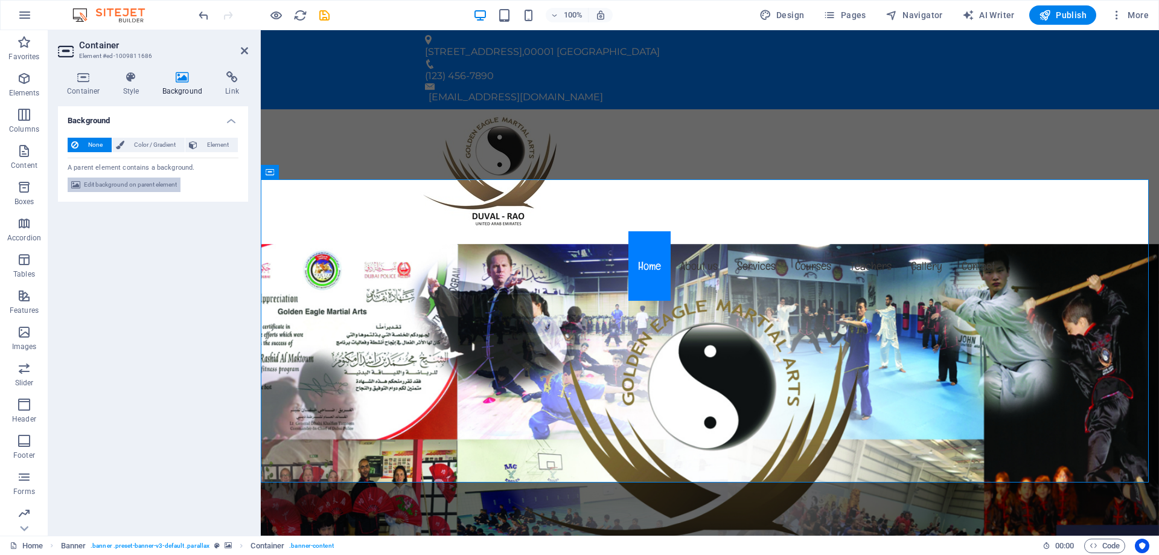
click at [145, 184] on span "Edit background on parent element" at bounding box center [130, 184] width 93 height 14
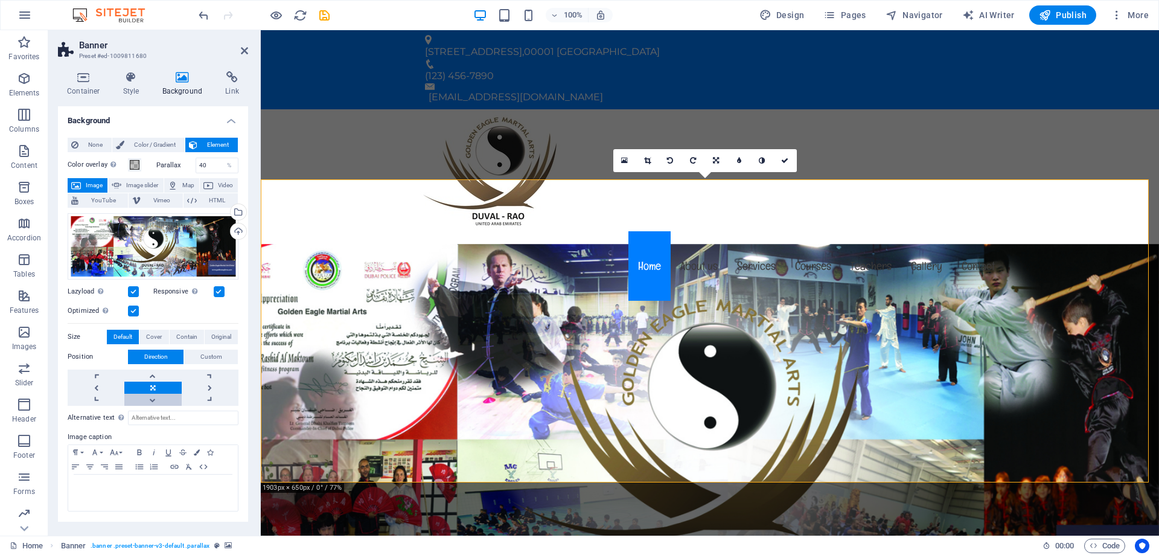
click at [155, 396] on link at bounding box center [152, 400] width 57 height 12
click at [154, 377] on link at bounding box center [152, 375] width 57 height 12
click at [154, 388] on link at bounding box center [152, 388] width 57 height 12
click at [206, 351] on span "Custom" at bounding box center [211, 357] width 22 height 14
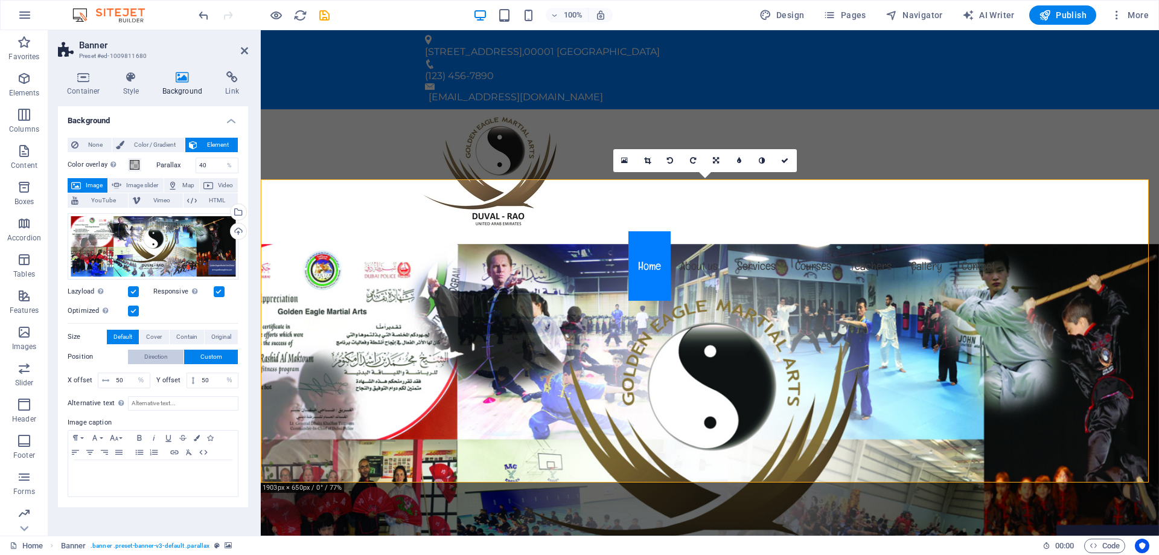
click at [161, 359] on span "Direction" at bounding box center [156, 357] width 24 height 14
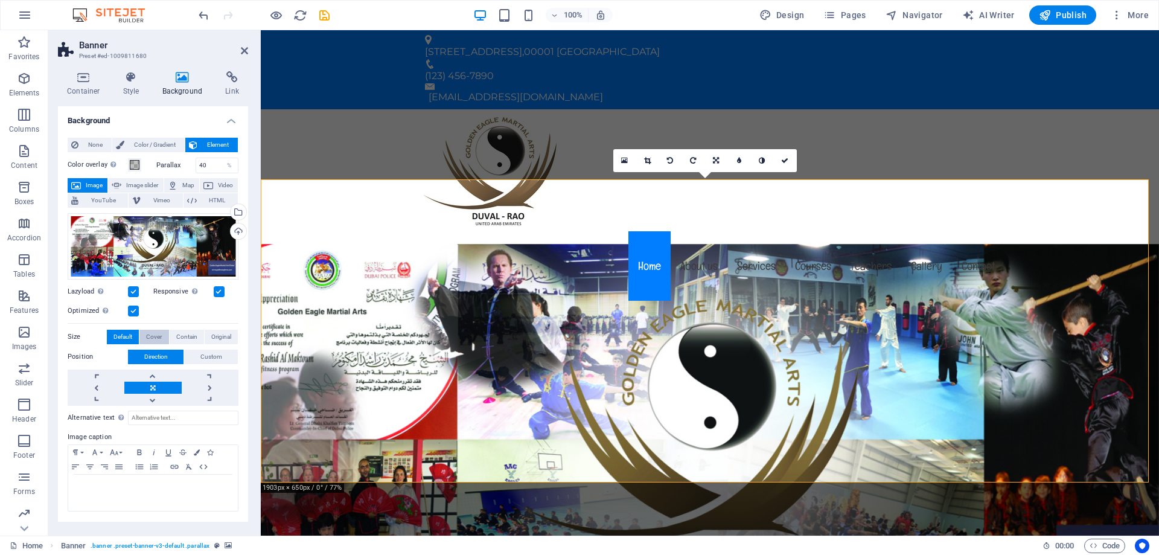
click at [156, 335] on span "Cover" at bounding box center [154, 337] width 16 height 14
click at [787, 158] on icon at bounding box center [784, 160] width 7 height 7
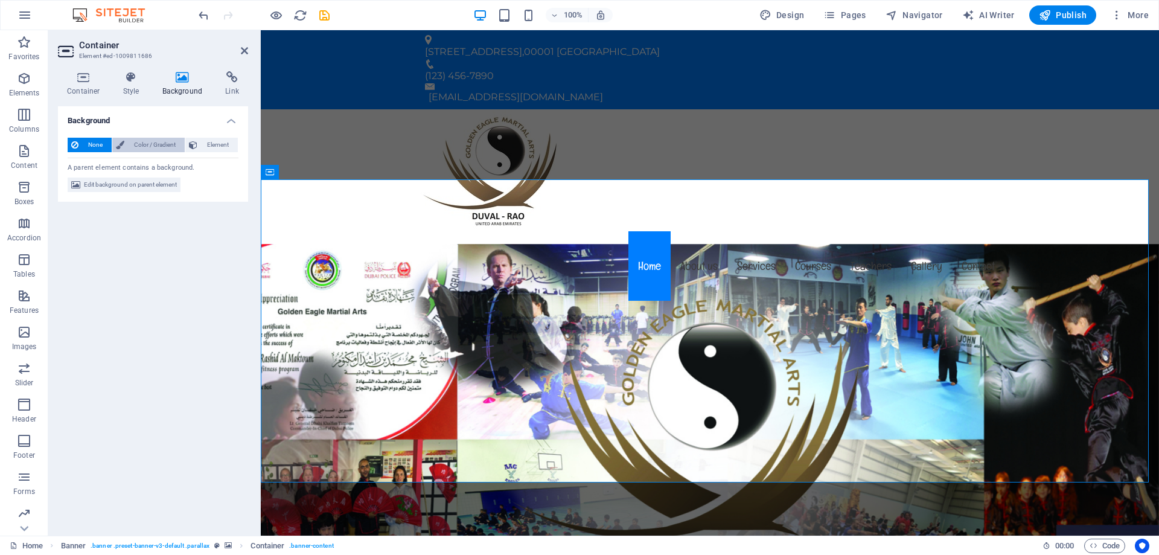
click at [142, 147] on span "Color / Gradient" at bounding box center [154, 145] width 53 height 14
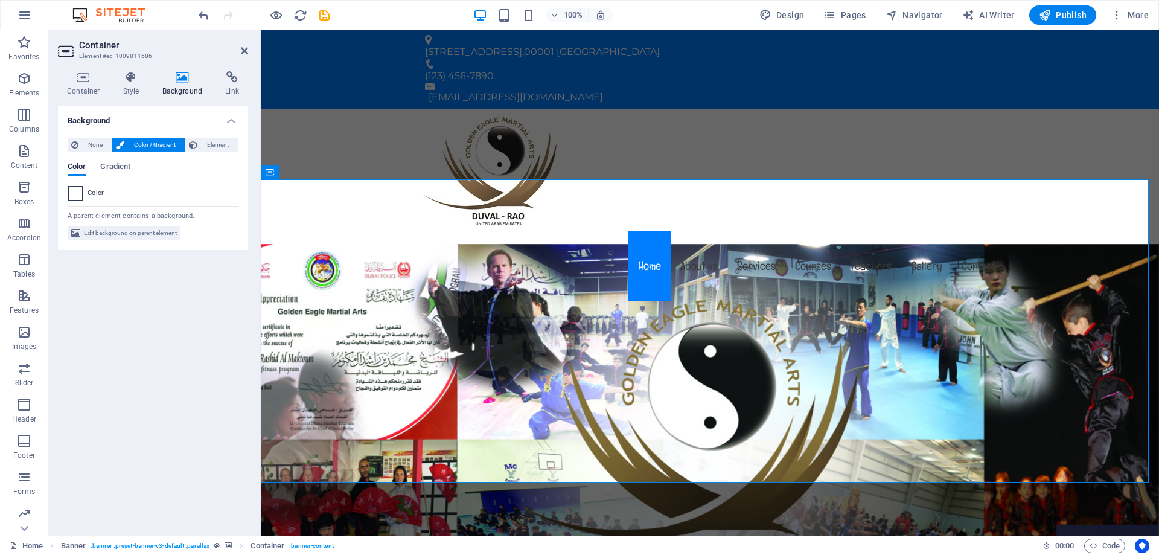
click at [81, 195] on span at bounding box center [75, 193] width 13 height 13
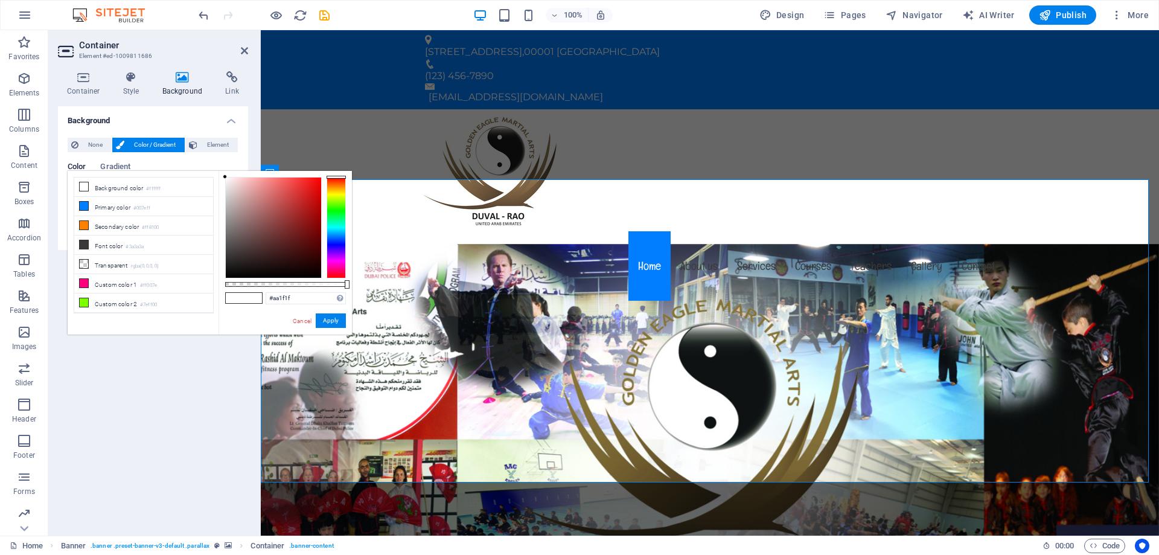
click at [303, 210] on div at bounding box center [273, 227] width 95 height 100
type input "#efefef"
drag, startPoint x: 303, startPoint y: 210, endPoint x: 205, endPoint y: 183, distance: 102.1
click at [205, 183] on div "less Background color #ffffff Primary color #007eff Secondary color #ff8100 Fon…" at bounding box center [210, 253] width 284 height 164
click at [85, 147] on span "None" at bounding box center [95, 145] width 26 height 14
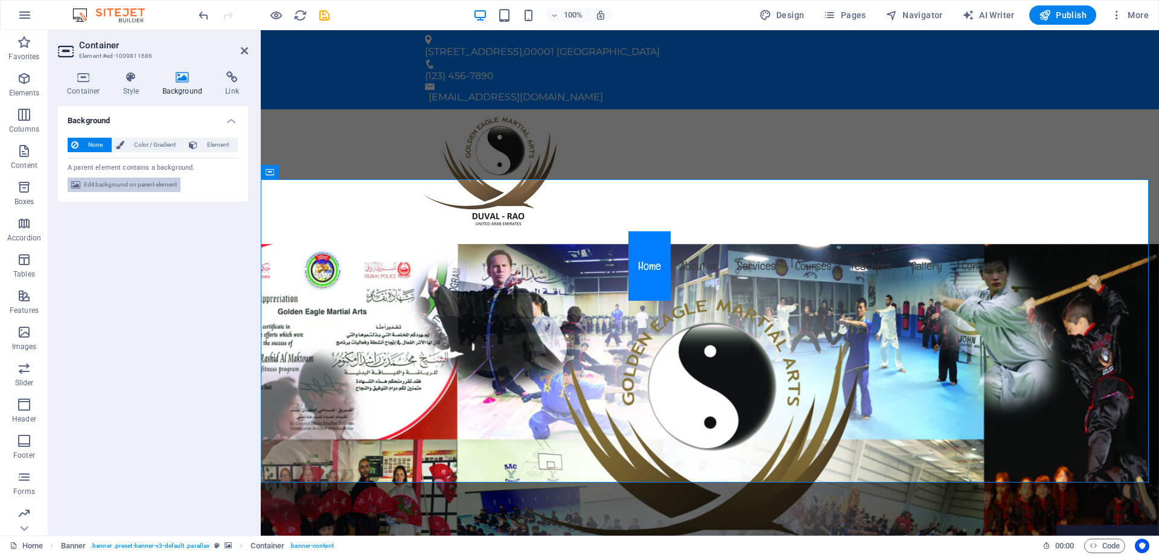
click at [129, 184] on span "Edit background on parent element" at bounding box center [130, 184] width 93 height 14
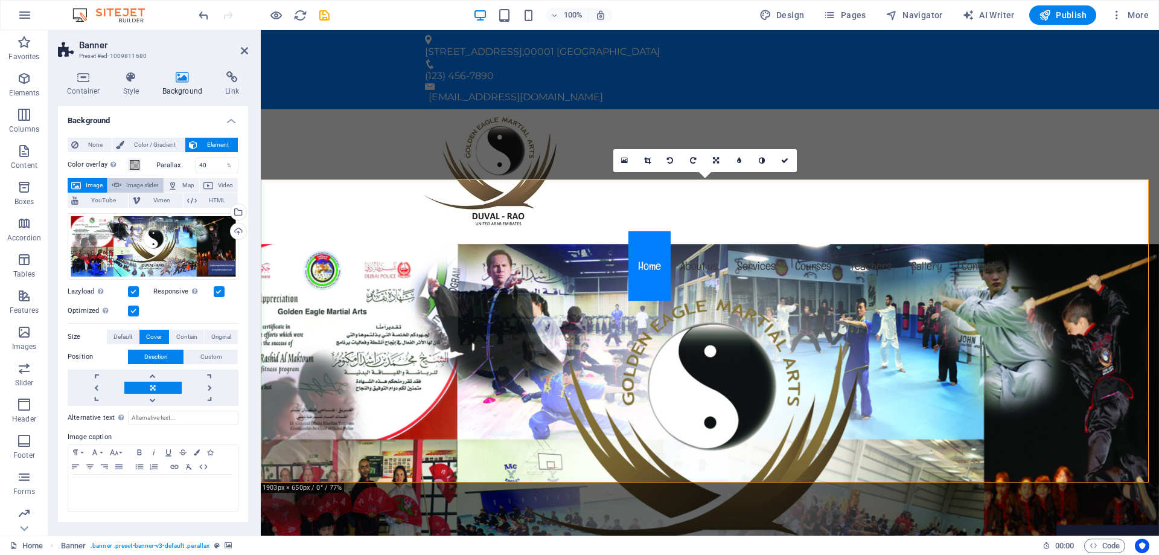
click at [139, 183] on span "Image slider" at bounding box center [142, 185] width 34 height 14
select select "ms"
select select "s"
select select "progressive"
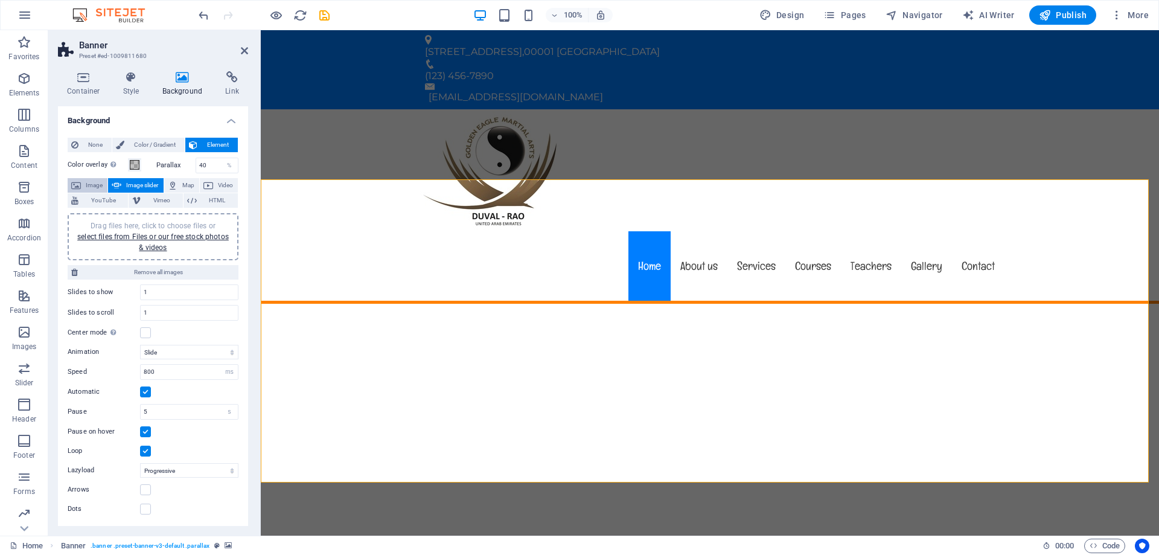
click at [88, 185] on span "Image" at bounding box center [94, 185] width 19 height 14
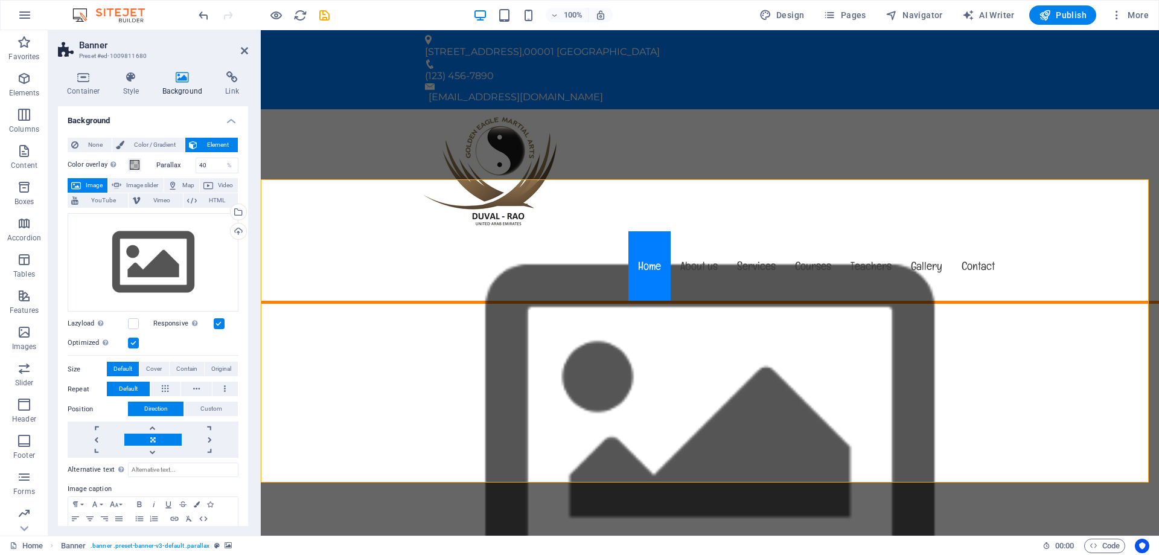
click at [88, 185] on span "Image" at bounding box center [94, 185] width 19 height 14
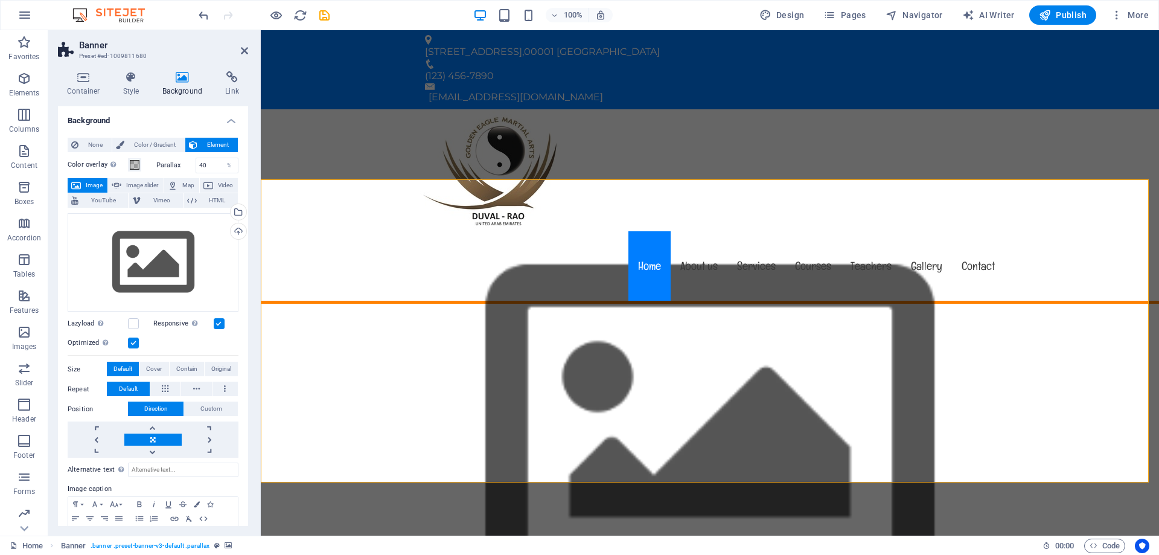
click at [88, 185] on span "Image" at bounding box center [94, 185] width 19 height 14
click at [185, 281] on div "Drag files here, click to choose files or select files from Files or our free s…" at bounding box center [153, 262] width 171 height 99
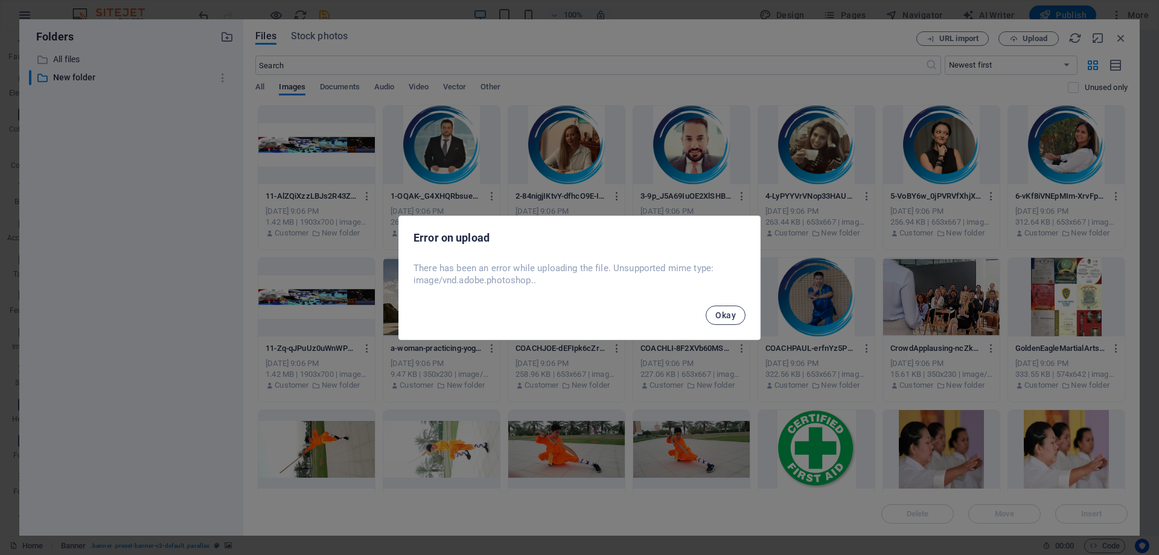
click at [744, 321] on button "Okay" at bounding box center [726, 314] width 40 height 19
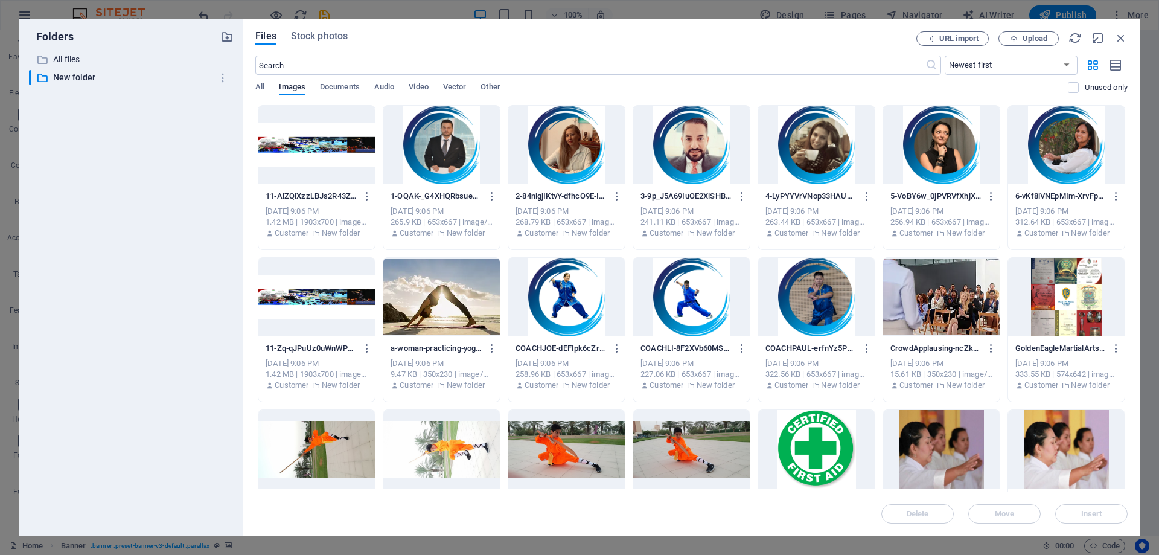
click at [284, 146] on div at bounding box center [316, 145] width 117 height 78
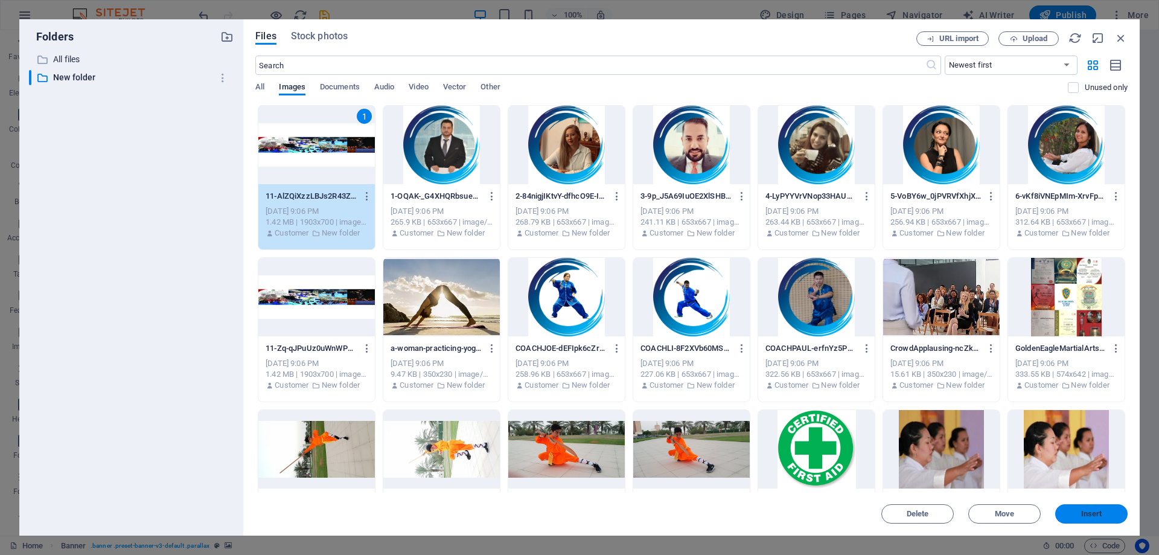
click at [1091, 512] on span "Insert" at bounding box center [1091, 513] width 21 height 7
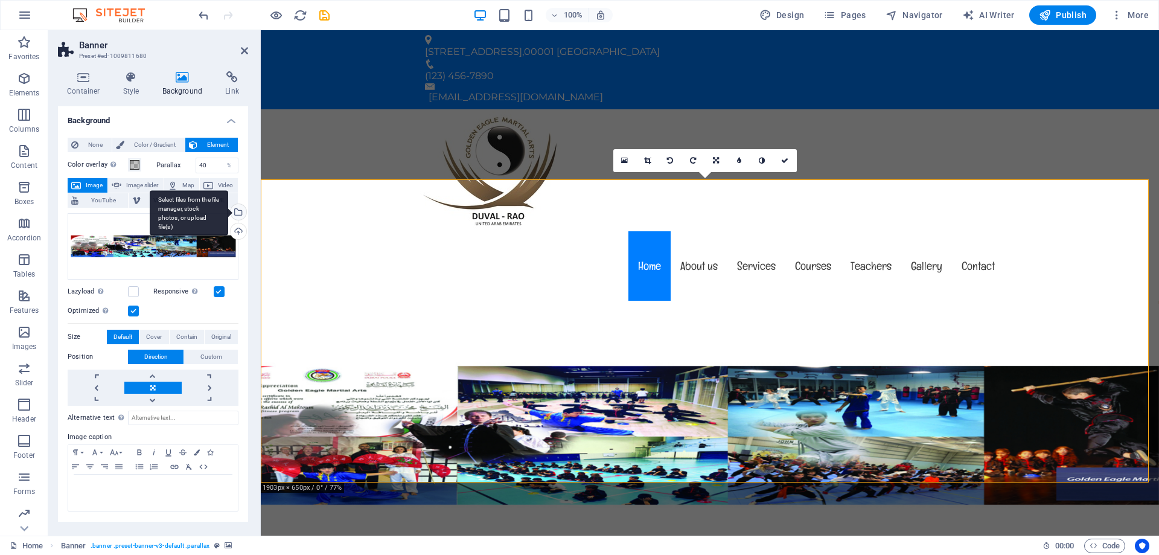
click at [228, 211] on div "Select files from the file manager, stock photos, or upload file(s)" at bounding box center [189, 212] width 78 height 45
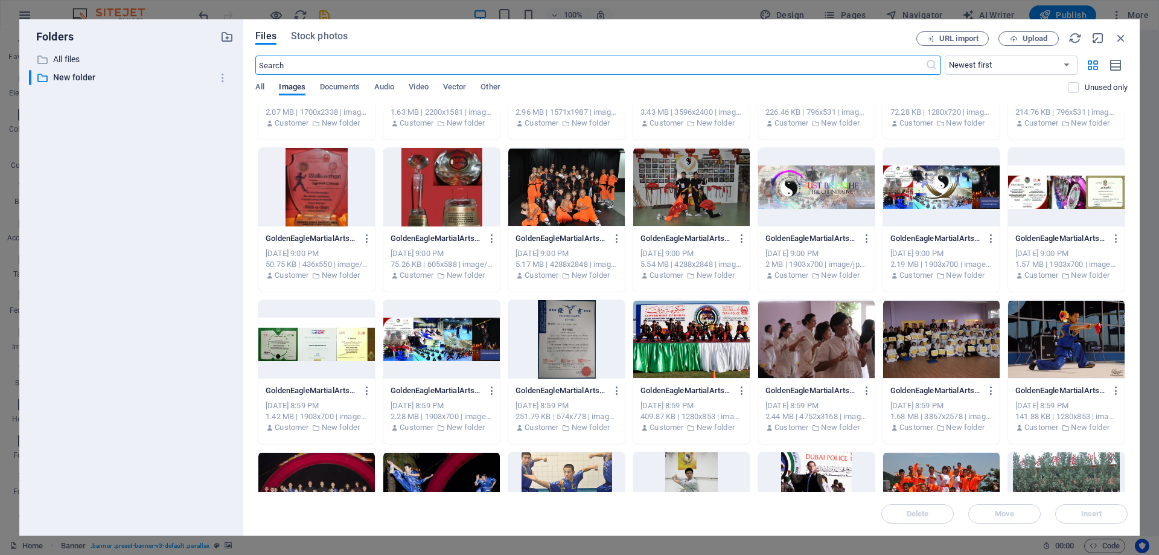
scroll to position [5901, 0]
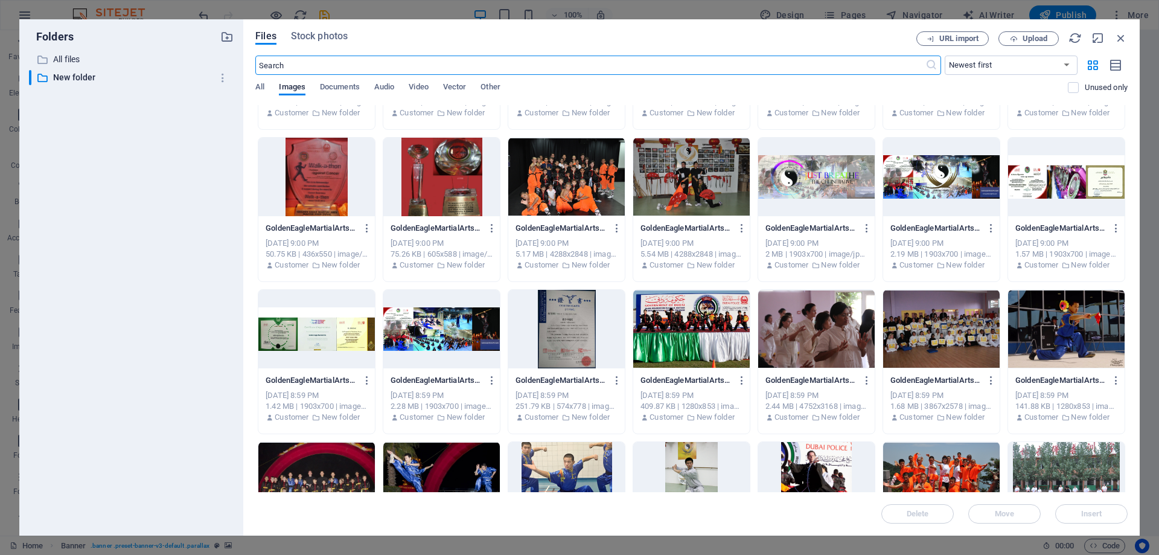
click at [931, 185] on div at bounding box center [941, 177] width 117 height 78
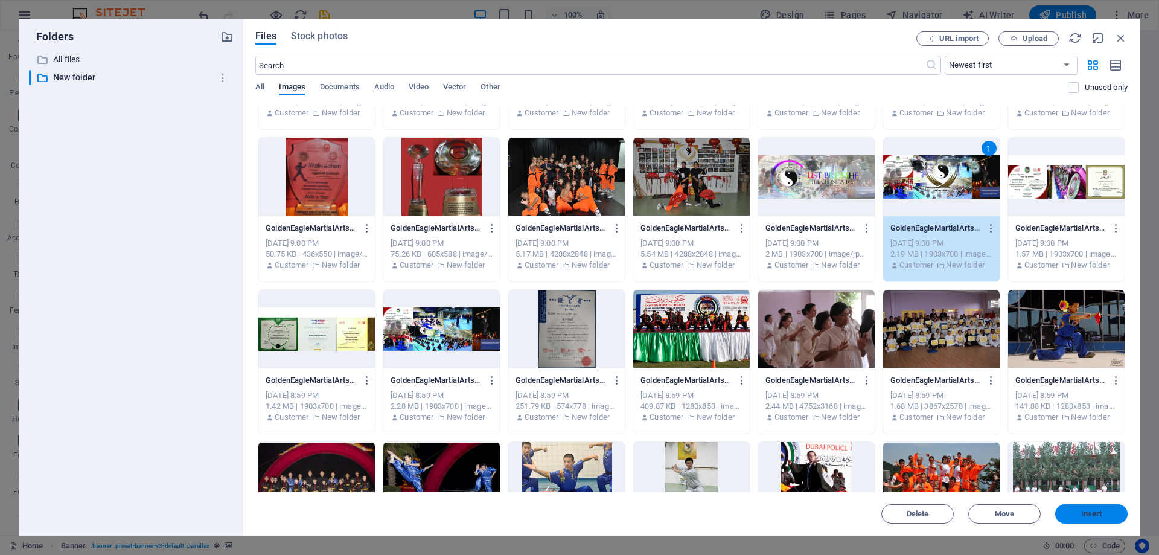
click at [1095, 515] on span "Insert" at bounding box center [1091, 513] width 21 height 7
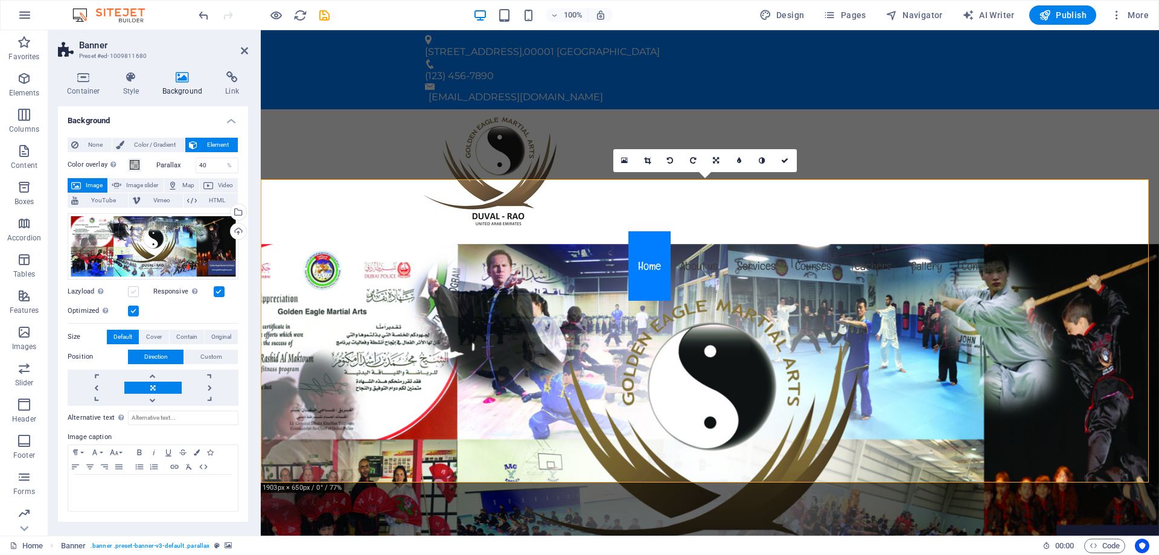
click at [133, 292] on label at bounding box center [133, 291] width 11 height 11
click at [0, 0] on input "Lazyload Loading images after the page loads improves page speed." at bounding box center [0, 0] width 0 height 0
click at [133, 292] on label at bounding box center [133, 291] width 11 height 11
click at [0, 0] on input "Lazyload Loading images after the page loads improves page speed." at bounding box center [0, 0] width 0 height 0
click at [133, 292] on label at bounding box center [133, 291] width 11 height 11
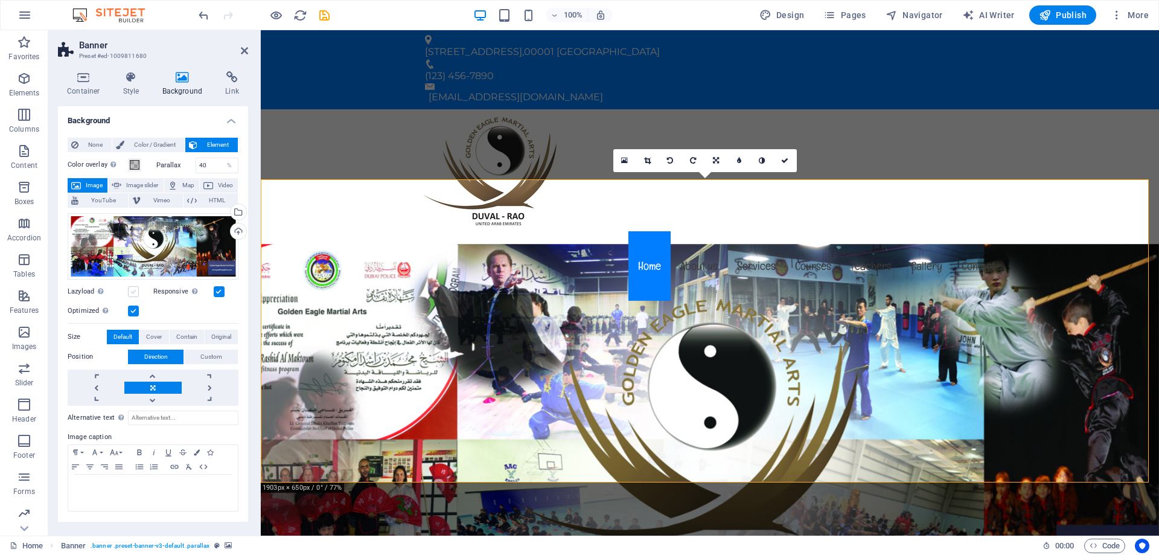
click at [0, 0] on input "Lazyload Loading images after the page loads improves page speed." at bounding box center [0, 0] width 0 height 0
click at [133, 292] on label at bounding box center [133, 291] width 11 height 11
click at [0, 0] on input "Lazyload Loading images after the page loads improves page speed." at bounding box center [0, 0] width 0 height 0
click at [133, 292] on label at bounding box center [133, 291] width 11 height 11
click at [0, 0] on input "Lazyload Loading images after the page loads improves page speed." at bounding box center [0, 0] width 0 height 0
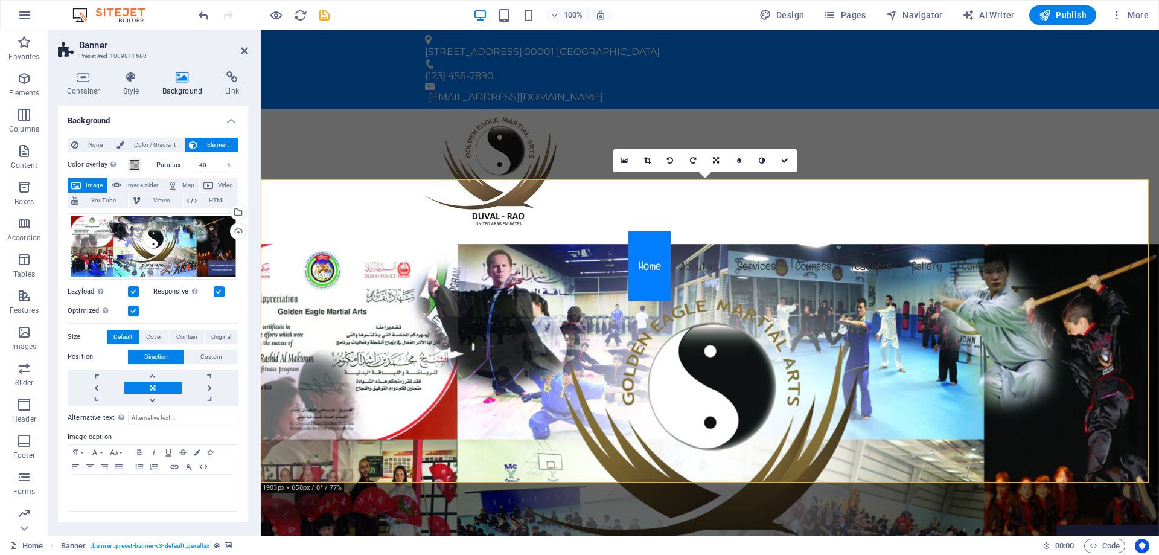
click at [133, 292] on label at bounding box center [133, 291] width 11 height 11
click at [0, 0] on input "Lazyload Loading images after the page loads improves page speed." at bounding box center [0, 0] width 0 height 0
click at [133, 292] on label at bounding box center [133, 291] width 11 height 11
click at [0, 0] on input "Lazyload Loading images after the page loads improves page speed." at bounding box center [0, 0] width 0 height 0
click at [133, 292] on label at bounding box center [133, 291] width 11 height 11
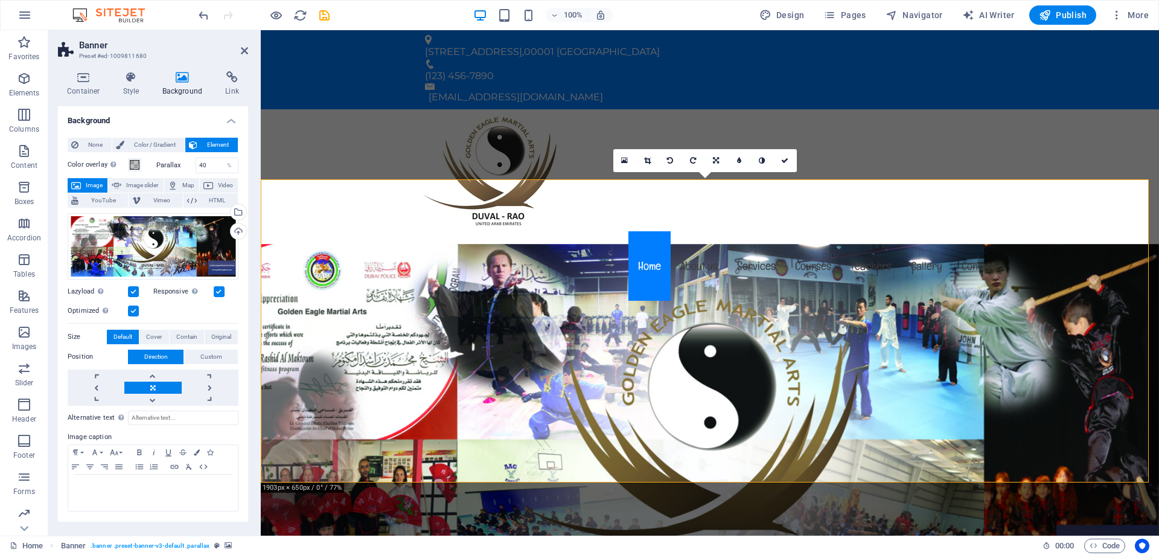
click at [0, 0] on input "Lazyload Loading images after the page loads improves page speed." at bounding box center [0, 0] width 0 height 0
click at [133, 292] on label at bounding box center [133, 291] width 11 height 11
click at [0, 0] on input "Lazyload Loading images after the page loads improves page speed." at bounding box center [0, 0] width 0 height 0
click at [133, 292] on label at bounding box center [133, 291] width 11 height 11
click at [0, 0] on input "Lazyload Loading images after the page loads improves page speed." at bounding box center [0, 0] width 0 height 0
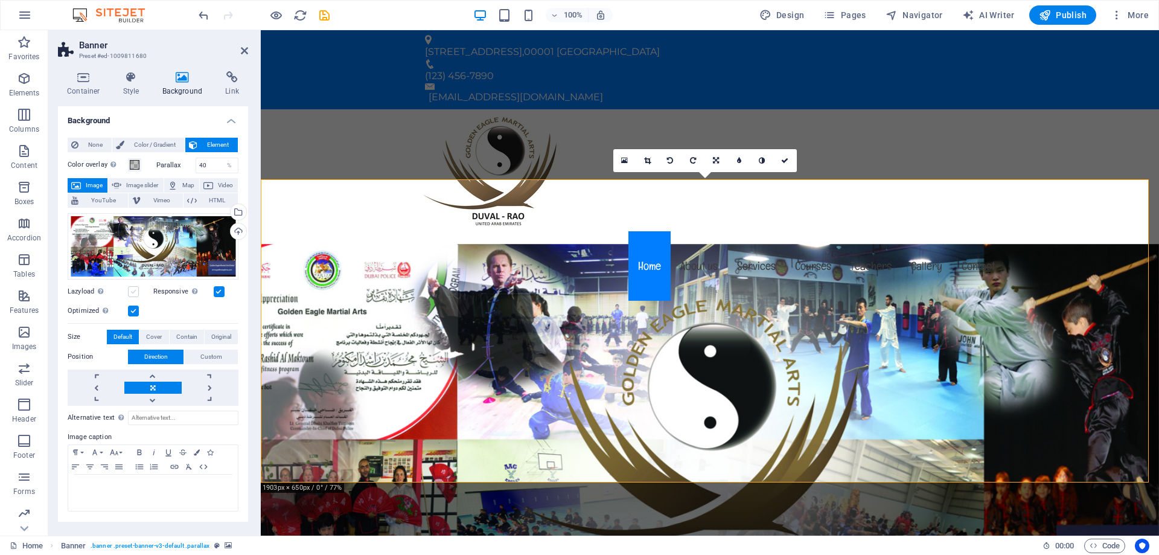
click at [133, 292] on label at bounding box center [133, 291] width 11 height 11
click at [0, 0] on input "Lazyload Loading images after the page loads improves page speed." at bounding box center [0, 0] width 0 height 0
click at [133, 292] on label at bounding box center [133, 291] width 11 height 11
click at [0, 0] on input "Lazyload Loading images after the page loads improves page speed." at bounding box center [0, 0] width 0 height 0
click at [133, 292] on label at bounding box center [133, 291] width 11 height 11
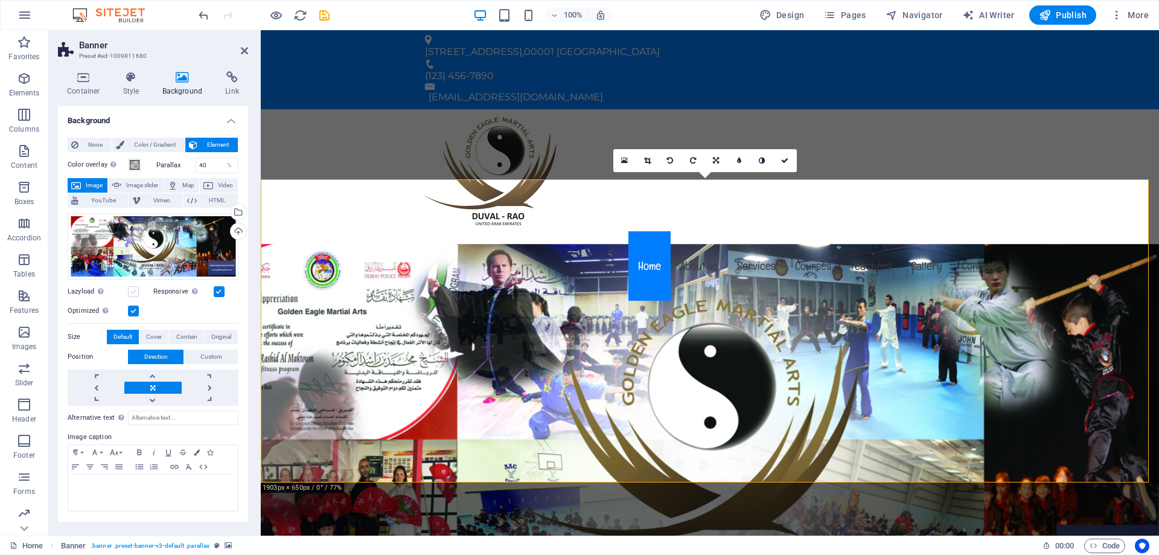
click at [0, 0] on input "Lazyload Loading images after the page loads improves page speed." at bounding box center [0, 0] width 0 height 0
click at [690, 153] on link at bounding box center [693, 160] width 23 height 23
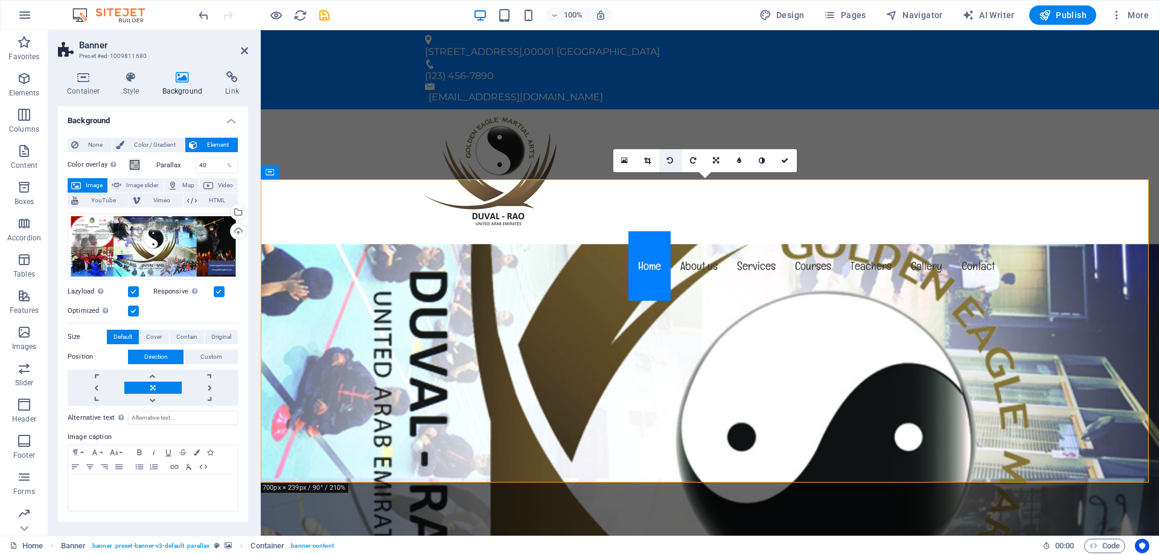
click at [674, 159] on link at bounding box center [670, 160] width 23 height 23
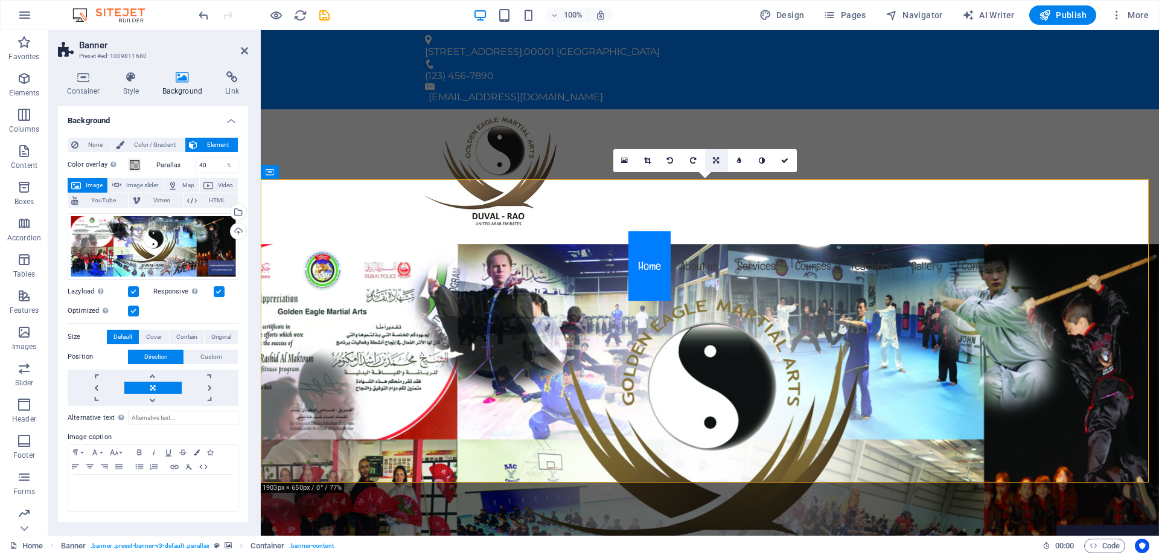
click at [723, 159] on link at bounding box center [716, 160] width 23 height 23
click at [722, 184] on link at bounding box center [716, 183] width 23 height 23
click at [713, 159] on icon at bounding box center [715, 160] width 7 height 7
click at [715, 159] on icon at bounding box center [716, 160] width 6 height 7
click at [789, 164] on link at bounding box center [785, 160] width 23 height 23
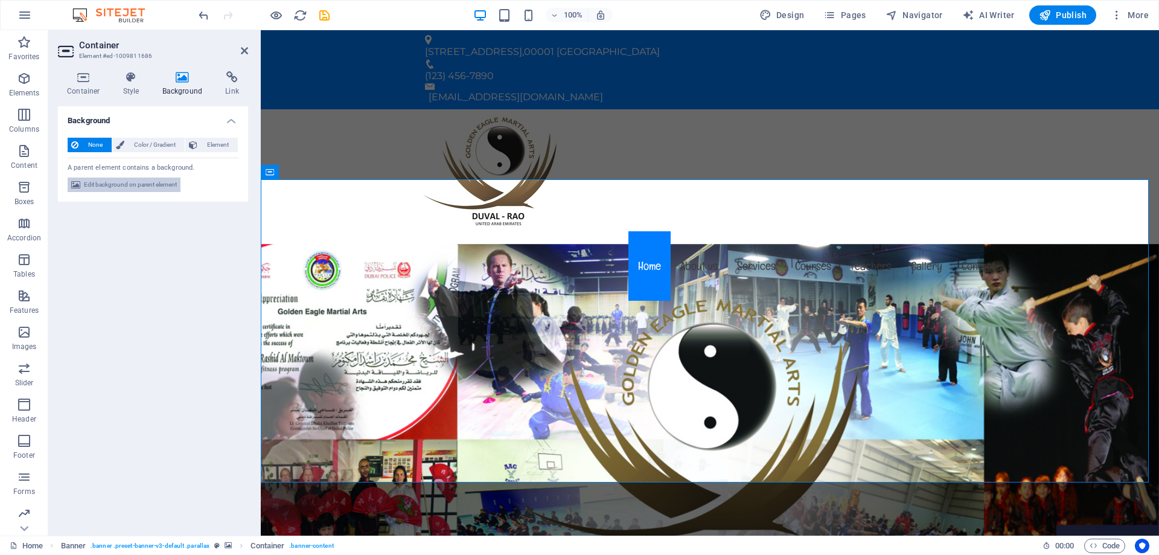
click at [143, 182] on span "Edit background on parent element" at bounding box center [130, 184] width 93 height 14
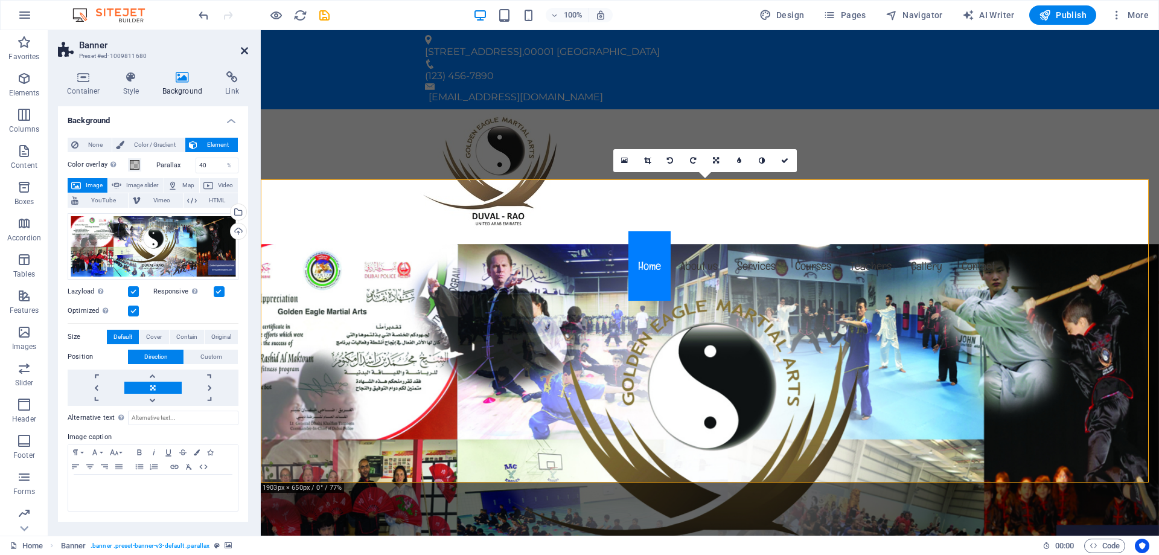
click at [246, 49] on icon at bounding box center [244, 51] width 7 height 10
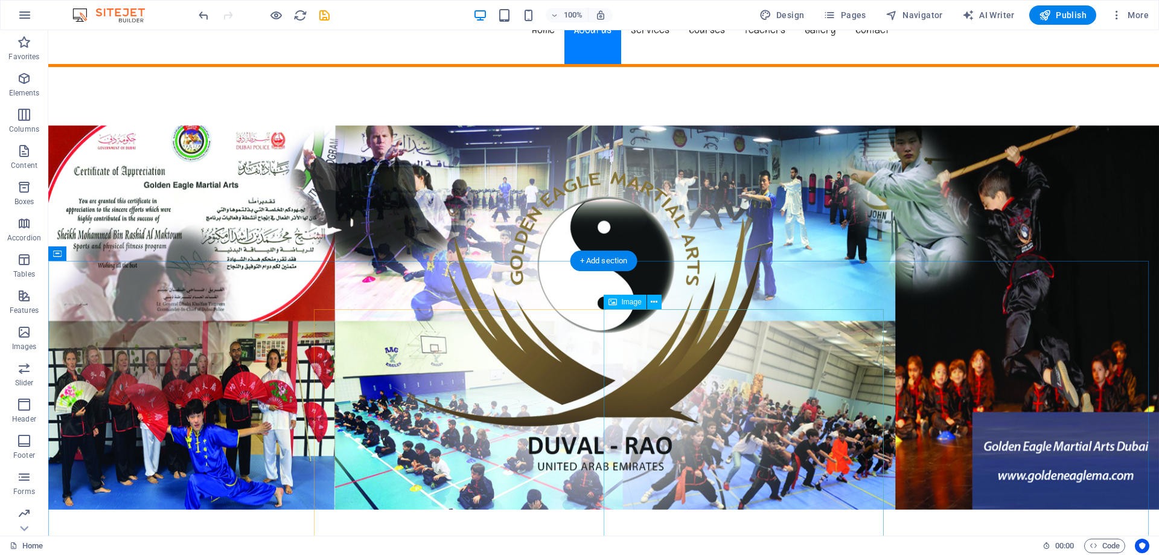
scroll to position [423, 0]
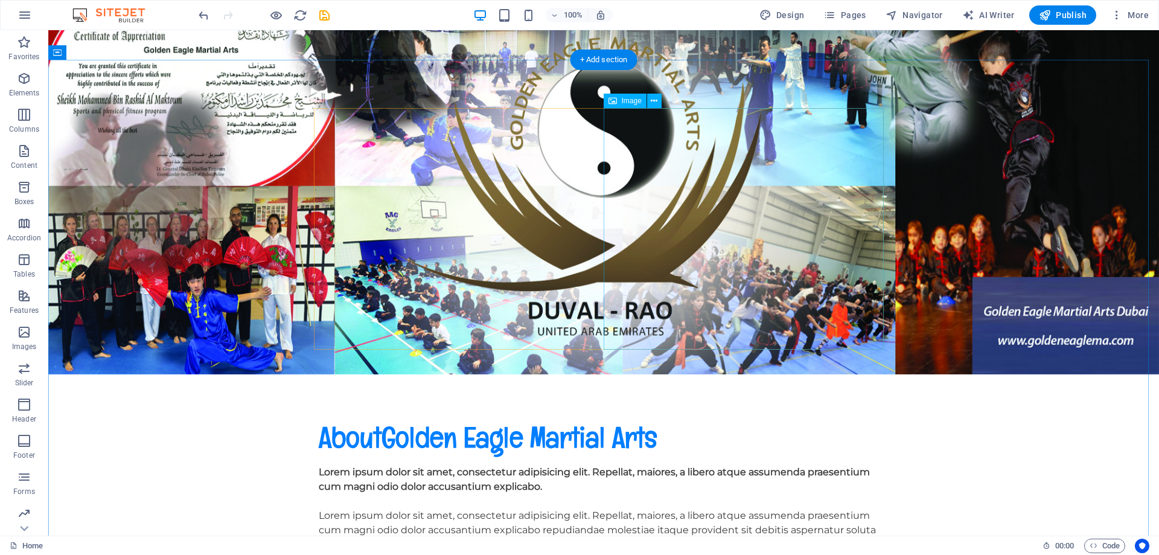
click at [623, 102] on span "Image" at bounding box center [632, 100] width 20 height 7
click at [625, 98] on span "Image" at bounding box center [632, 100] width 20 height 7
drag, startPoint x: 625, startPoint y: 98, endPoint x: 394, endPoint y: 72, distance: 232.1
click at [625, 98] on span "Image" at bounding box center [632, 100] width 20 height 7
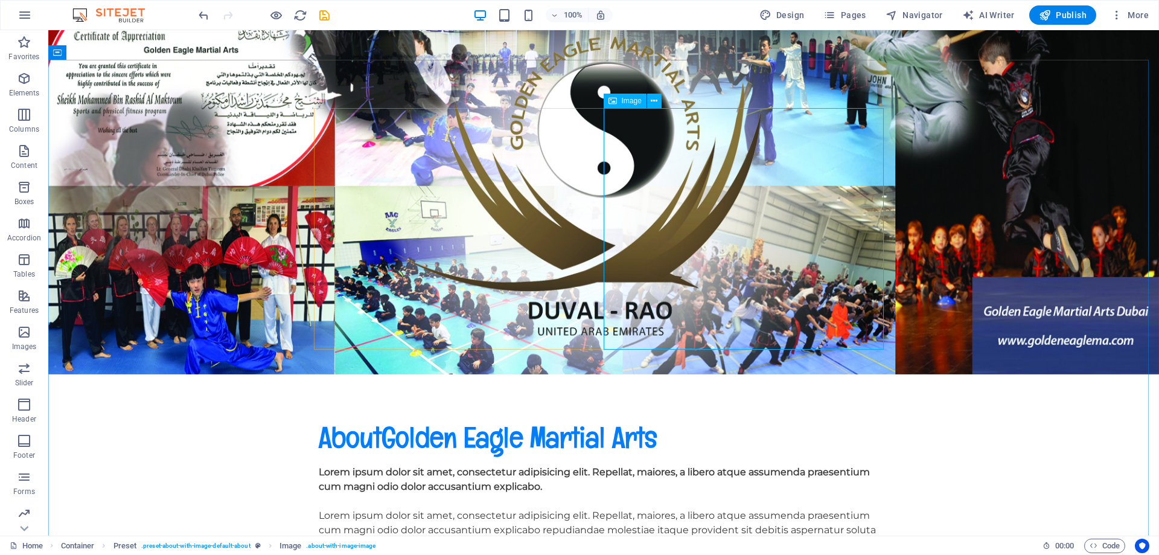
select select "%"
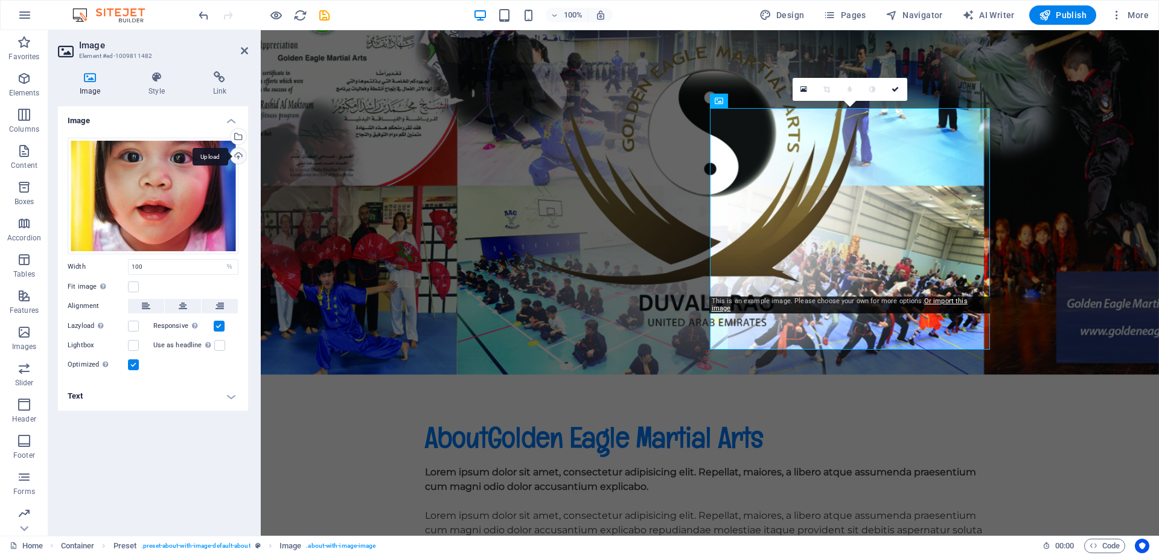
click at [238, 153] on div "Upload" at bounding box center [237, 157] width 18 height 18
click at [239, 139] on div "Select files from the file manager, stock photos, or upload file(s)" at bounding box center [237, 138] width 18 height 18
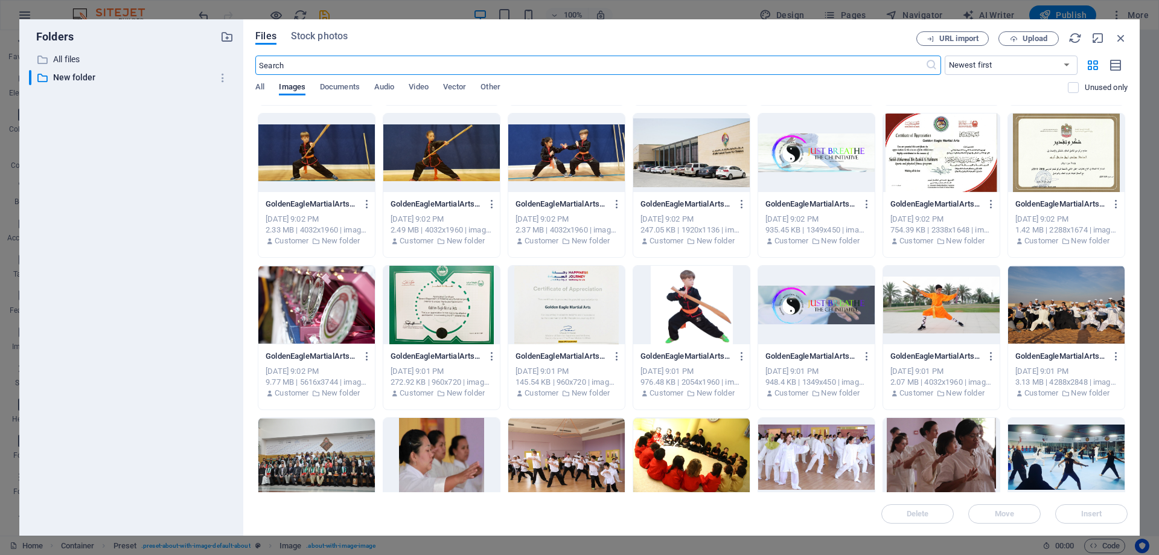
scroll to position [4105, 0]
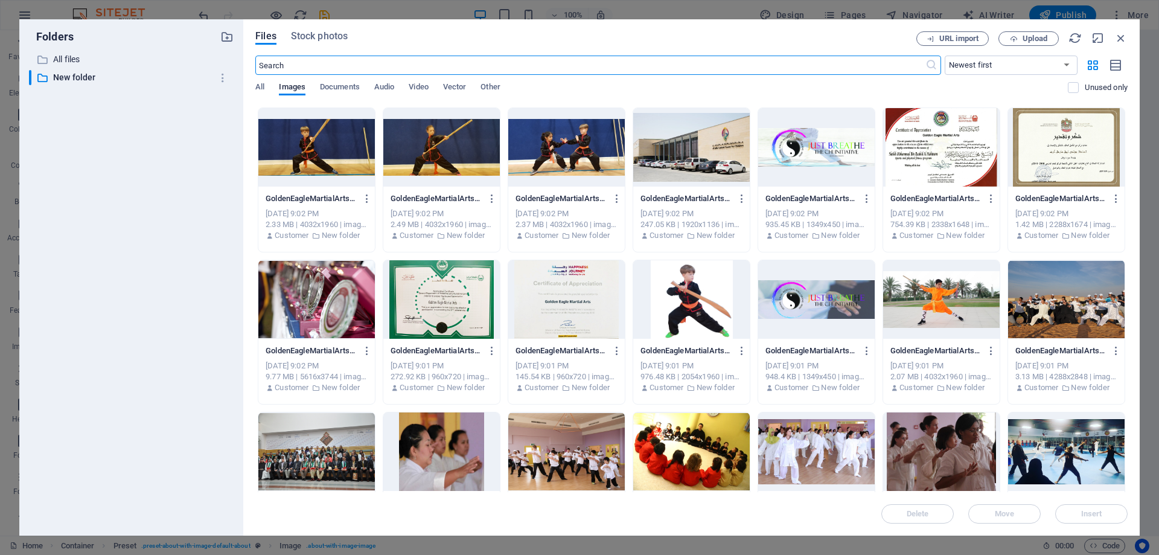
click at [558, 152] on div at bounding box center [566, 147] width 117 height 78
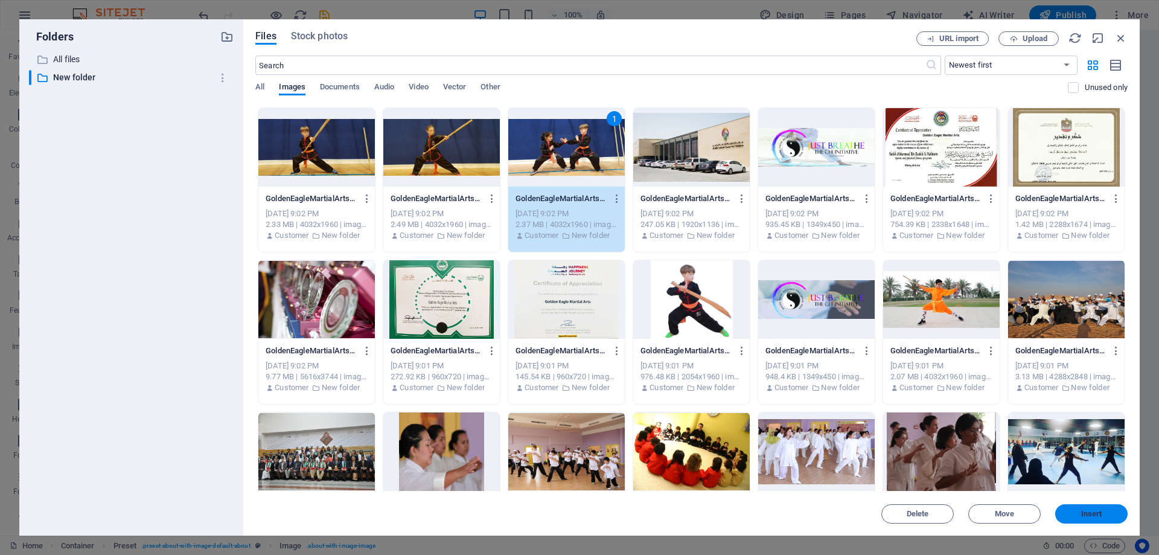
click at [1084, 516] on span "Insert" at bounding box center [1091, 513] width 21 height 7
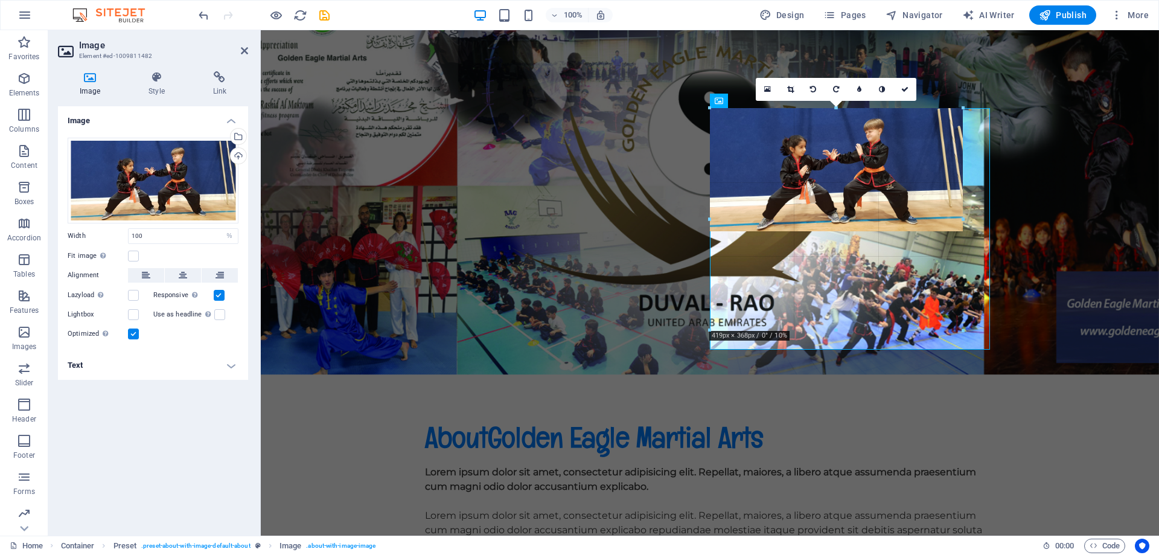
drag, startPoint x: 849, startPoint y: 298, endPoint x: 886, endPoint y: 332, distance: 50.8
type input "419"
select select "px"
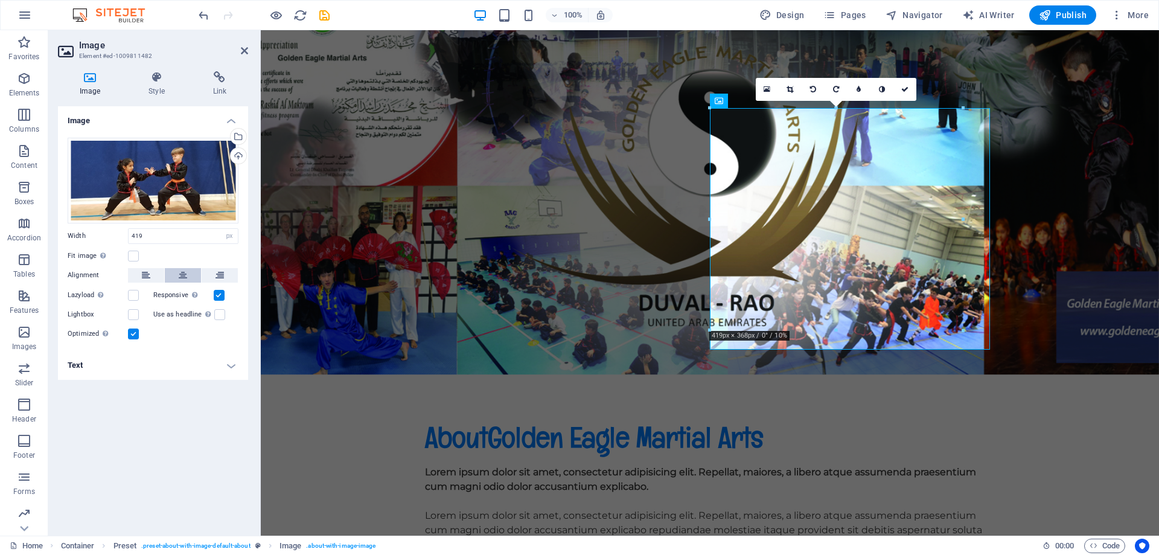
click at [186, 268] on icon at bounding box center [183, 275] width 8 height 14
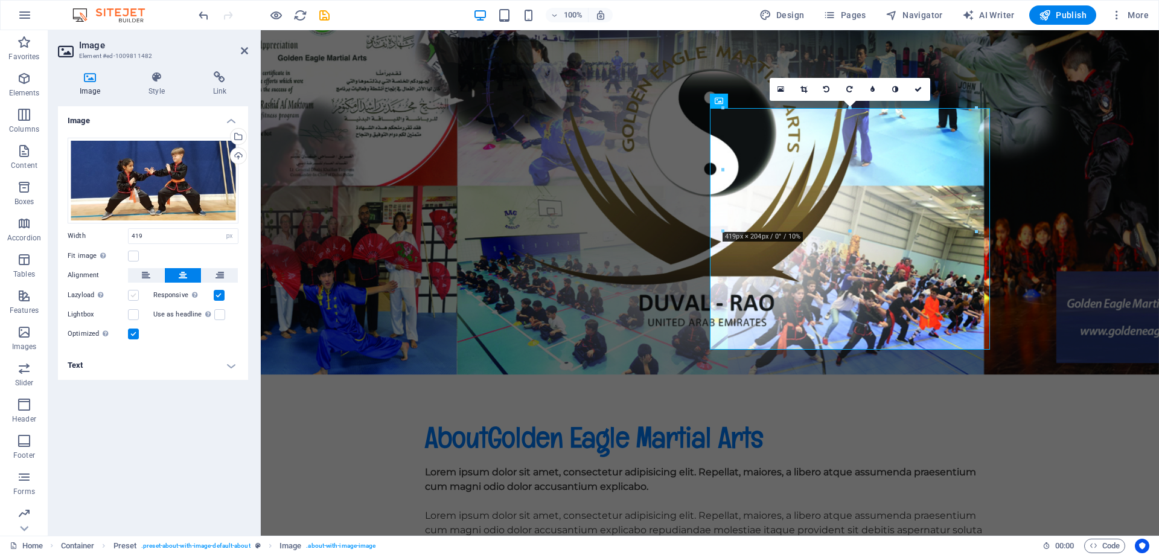
click at [133, 296] on label at bounding box center [133, 295] width 11 height 11
click at [0, 0] on input "Lazyload Loading images after the page loads improves page speed." at bounding box center [0, 0] width 0 height 0
click at [132, 316] on label at bounding box center [133, 314] width 11 height 11
click at [0, 0] on input "Lightbox" at bounding box center [0, 0] width 0 height 0
click at [224, 320] on div "Use as headline The image will be wrapped in an H1 headline tag. Useful for giv…" at bounding box center [196, 314] width 86 height 14
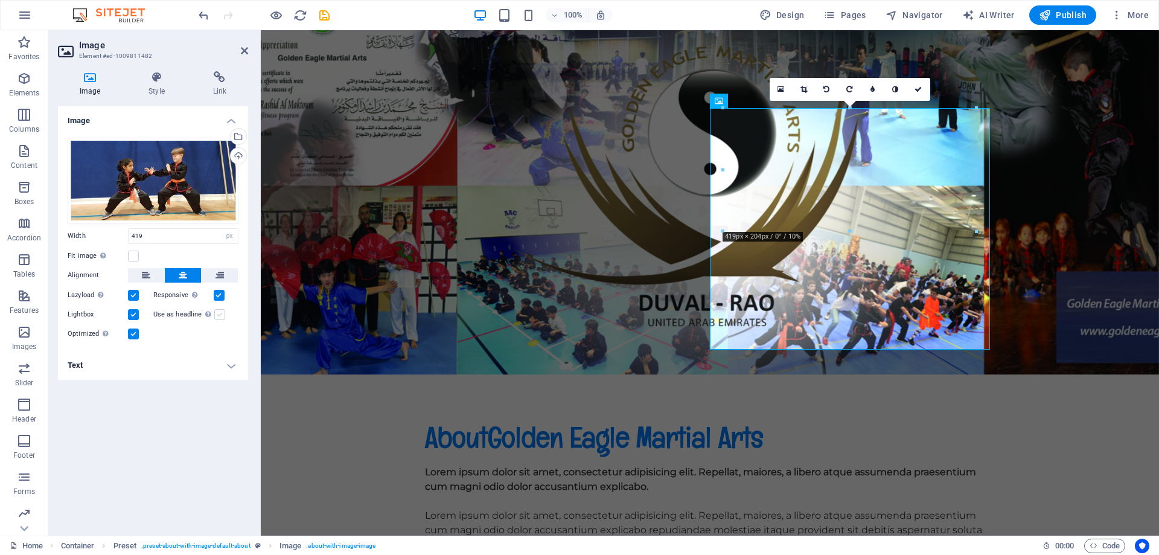
click at [219, 316] on label at bounding box center [219, 314] width 11 height 11
click at [0, 0] on input "Use as headline The image will be wrapped in an H1 headline tag. Useful for giv…" at bounding box center [0, 0] width 0 height 0
click at [132, 256] on label at bounding box center [133, 256] width 11 height 11
click at [0, 0] on input "Fit image Automatically fit image to a fixed width and height" at bounding box center [0, 0] width 0 height 0
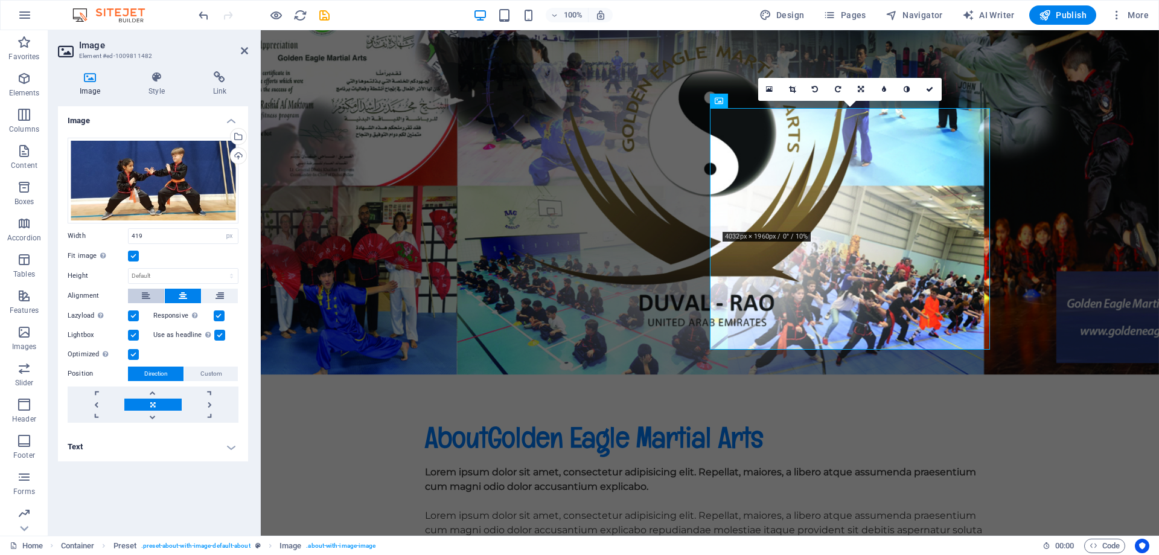
click at [148, 295] on icon at bounding box center [146, 296] width 8 height 14
click at [219, 294] on icon at bounding box center [220, 296] width 8 height 14
click at [184, 295] on icon at bounding box center [183, 296] width 8 height 14
click at [170, 272] on select "Default auto px" at bounding box center [183, 276] width 109 height 14
click at [129, 269] on select "Default auto px" at bounding box center [183, 276] width 109 height 14
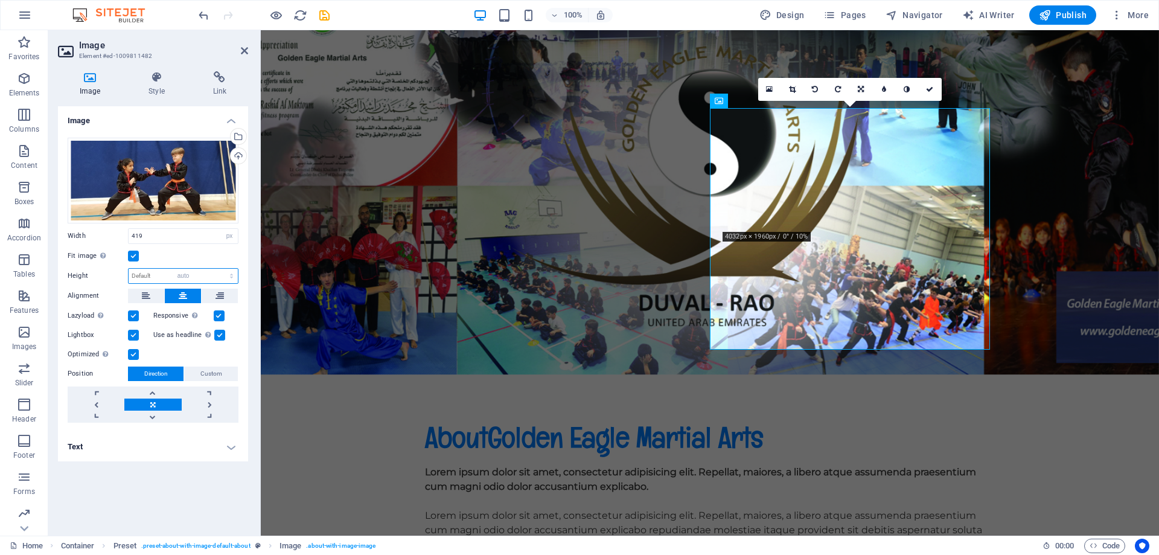
select select "DISABLED_OPTION_VALUE"
click at [174, 277] on select "Default auto px" at bounding box center [183, 276] width 109 height 14
click at [219, 236] on input "419" at bounding box center [183, 236] width 109 height 14
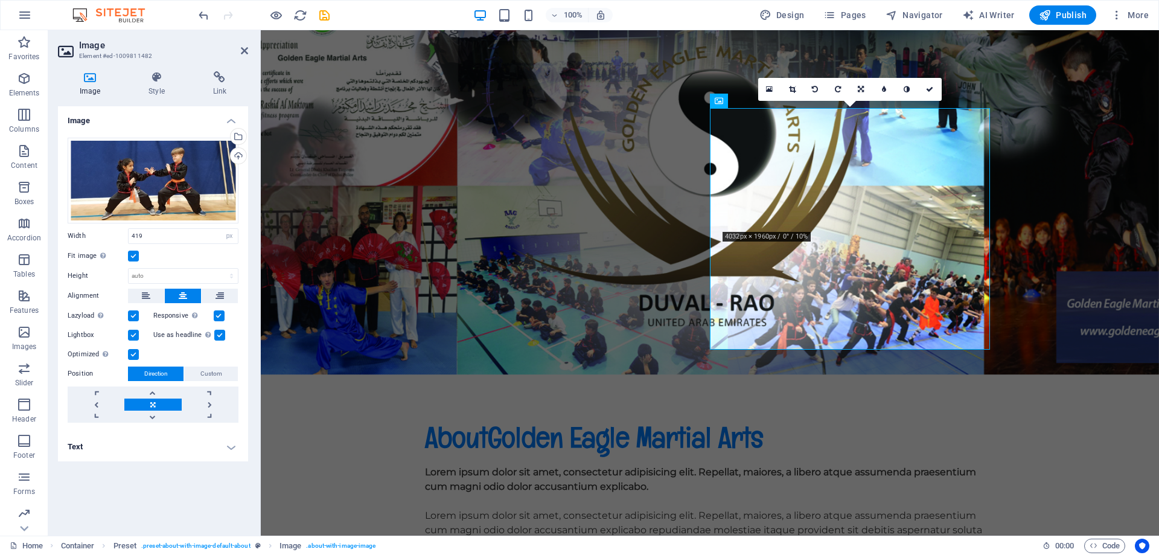
click at [205, 260] on div "Fit image Automatically fit image to a fixed width and height" at bounding box center [153, 256] width 171 height 14
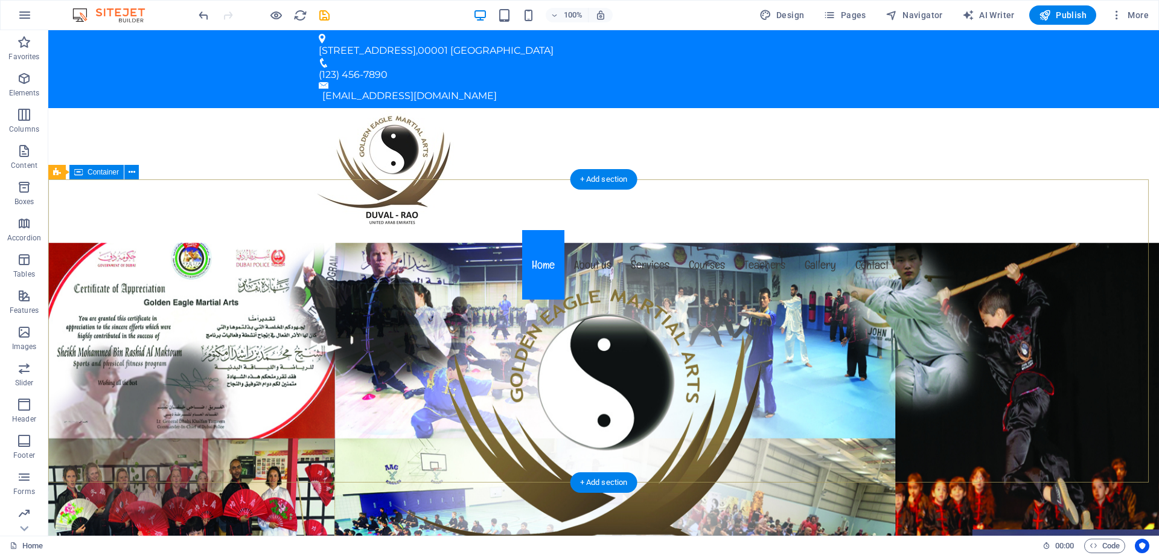
scroll to position [0, 0]
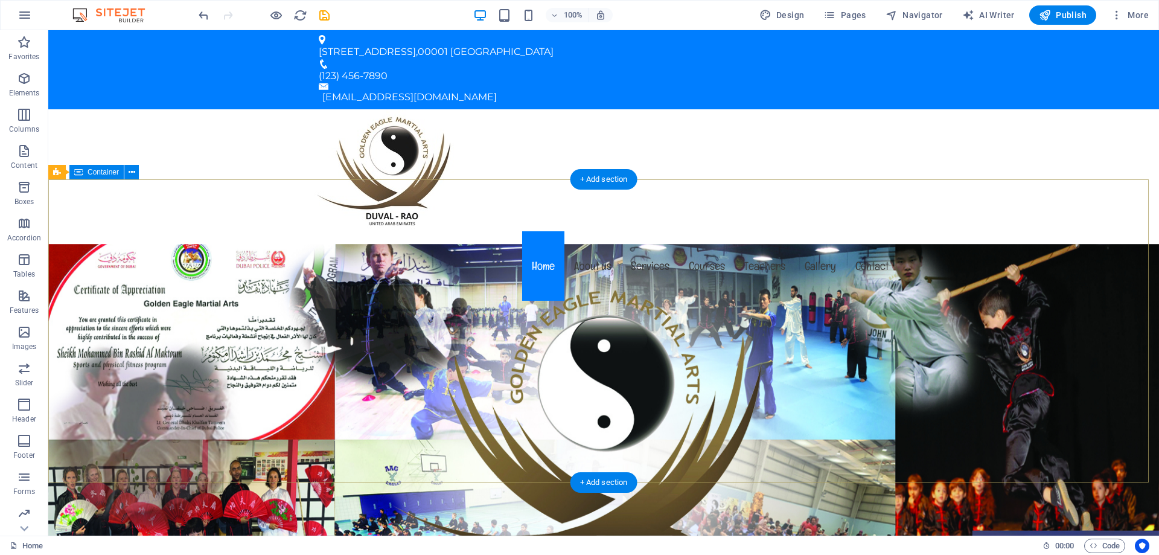
click at [136, 177] on button at bounding box center [131, 172] width 14 height 14
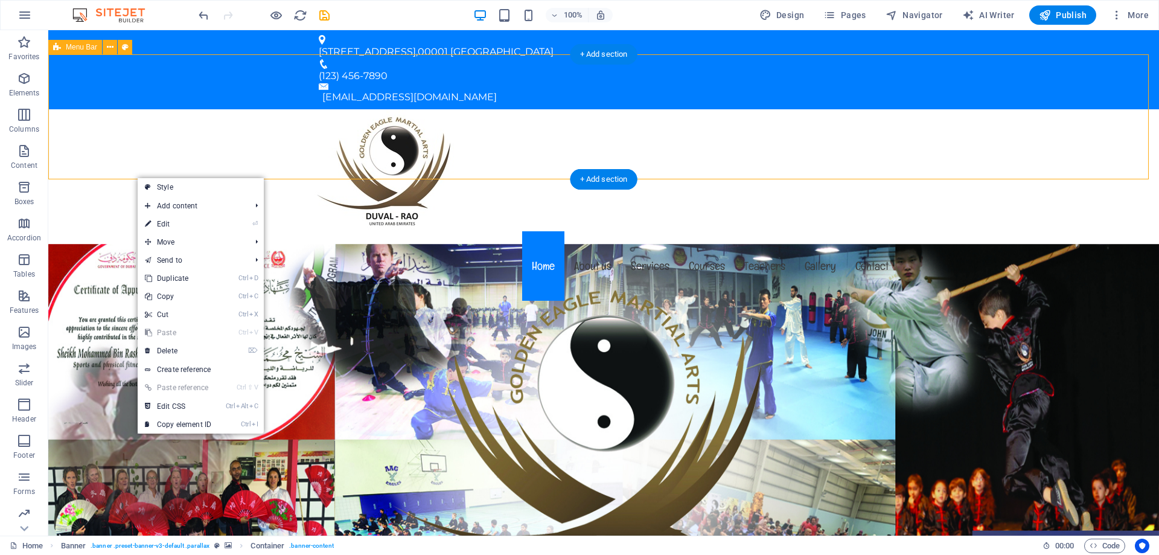
click at [141, 123] on div "Menu Home About us Services Courses Teachers Gallery Contact" at bounding box center [603, 206] width 1111 height 194
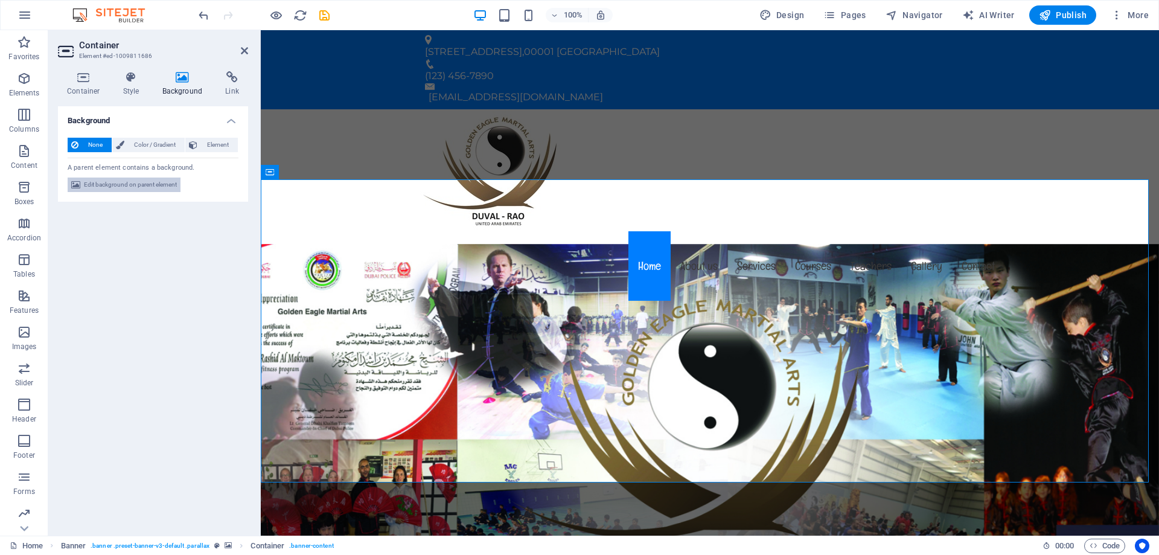
click at [150, 178] on span "Edit background on parent element" at bounding box center [130, 184] width 93 height 14
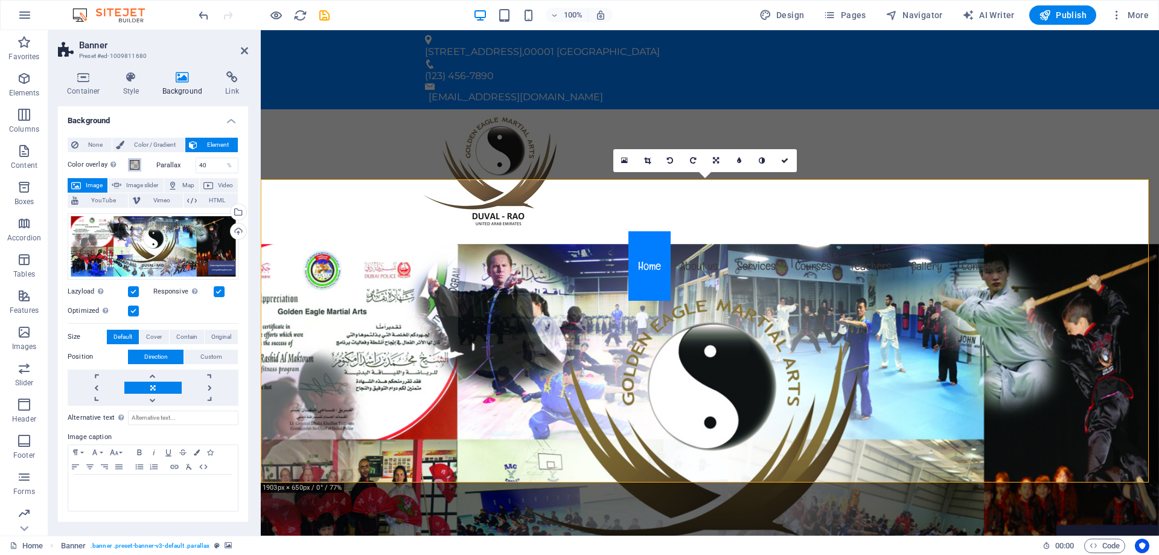
click at [138, 164] on span at bounding box center [135, 165] width 10 height 10
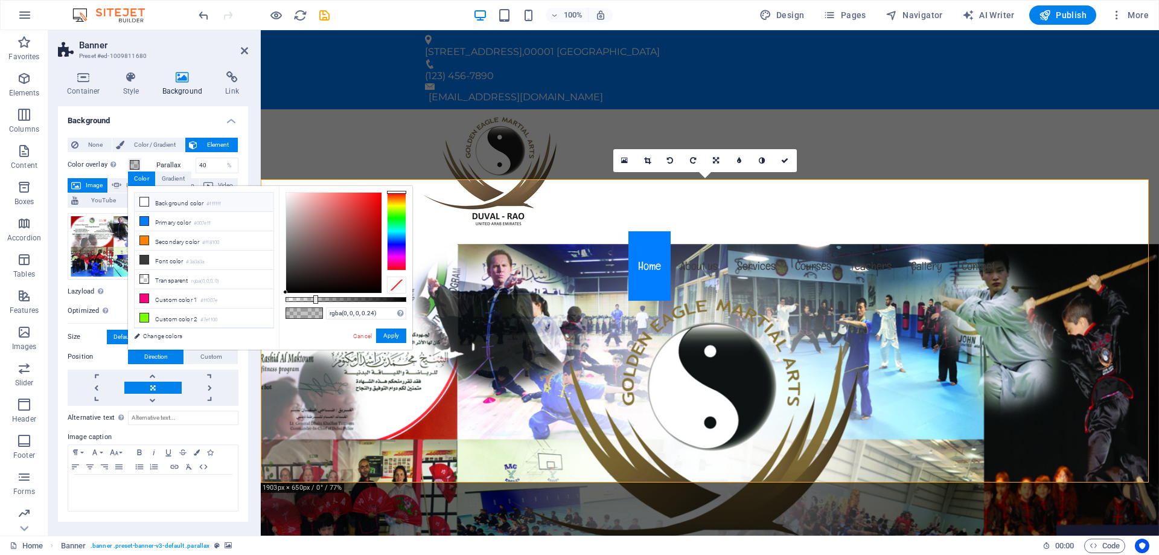
click at [144, 199] on icon at bounding box center [144, 201] width 8 height 8
click at [144, 219] on icon at bounding box center [144, 221] width 8 height 8
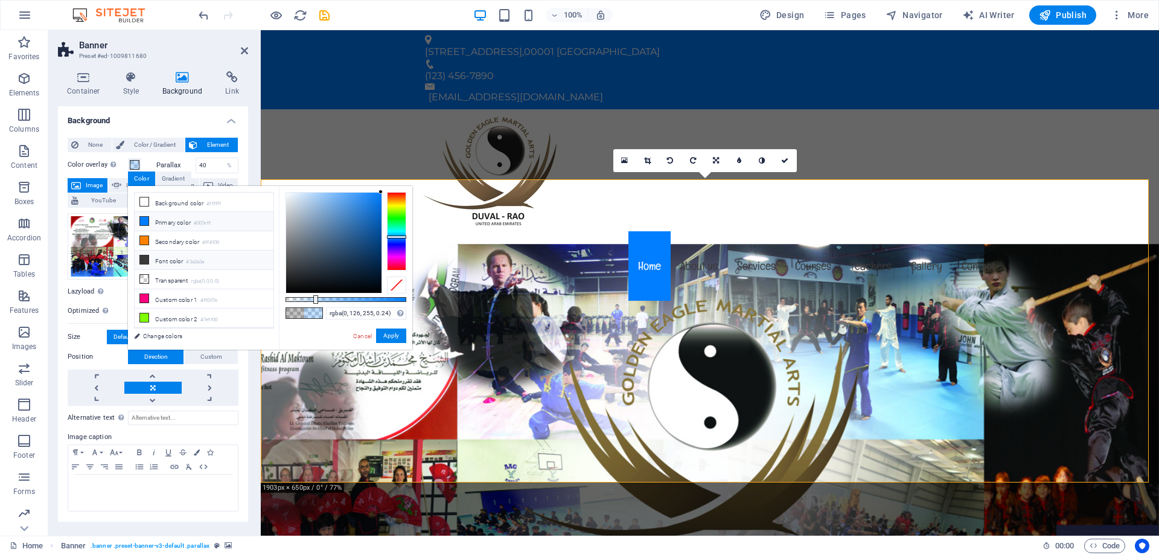
click at [144, 258] on icon at bounding box center [144, 259] width 8 height 8
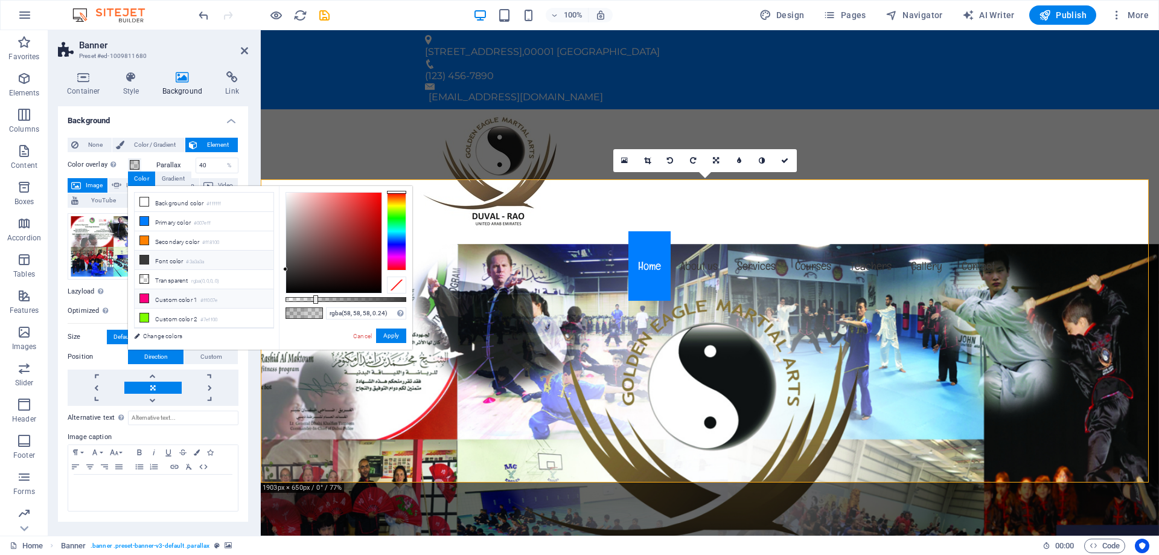
click at [153, 290] on li "Custom color 1 #ff007e" at bounding box center [204, 298] width 139 height 19
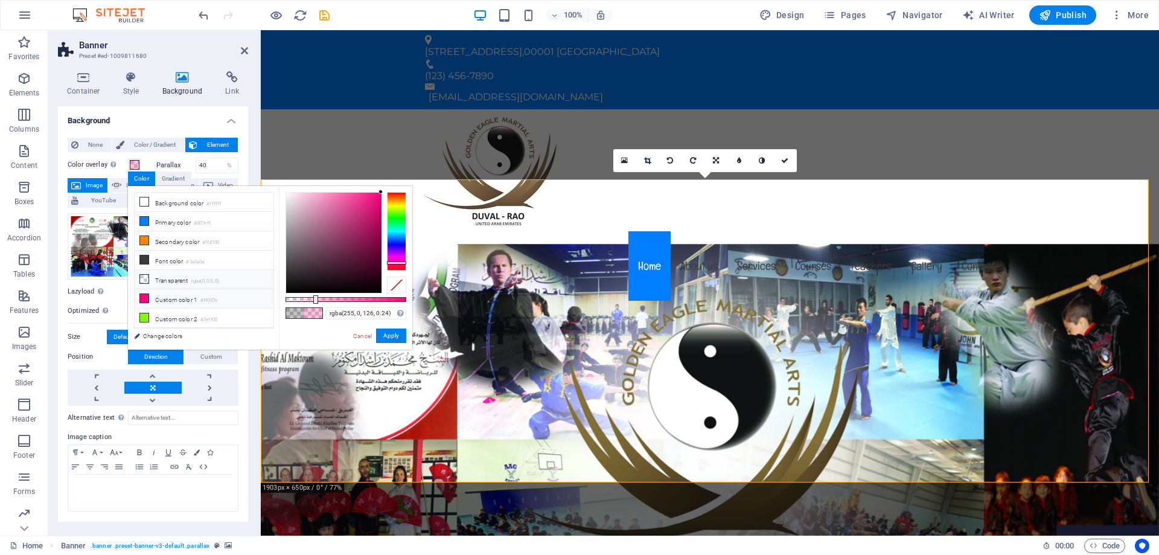
click at [153, 280] on li "Transparent rgba(0,0,0,.0)" at bounding box center [204, 279] width 139 height 19
type input "rgba(0, 0, 0, 0)"
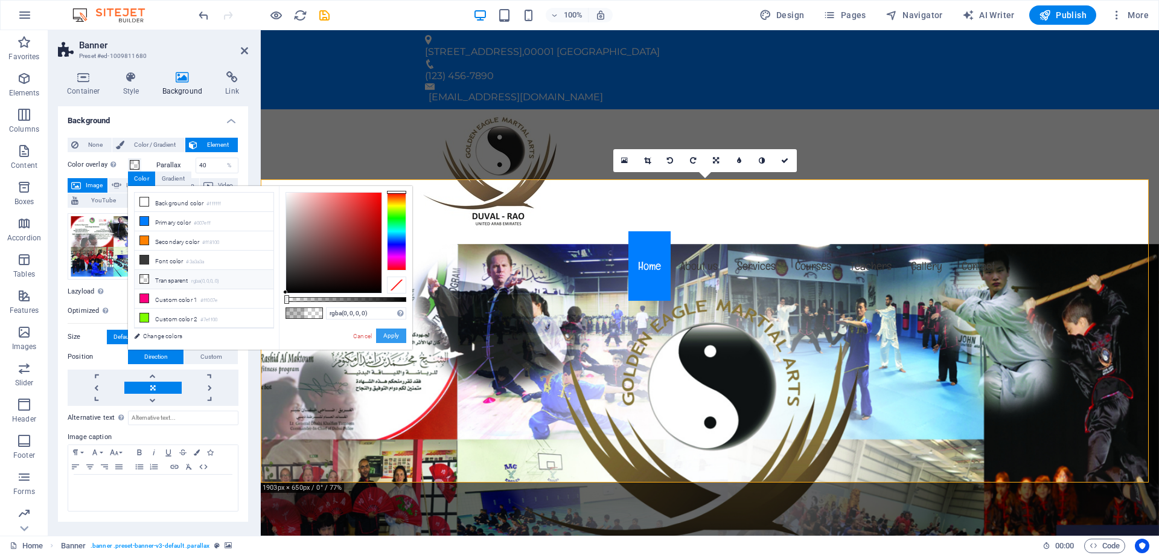
click at [397, 337] on button "Apply" at bounding box center [391, 335] width 30 height 14
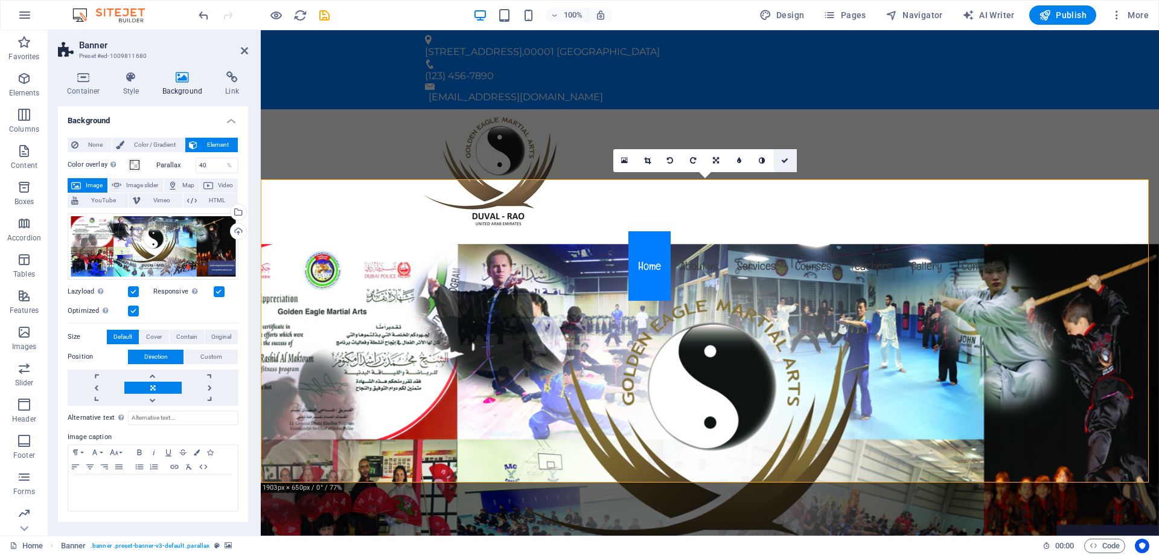
click at [786, 160] on icon at bounding box center [784, 160] width 7 height 7
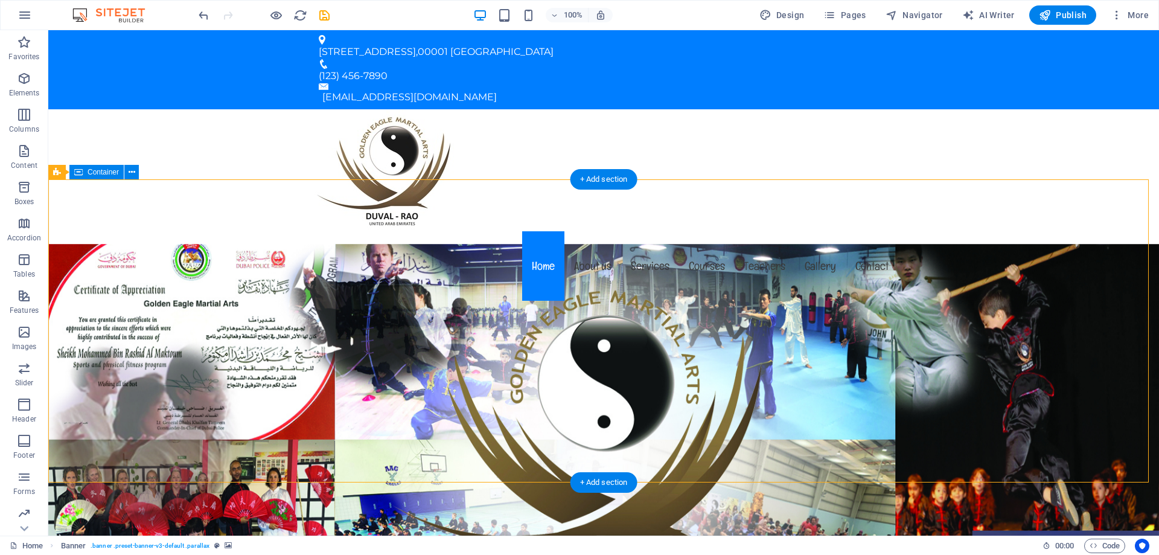
select select "px"
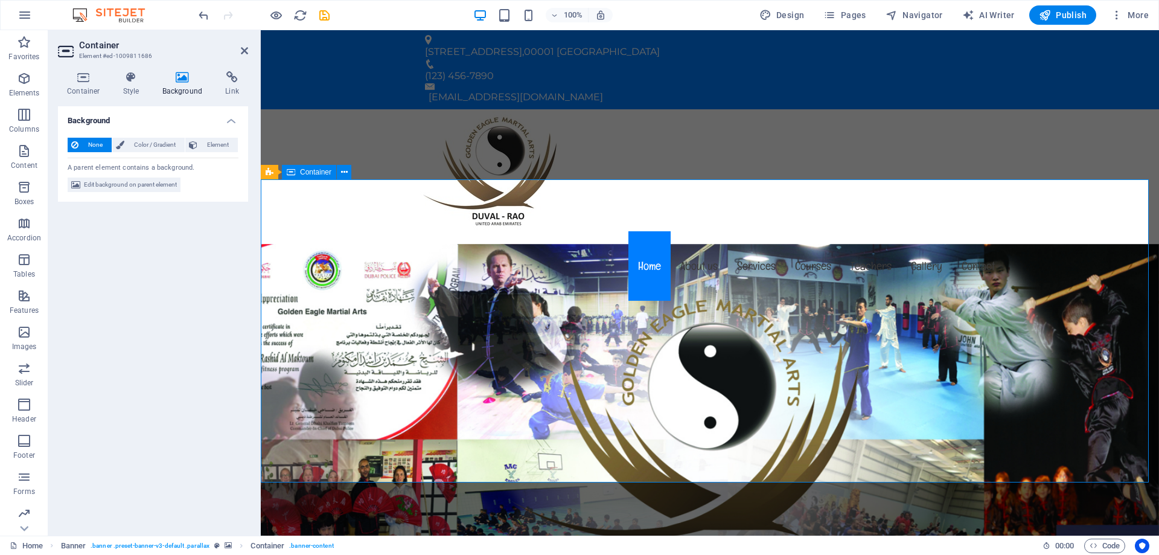
click at [147, 184] on span "Edit background on parent element" at bounding box center [130, 184] width 93 height 14
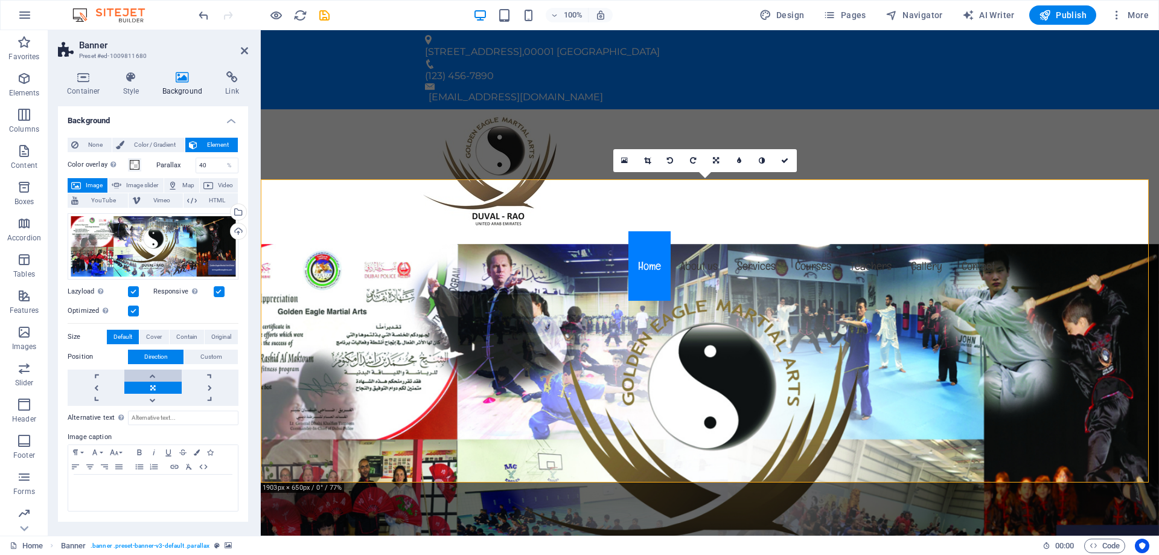
click at [152, 374] on link at bounding box center [152, 375] width 57 height 12
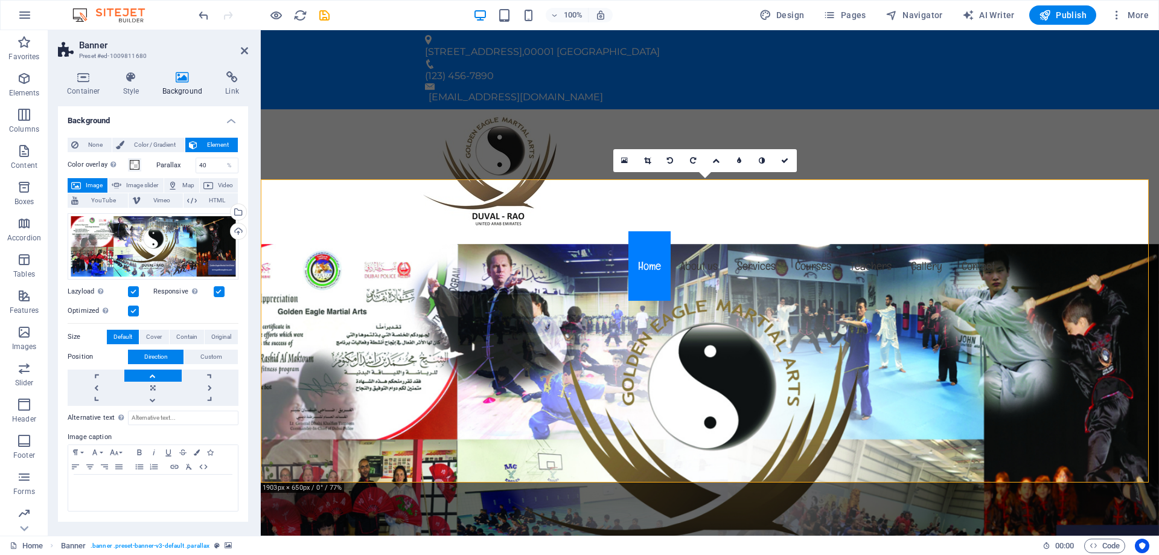
click at [152, 374] on link at bounding box center [152, 375] width 57 height 12
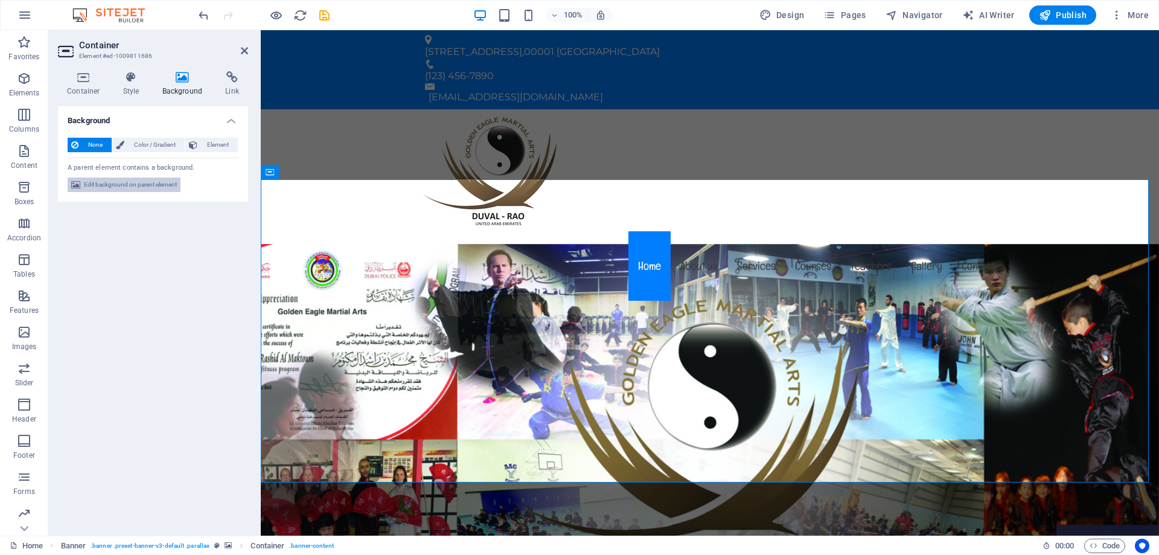
click at [147, 190] on span "Edit background on parent element" at bounding box center [130, 184] width 93 height 14
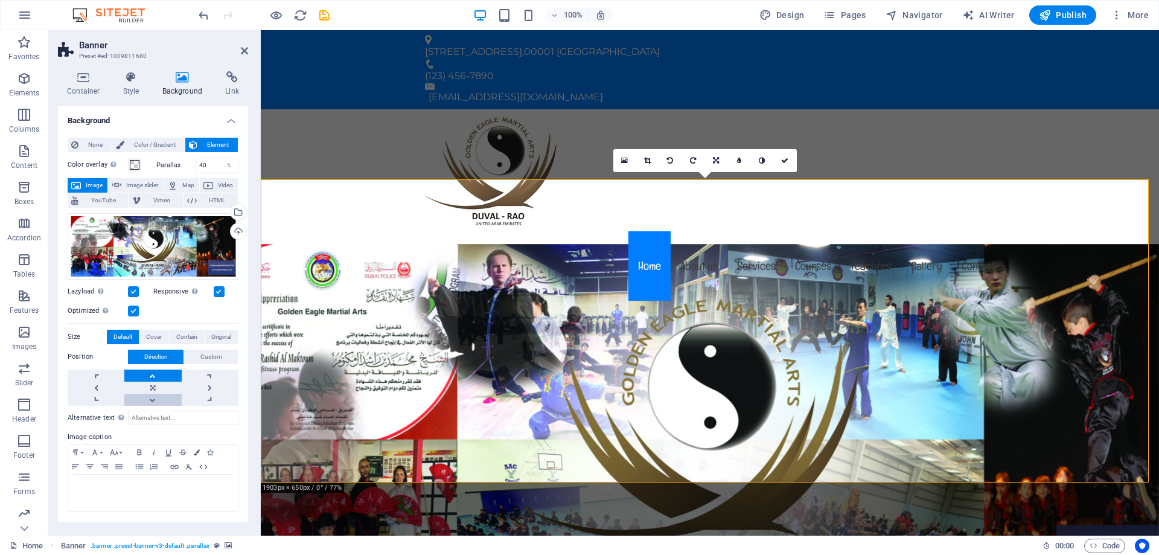
click at [153, 401] on link at bounding box center [152, 400] width 57 height 12
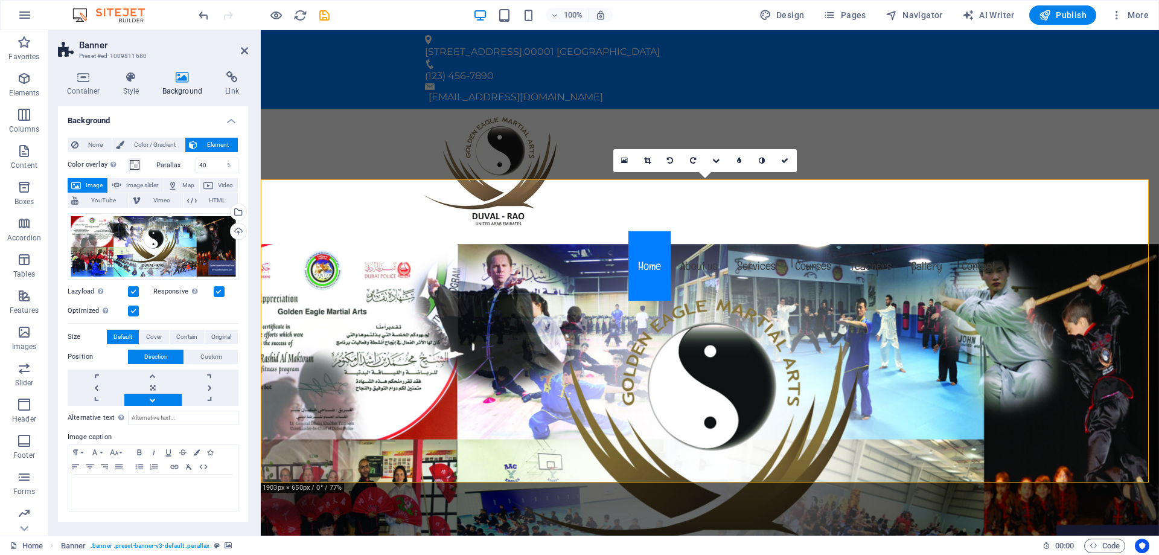
click at [153, 401] on link at bounding box center [152, 400] width 57 height 12
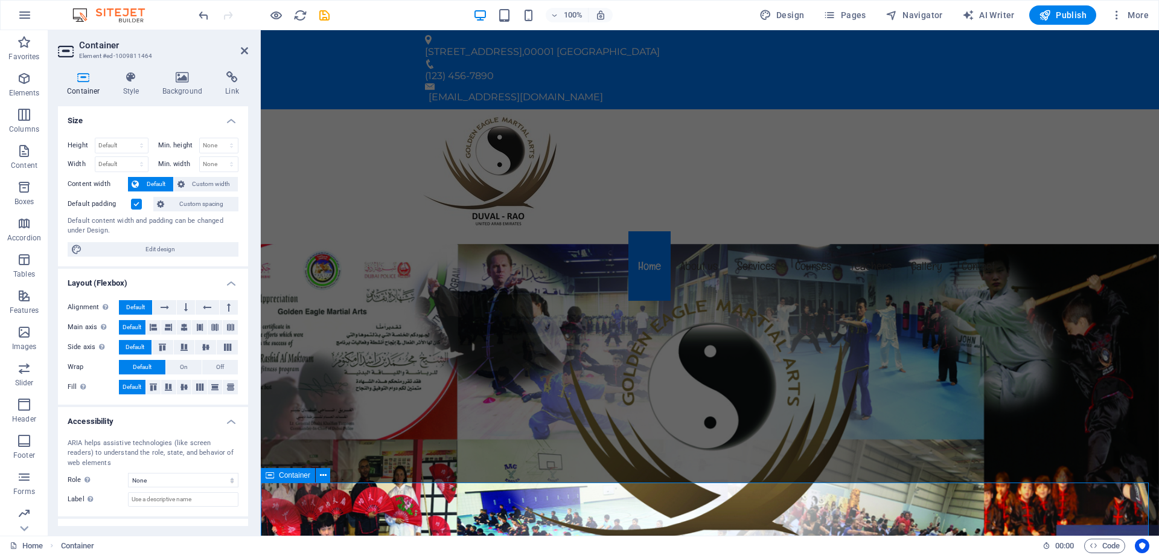
click at [784, 167] on div "Menu Home About us Services Courses Teachers Gallery Contact" at bounding box center [710, 206] width 898 height 194
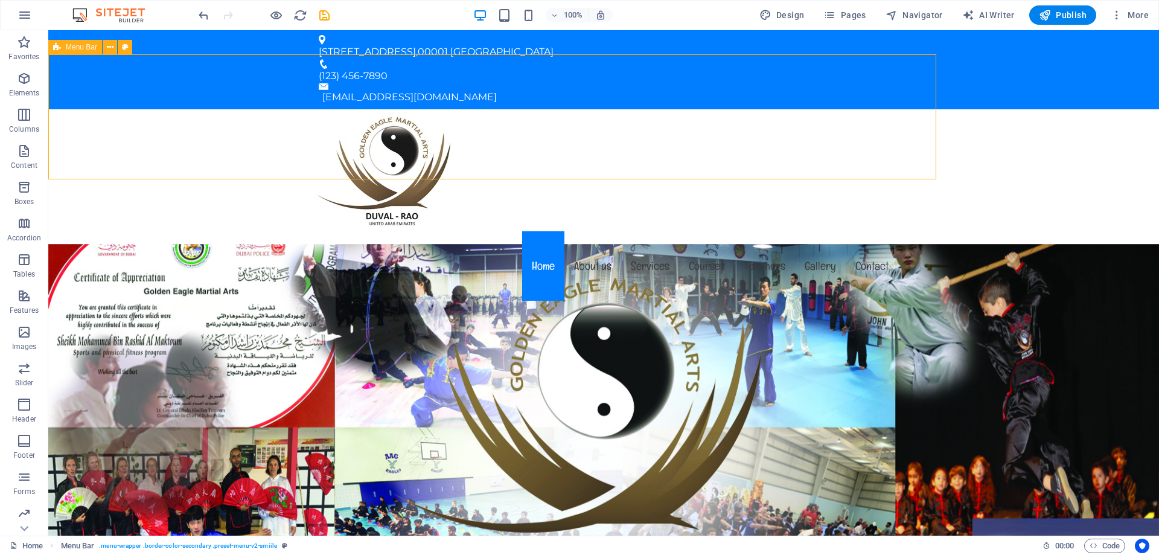
click at [799, 162] on div "Menu Home About us Services Courses Teachers Gallery Contact" at bounding box center [603, 206] width 1111 height 194
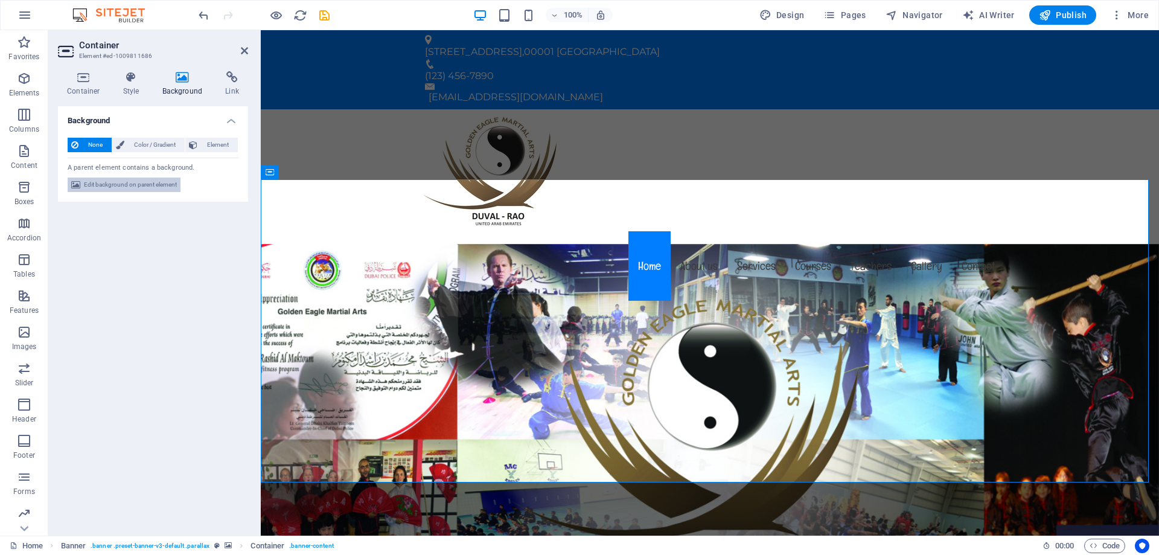
click at [155, 187] on span "Edit background on parent element" at bounding box center [130, 184] width 93 height 14
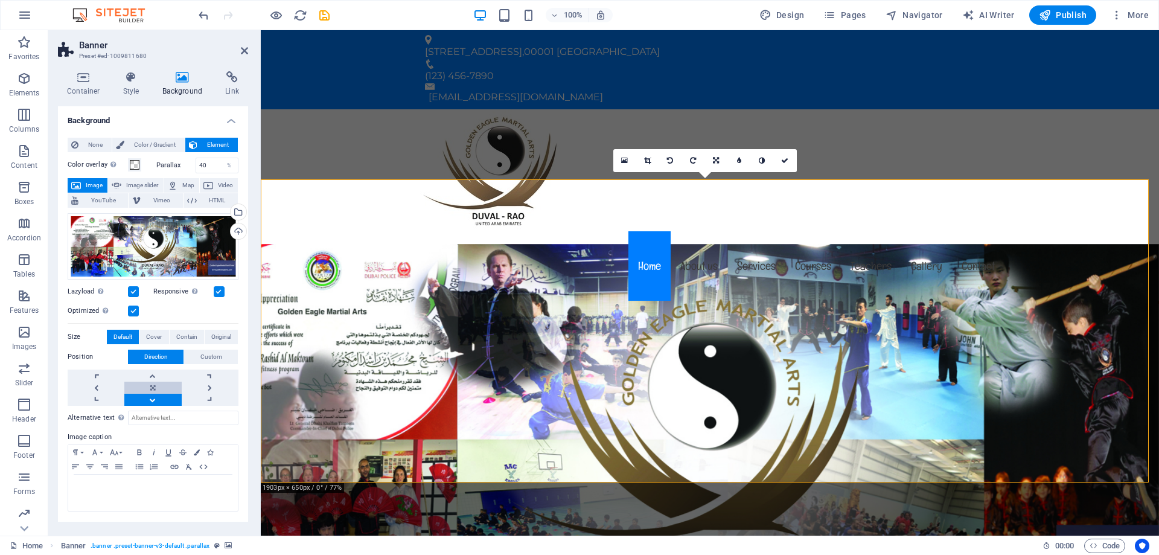
click at [149, 389] on link at bounding box center [152, 388] width 57 height 12
click at [156, 375] on link at bounding box center [152, 375] width 57 height 12
click at [99, 375] on link at bounding box center [96, 375] width 57 height 12
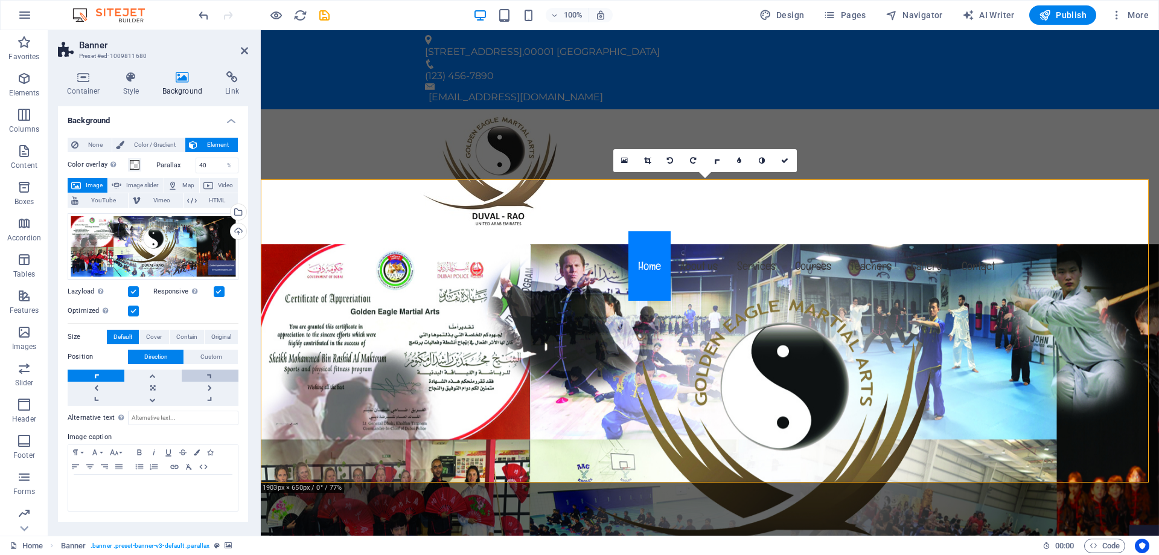
click at [188, 379] on link at bounding box center [210, 375] width 57 height 12
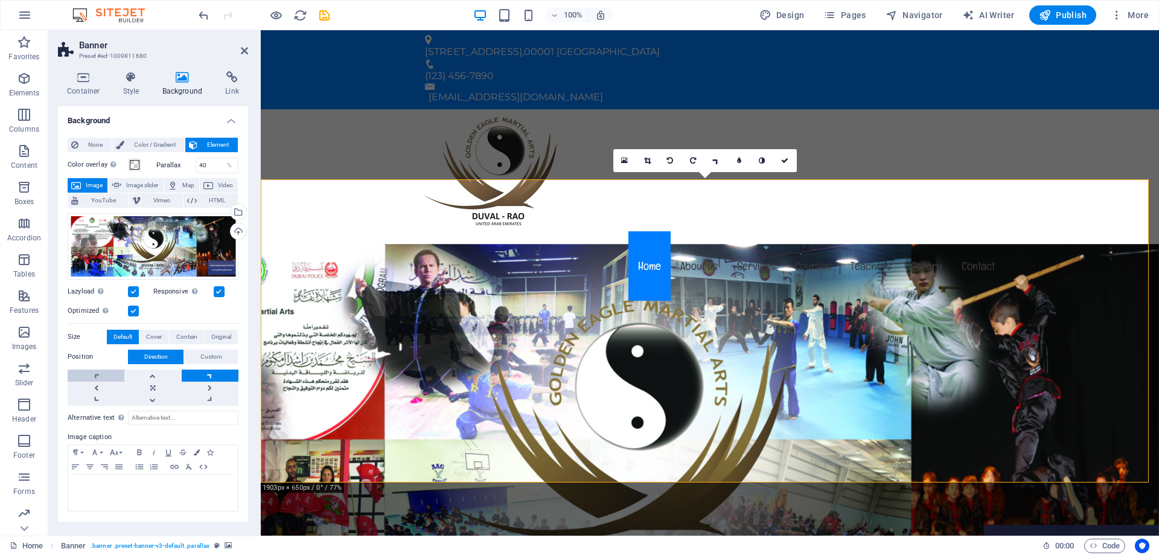
click at [99, 377] on link at bounding box center [96, 375] width 57 height 12
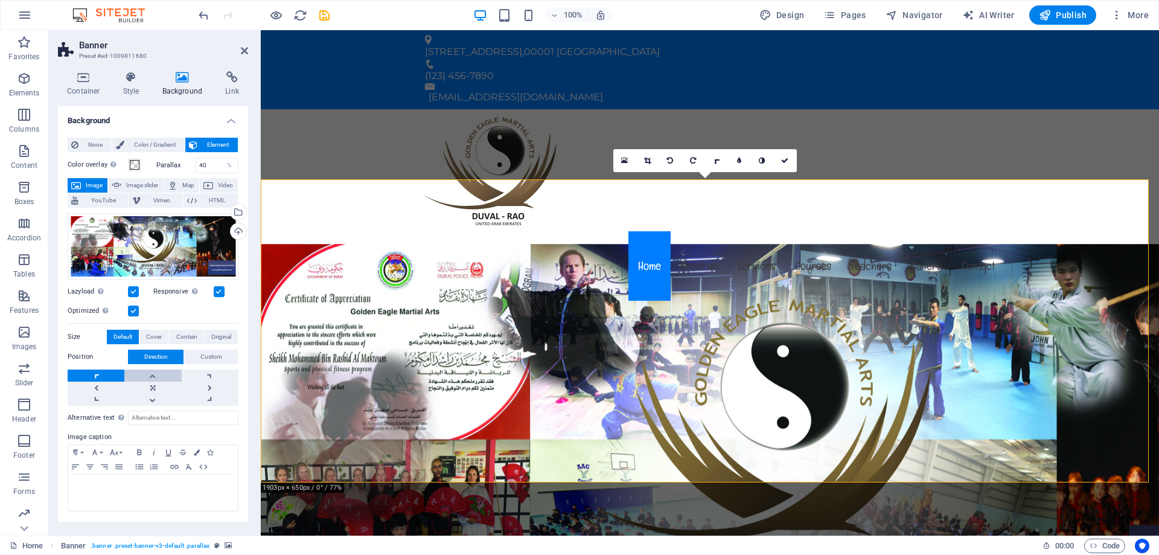
click at [144, 377] on link at bounding box center [152, 375] width 57 height 12
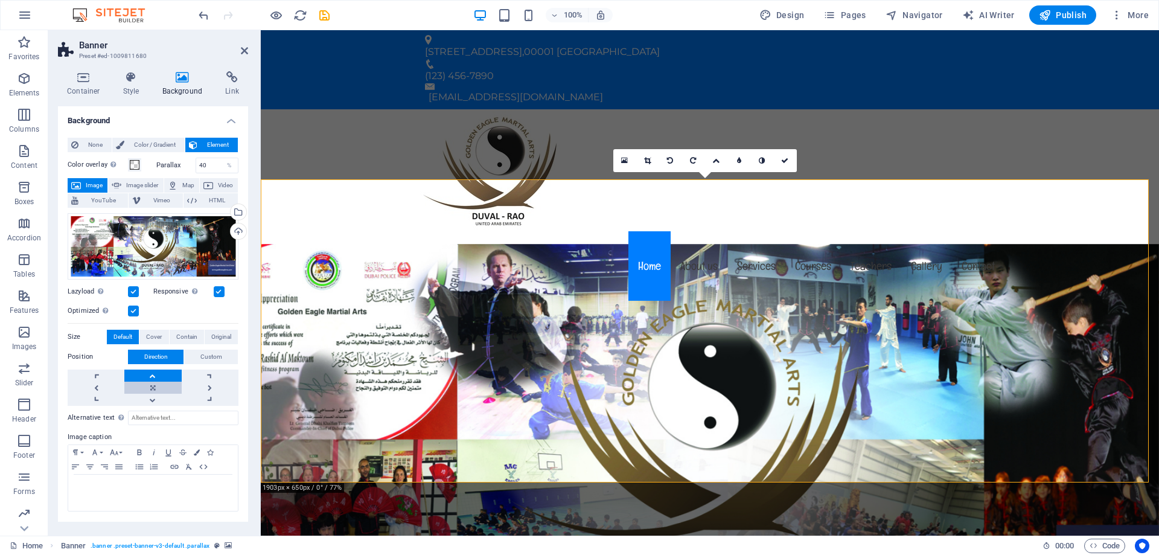
click at [147, 385] on link at bounding box center [152, 388] width 57 height 12
click at [150, 373] on link at bounding box center [152, 375] width 57 height 12
click at [781, 158] on icon at bounding box center [784, 160] width 7 height 7
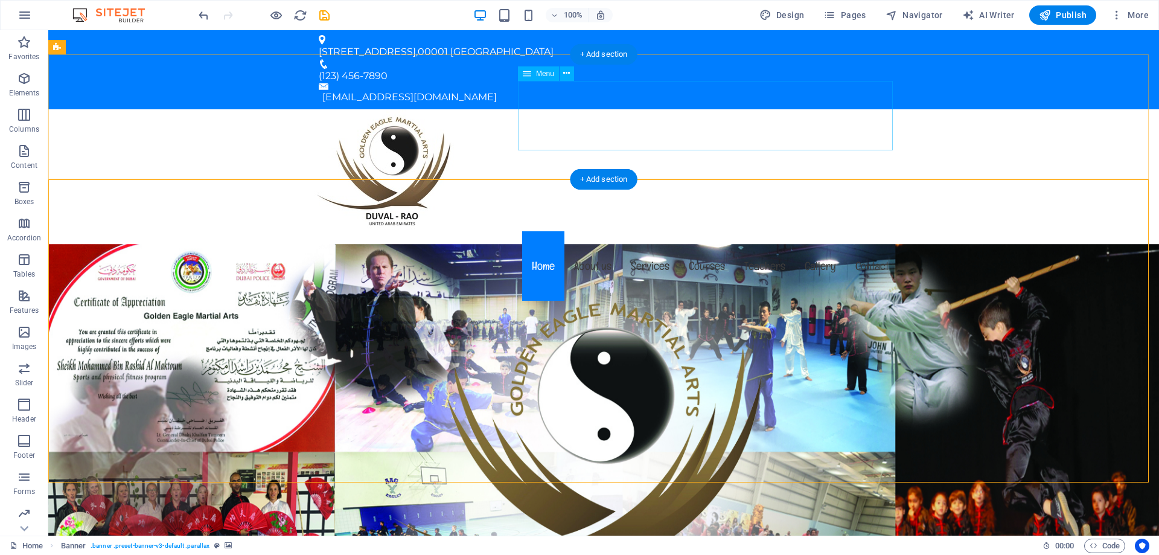
click at [779, 231] on nav "Home About us Services Courses Teachers Gallery Contact" at bounding box center [603, 265] width 589 height 69
click at [599, 176] on div "+ Add section" at bounding box center [603, 179] width 67 height 21
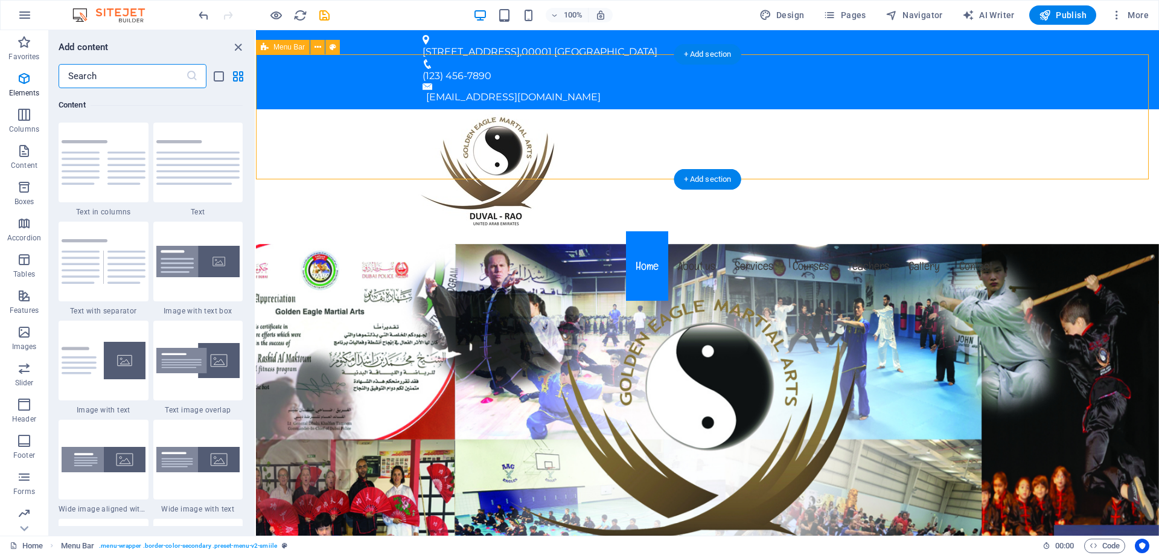
scroll to position [2112, 0]
click at [698, 180] on div "+ Add section" at bounding box center [707, 179] width 67 height 21
click at [239, 48] on icon "close panel" at bounding box center [238, 47] width 14 height 14
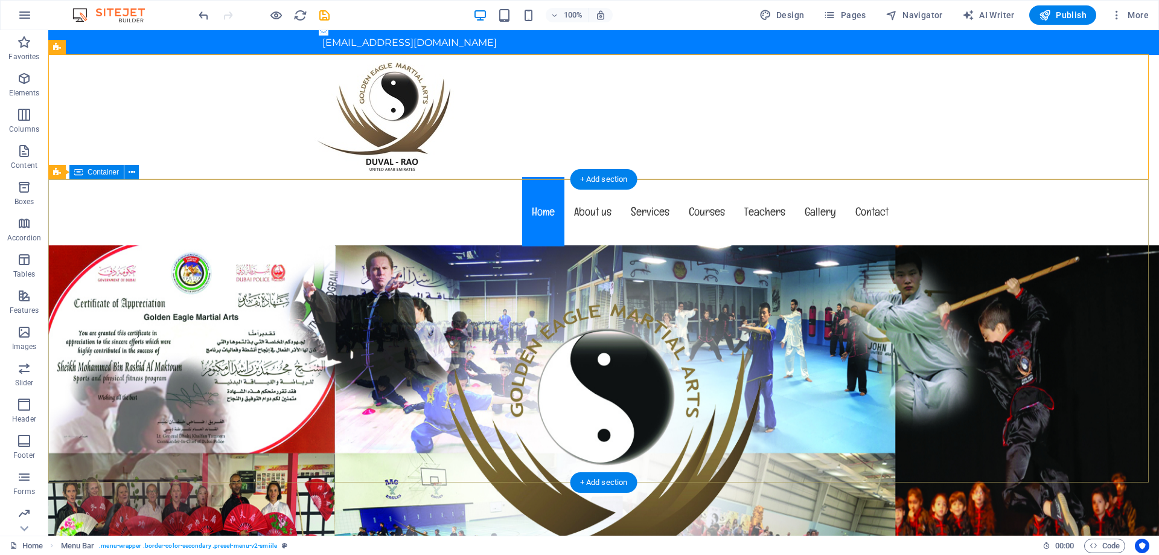
scroll to position [0, 0]
